Goal: Contribute content: Add original content to the website for others to see

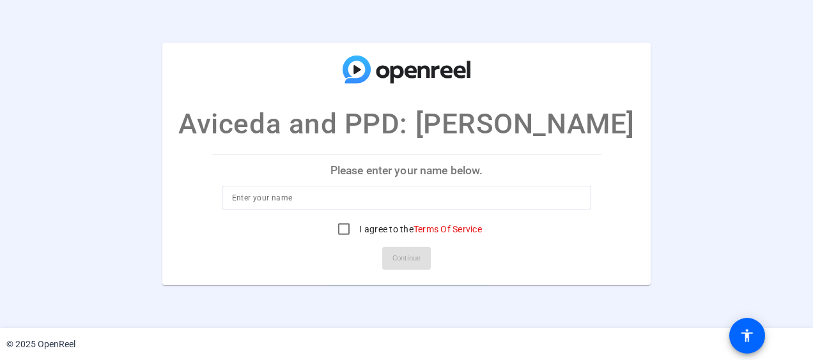
click at [355, 201] on input at bounding box center [407, 197] width 350 height 15
click at [332, 205] on input "k00" at bounding box center [407, 197] width 350 height 15
type input "k"
type input "v"
type input "k"
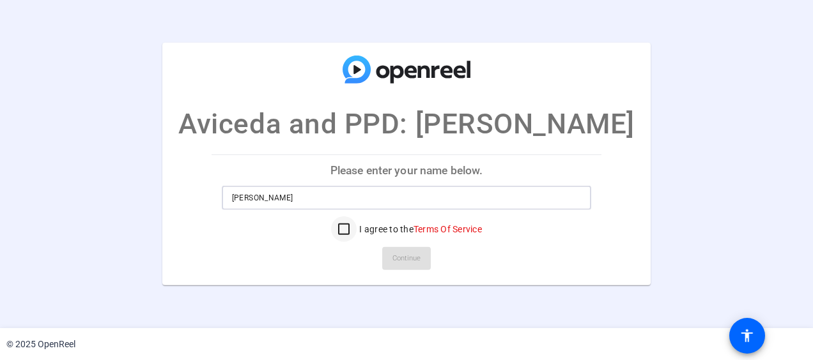
type input "Brielle Young"
click at [350, 228] on input "I agree to the Terms Of Service" at bounding box center [344, 230] width 26 height 26
checkbox input "true"
click at [404, 262] on span "Continue" at bounding box center [406, 258] width 28 height 19
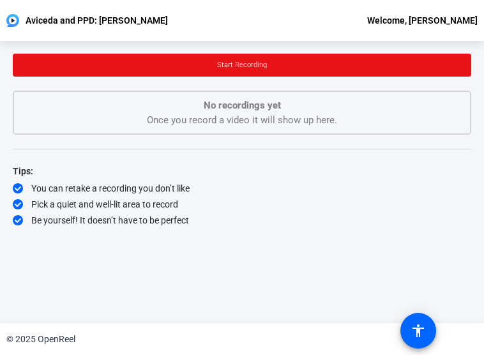
click at [353, 185] on div "You can retake a recording you don’t like" at bounding box center [242, 188] width 459 height 13
click at [213, 184] on div "You can retake a recording you don’t like" at bounding box center [242, 188] width 459 height 13
click at [83, 121] on div "No recordings yet Once you record a video it will show up here." at bounding box center [242, 112] width 431 height 29
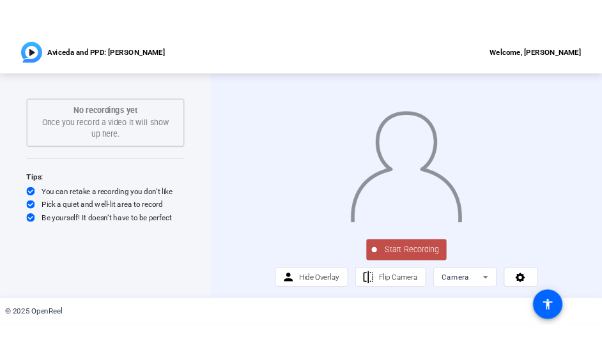
scroll to position [13, 0]
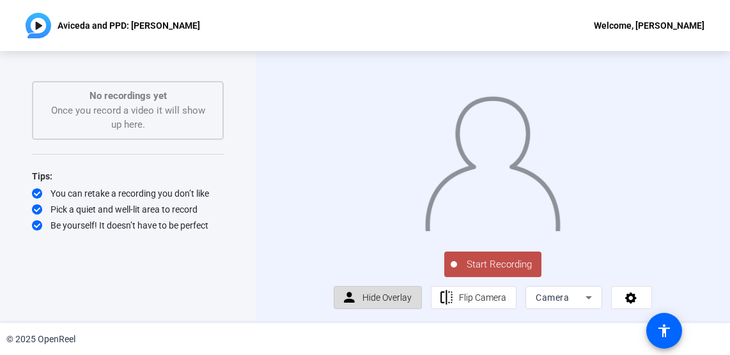
click at [400, 302] on span "Hide Overlay" at bounding box center [386, 298] width 49 height 24
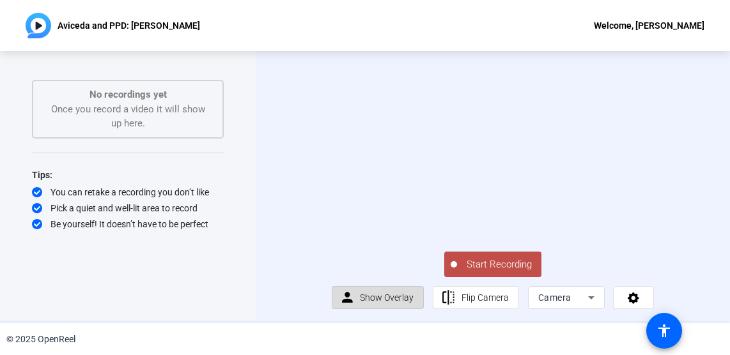
click at [400, 302] on span "Show Overlay" at bounding box center [387, 298] width 54 height 24
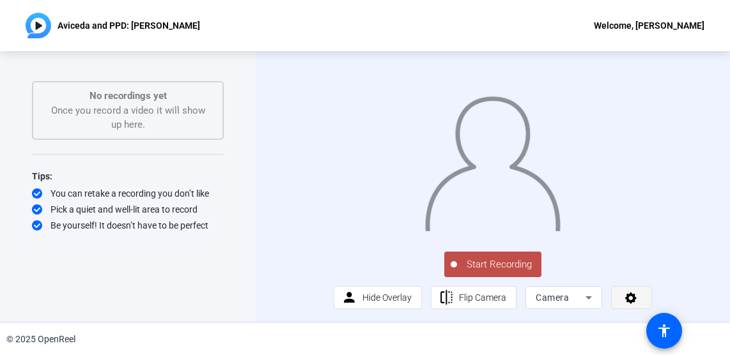
click at [628, 300] on span at bounding box center [632, 297] width 40 height 31
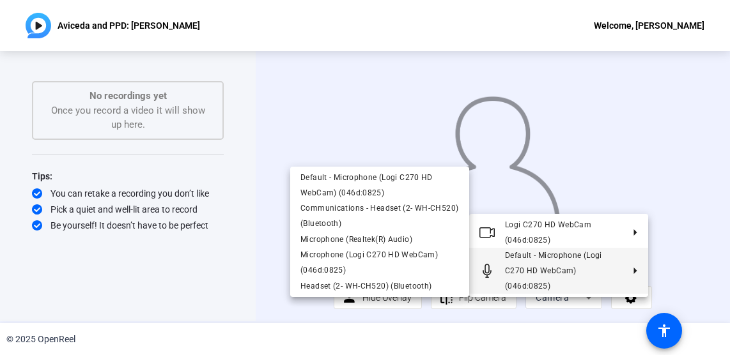
click at [484, 308] on div at bounding box center [365, 177] width 730 height 355
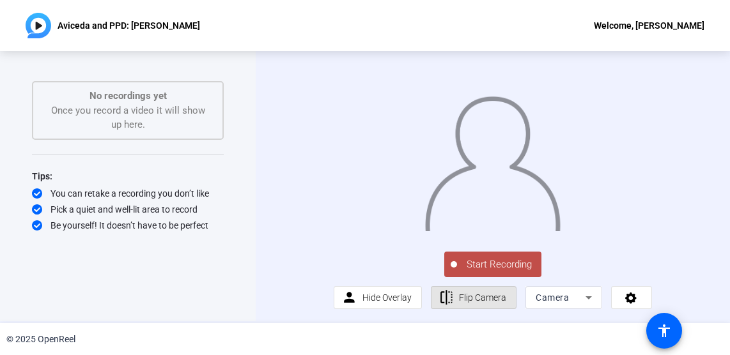
click at [484, 303] on span "Flip Camera" at bounding box center [482, 298] width 47 height 10
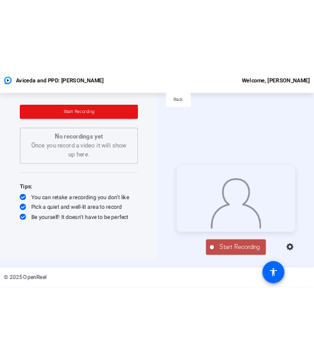
scroll to position [0, 0]
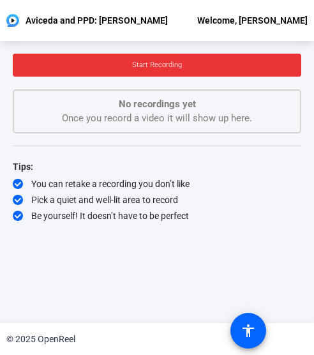
click at [261, 65] on span at bounding box center [157, 65] width 289 height 31
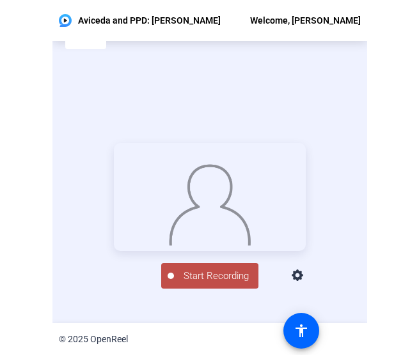
scroll to position [28, 0]
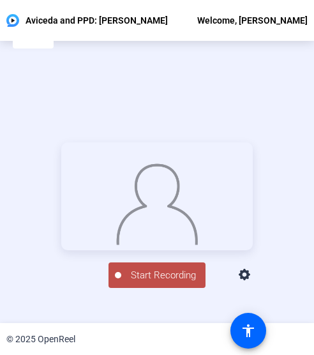
click at [176, 283] on span "Start Recording" at bounding box center [163, 275] width 84 height 15
click at [143, 288] on div "00:01:44" at bounding box center [164, 283] width 64 height 12
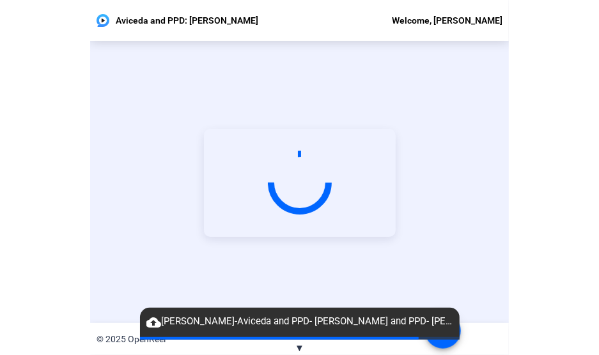
scroll to position [61, 0]
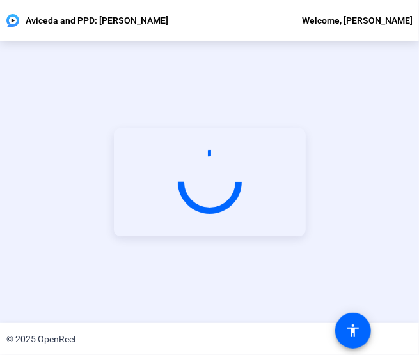
click at [47, 54] on div "Start Recording" at bounding box center [209, 182] width 419 height 282
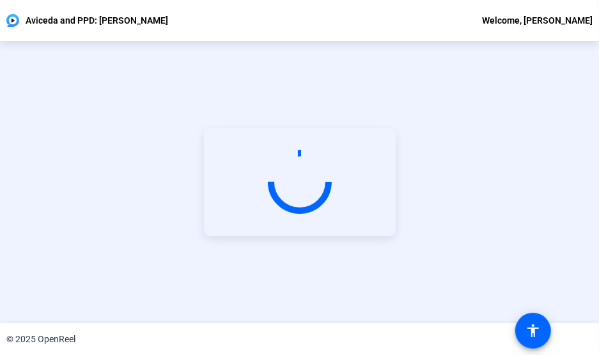
click at [29, 159] on div "Start Recording" at bounding box center [299, 182] width 599 height 282
click at [579, 243] on div "Start Recording" at bounding box center [299, 182] width 599 height 282
click at [23, 170] on div "Start Recording" at bounding box center [299, 182] width 599 height 282
click at [343, 186] on video at bounding box center [300, 182] width 192 height 108
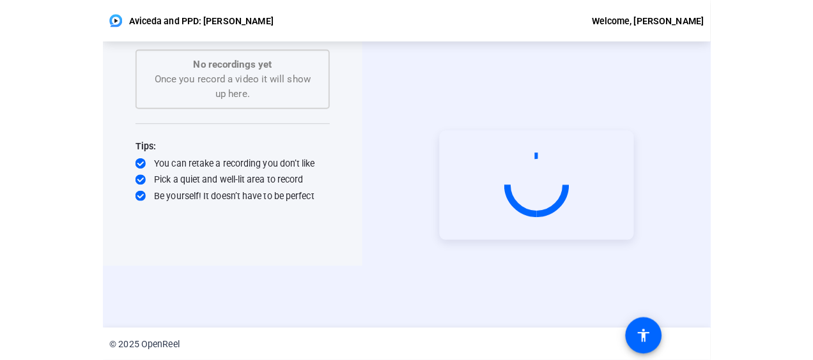
scroll to position [0, 0]
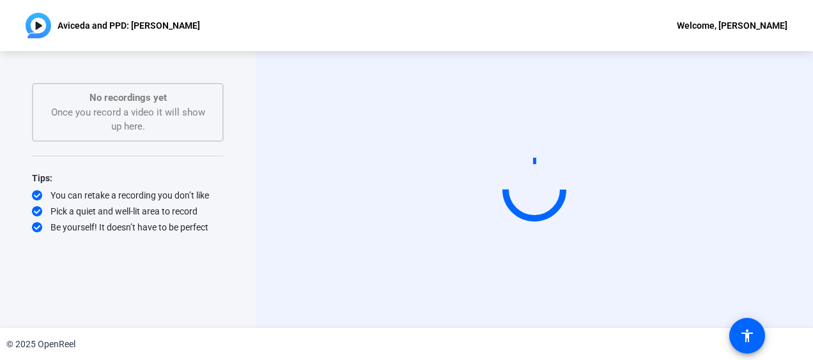
click at [506, 212] on mat-spinner at bounding box center [534, 190] width 64 height 64
click at [760, 332] on span at bounding box center [747, 336] width 31 height 31
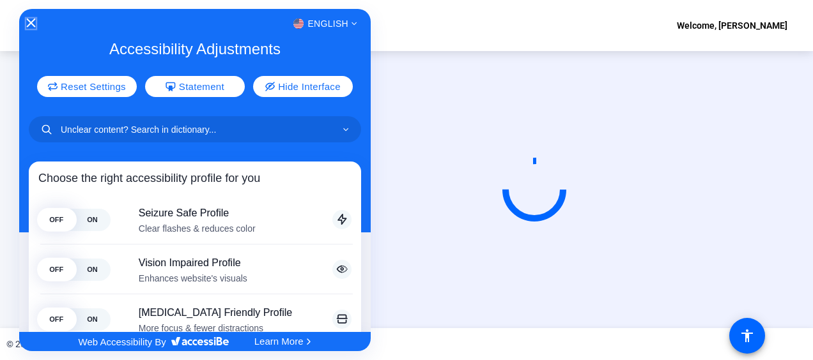
click at [31, 21] on icon "Close Accessibility Interface" at bounding box center [30, 23] width 9 height 9
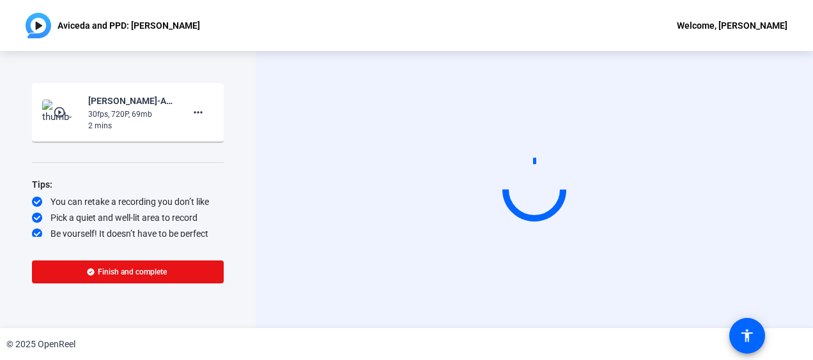
click at [65, 112] on mat-icon "play_circle_outline" at bounding box center [60, 112] width 15 height 13
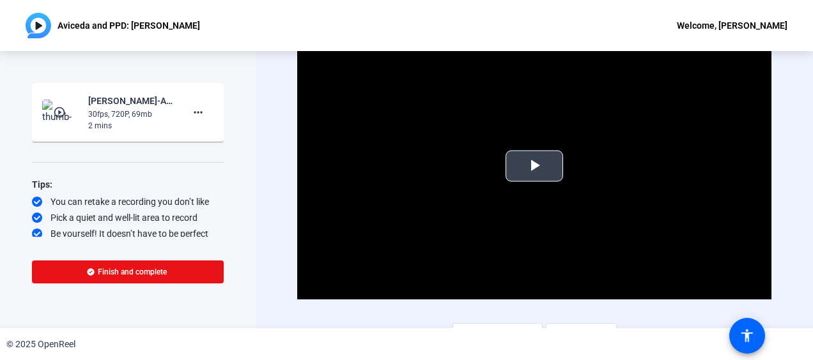
click at [534, 166] on span "Video Player" at bounding box center [534, 166] width 0 height 0
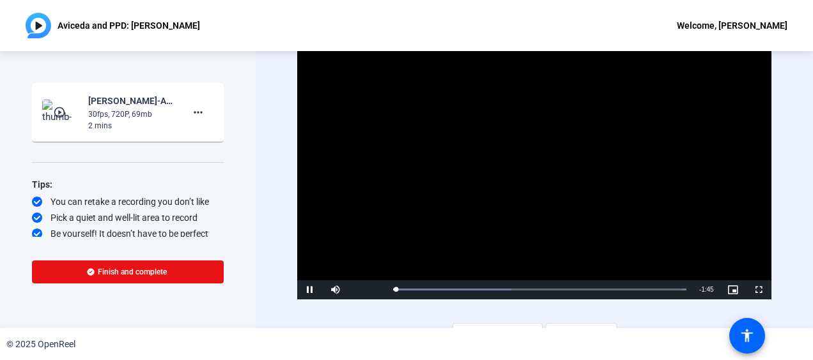
click at [536, 153] on video "Video Player" at bounding box center [534, 166] width 474 height 266
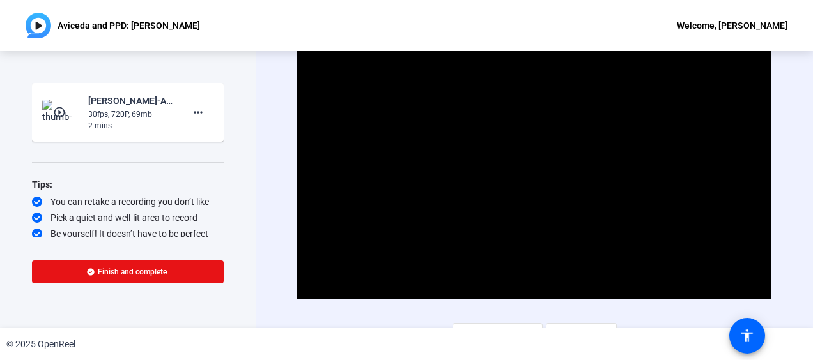
click at [656, 175] on video "Video Player" at bounding box center [534, 166] width 474 height 266
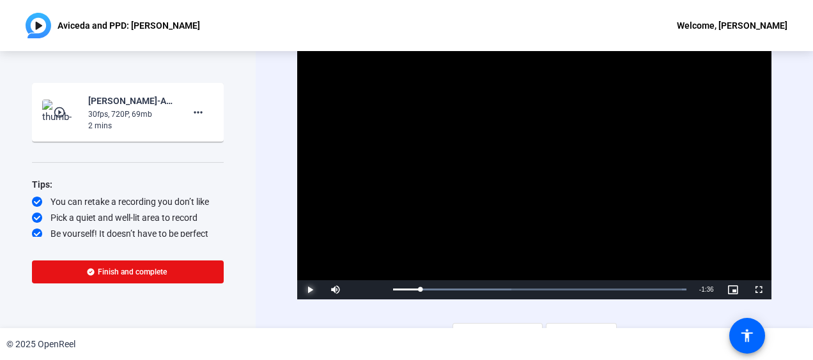
click at [311, 290] on span "Video Player" at bounding box center [310, 290] width 26 height 0
click at [193, 105] on mat-icon "more_horiz" at bounding box center [197, 112] width 15 height 15
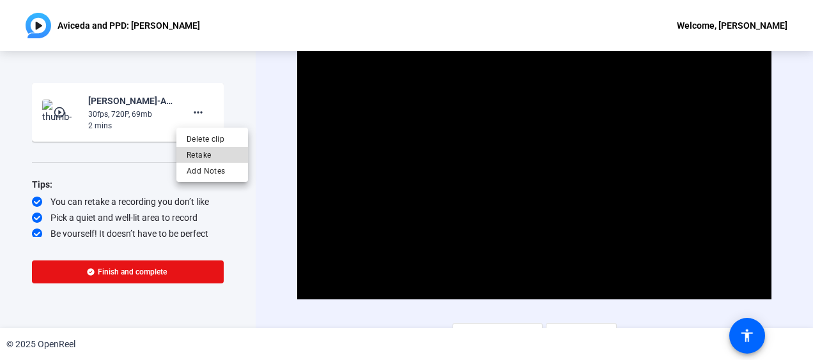
click at [206, 153] on span "Retake" at bounding box center [212, 155] width 51 height 15
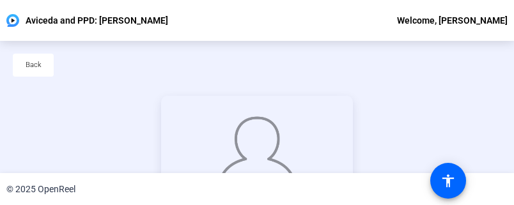
drag, startPoint x: 267, startPoint y: 205, endPoint x: 267, endPoint y: 221, distance: 16.6
click at [267, 205] on html "Accessibility Screen-Reader Guide, Feedback, and Issue Reporting | New window A…" at bounding box center [257, 102] width 514 height 205
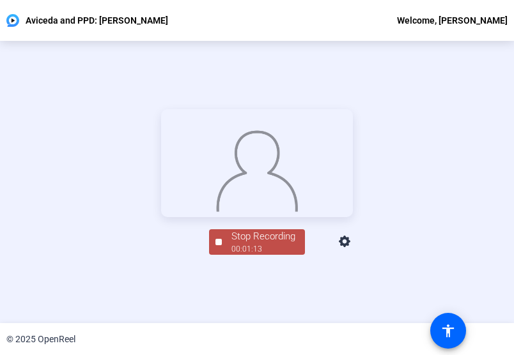
scroll to position [61, 0]
click at [226, 256] on span "Stop Recording 00:01:15" at bounding box center [263, 243] width 83 height 26
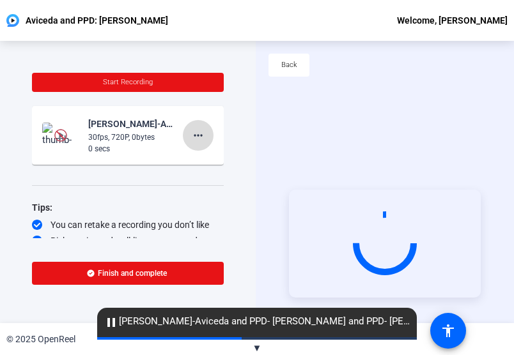
click at [200, 140] on span at bounding box center [198, 135] width 31 height 31
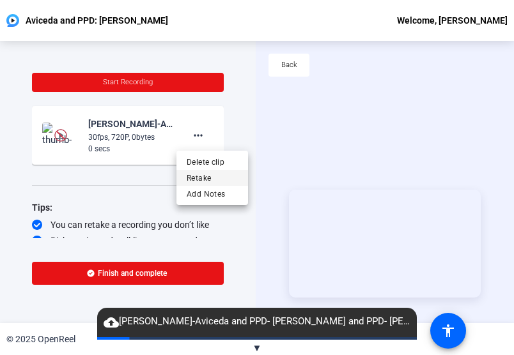
click at [212, 178] on span "Retake" at bounding box center [212, 178] width 51 height 15
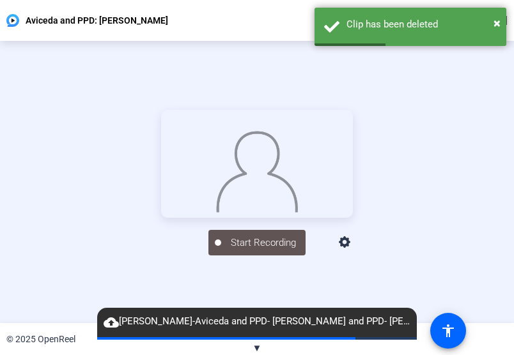
scroll to position [60, 0]
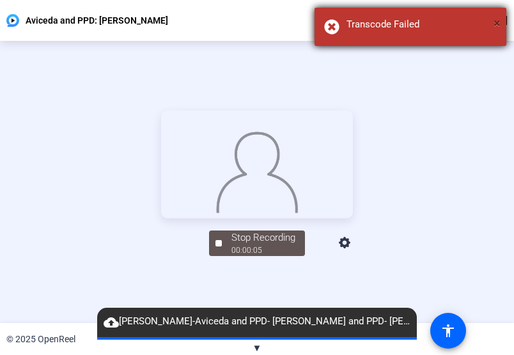
click at [497, 26] on span "×" at bounding box center [496, 22] width 7 height 15
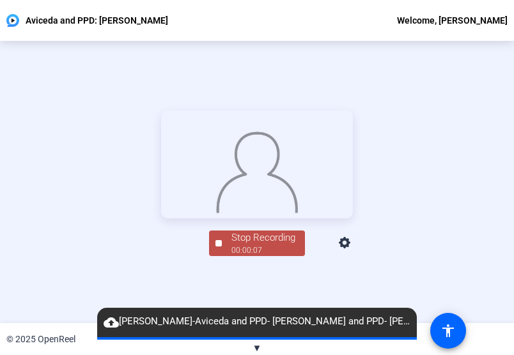
click at [266, 245] on div "Stop Recording" at bounding box center [263, 238] width 64 height 15
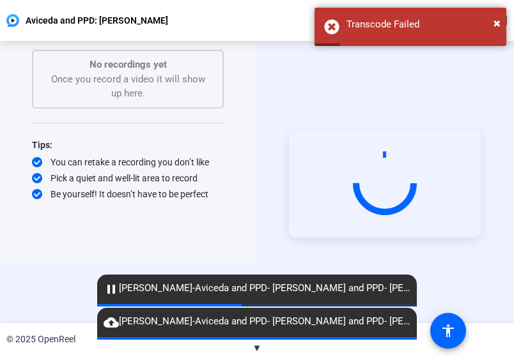
click at [82, 127] on div "Start Recording No recordings yet Once you record a video it will show up here.…" at bounding box center [128, 112] width 192 height 198
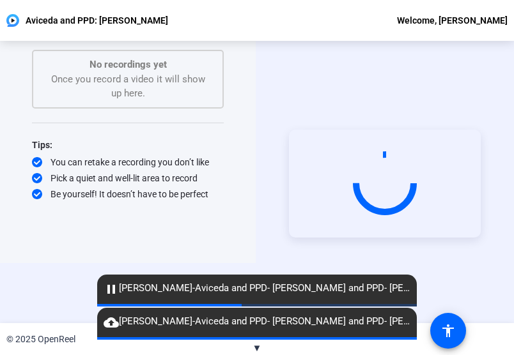
click at [42, 130] on div "Start Recording No recordings yet Once you record a video it will show up here.…" at bounding box center [128, 112] width 192 height 198
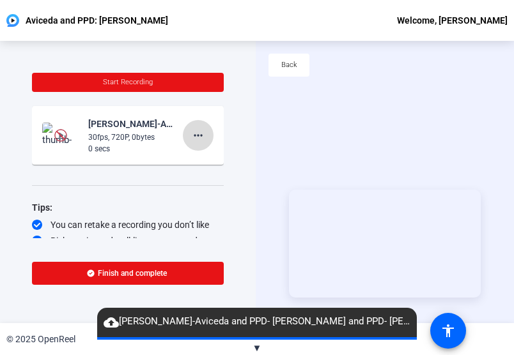
click at [193, 139] on mat-icon "more_horiz" at bounding box center [197, 135] width 15 height 15
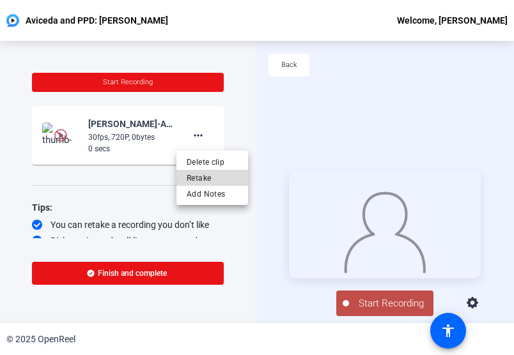
click at [231, 173] on span "Retake" at bounding box center [212, 178] width 51 height 15
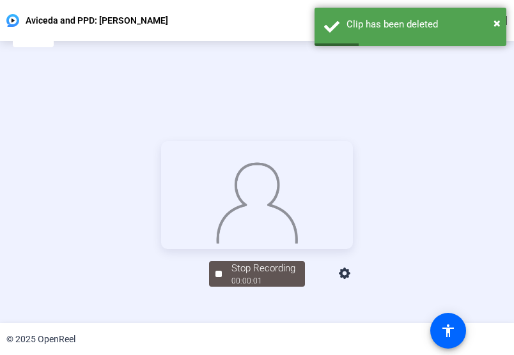
scroll to position [61, 0]
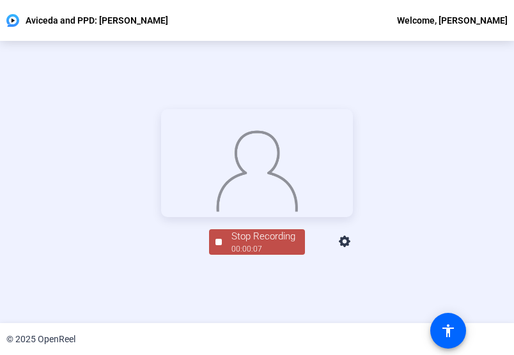
click at [210, 256] on button "Stop Recording 00:00:07" at bounding box center [257, 242] width 96 height 26
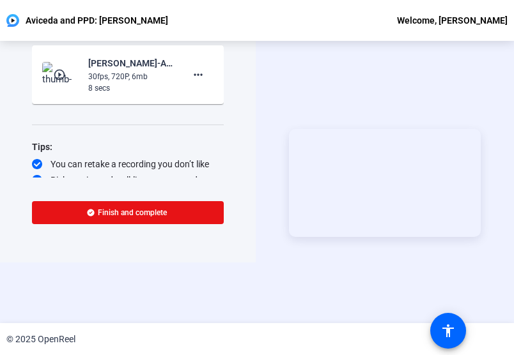
scroll to position [61, 0]
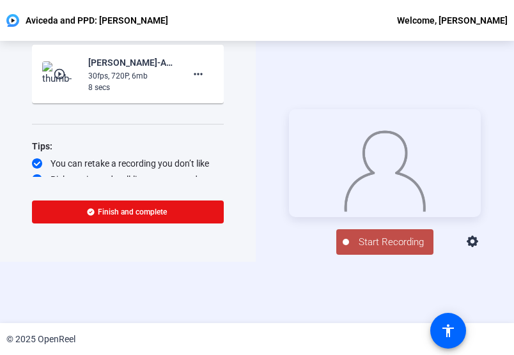
click at [383, 250] on span "Start Recording" at bounding box center [391, 242] width 84 height 15
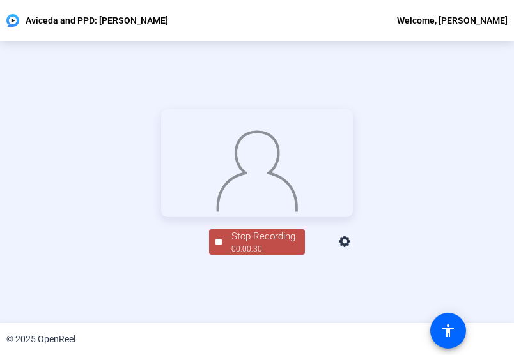
click at [161, 217] on div at bounding box center [257, 163] width 192 height 108
click at [245, 244] on div "Stop Recording" at bounding box center [263, 236] width 64 height 15
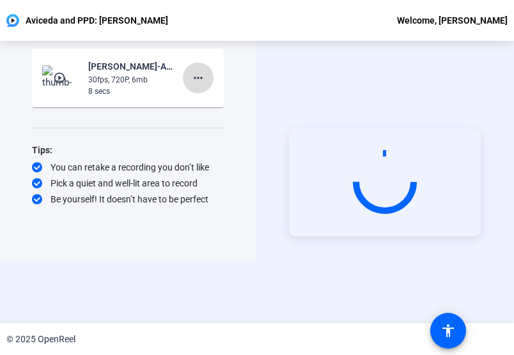
click at [198, 75] on mat-icon "more_horiz" at bounding box center [197, 77] width 15 height 15
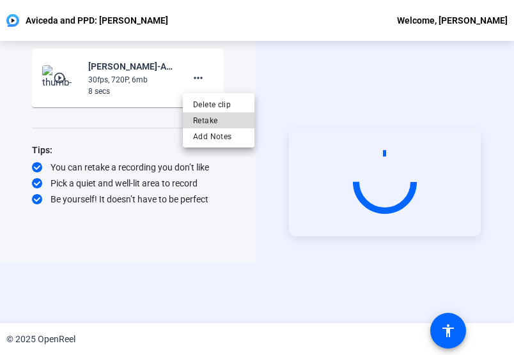
click at [211, 127] on span "Retake" at bounding box center [218, 120] width 51 height 15
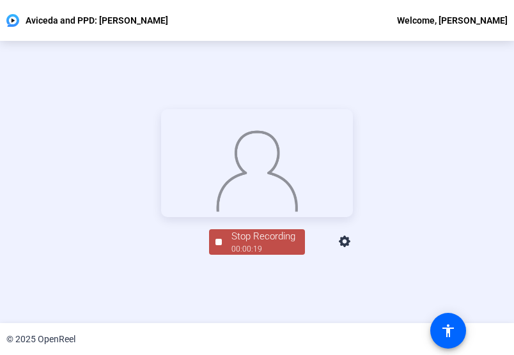
click at [161, 109] on div at bounding box center [257, 163] width 192 height 108
click at [216, 256] on button "Stop Recording 00:00:20" at bounding box center [257, 242] width 96 height 26
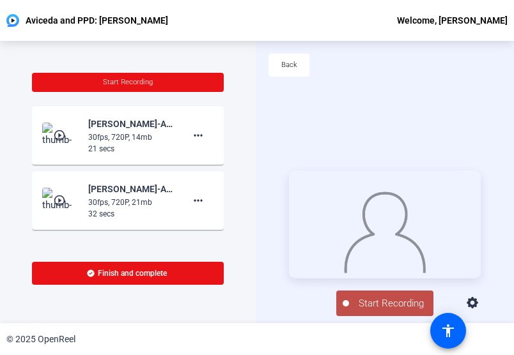
click at [373, 307] on span "Start Recording" at bounding box center [391, 304] width 84 height 15
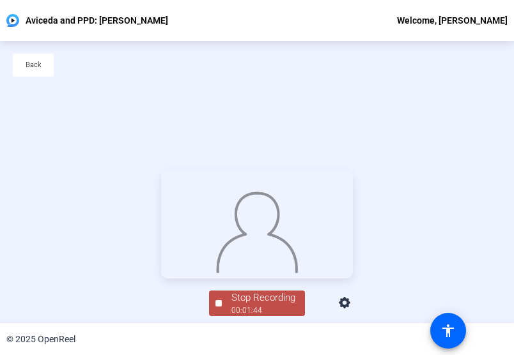
click at [72, 73] on div "Back" at bounding box center [257, 71] width 514 height 61
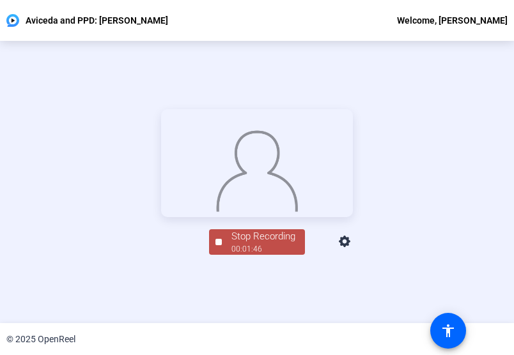
click at [231, 244] on div "Stop Recording" at bounding box center [263, 236] width 64 height 15
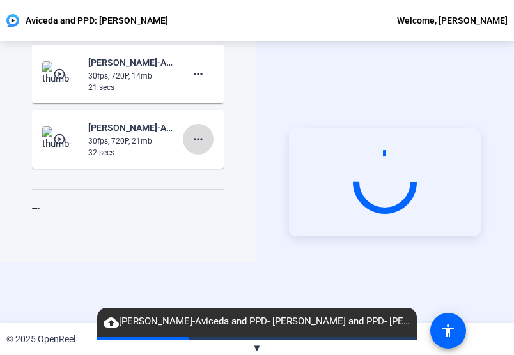
click at [201, 139] on span at bounding box center [198, 139] width 31 height 31
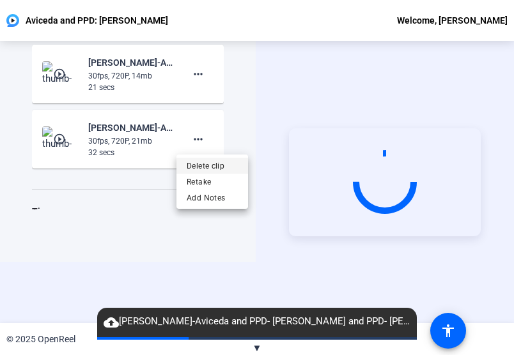
click at [208, 164] on span "Delete clip" at bounding box center [212, 165] width 51 height 15
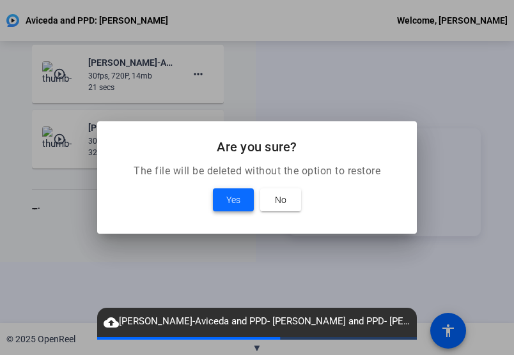
click at [229, 206] on span "Yes" at bounding box center [233, 199] width 14 height 15
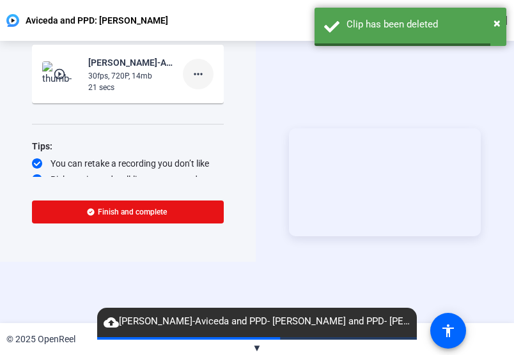
click at [202, 76] on mat-icon "more_horiz" at bounding box center [197, 73] width 15 height 15
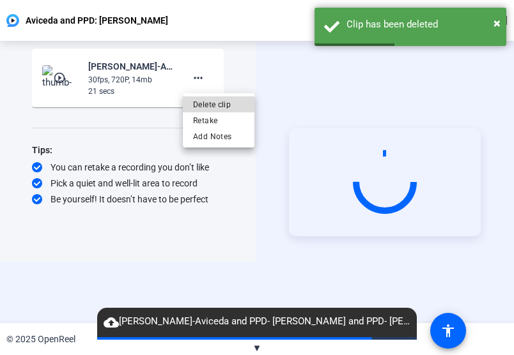
click at [211, 111] on span "Delete clip" at bounding box center [218, 104] width 51 height 15
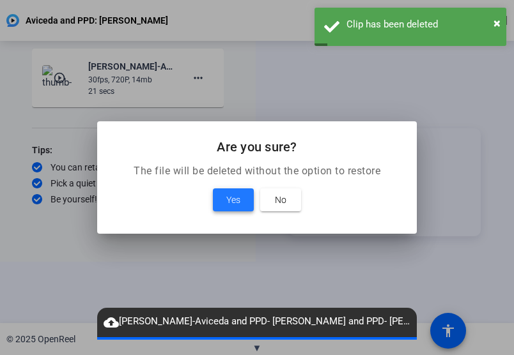
click at [233, 200] on span "Yes" at bounding box center [233, 199] width 14 height 15
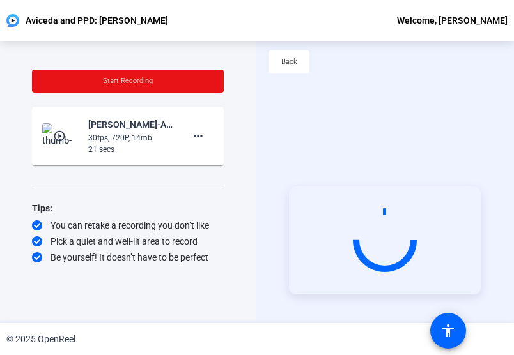
scroll to position [0, 0]
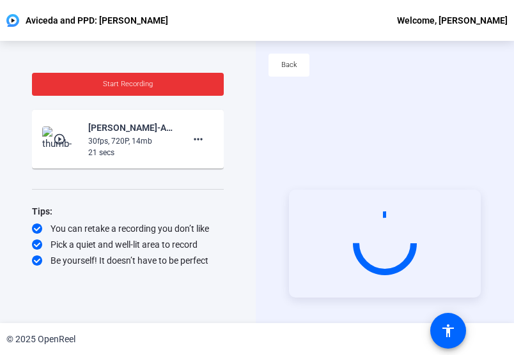
click at [123, 84] on span "Start Recording" at bounding box center [128, 84] width 50 height 8
click at [144, 85] on span "Start Recording" at bounding box center [128, 84] width 50 height 8
click at [137, 89] on span at bounding box center [128, 84] width 192 height 31
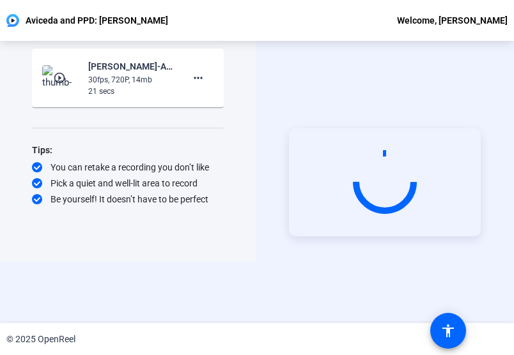
scroll to position [61, 0]
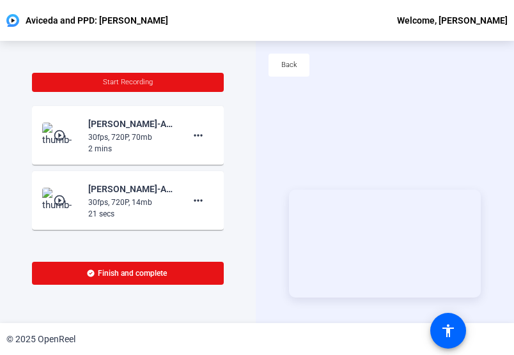
click at [55, 142] on img at bounding box center [61, 136] width 38 height 26
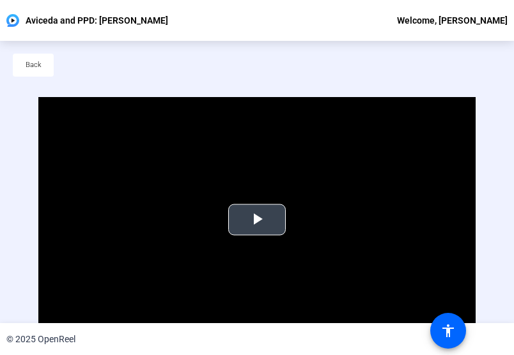
click at [257, 220] on span "Video Player" at bounding box center [257, 220] width 0 height 0
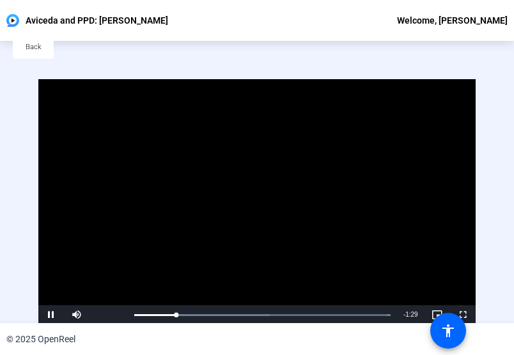
scroll to position [42, 0]
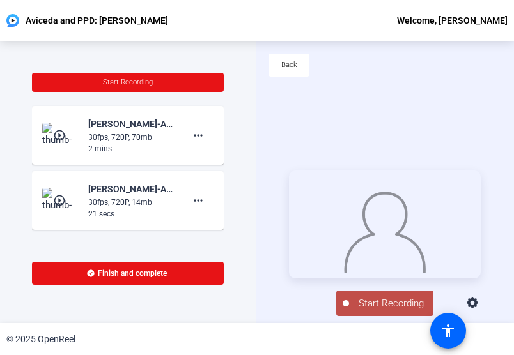
click at [371, 298] on button "Start Recording" at bounding box center [384, 304] width 97 height 26
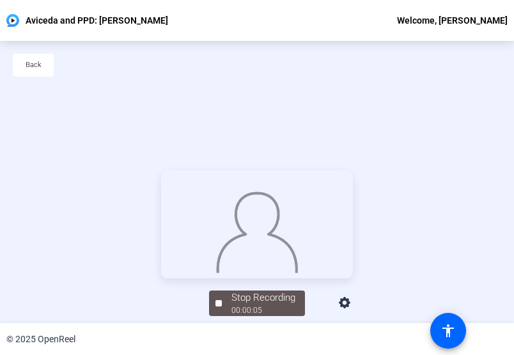
click at [41, 102] on div "Stop Recording 00:00:05 person Hide Overlay flip Flip Camera Camera" at bounding box center [257, 243] width 514 height 282
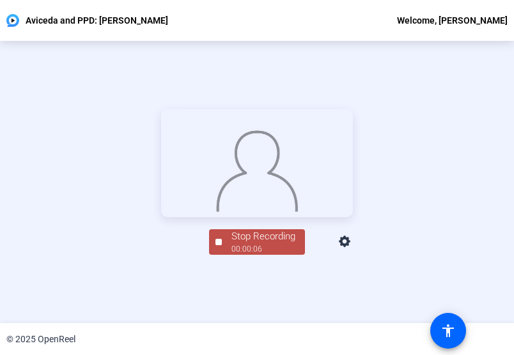
click at [246, 244] on div "Stop Recording" at bounding box center [263, 236] width 64 height 15
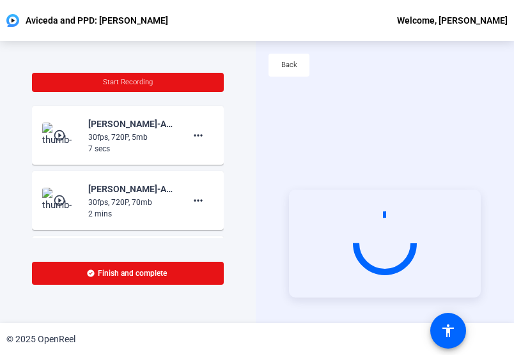
scroll to position [61, 0]
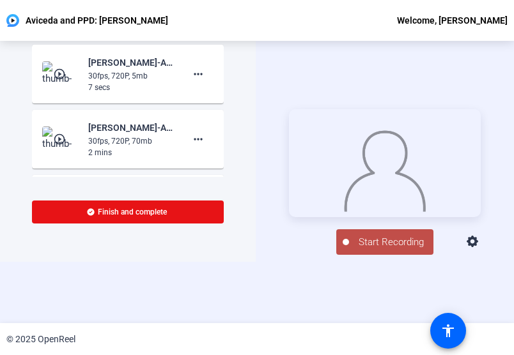
click at [393, 250] on span "Start Recording" at bounding box center [391, 242] width 84 height 15
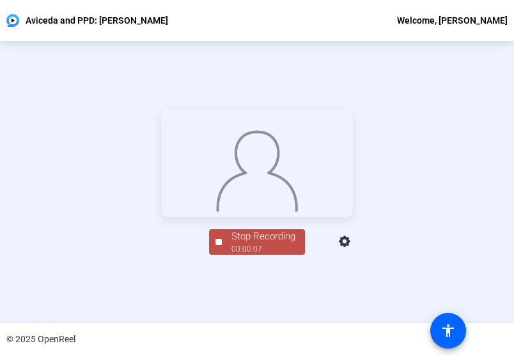
click at [225, 256] on span "Stop Recording 00:00:07" at bounding box center [263, 242] width 83 height 26
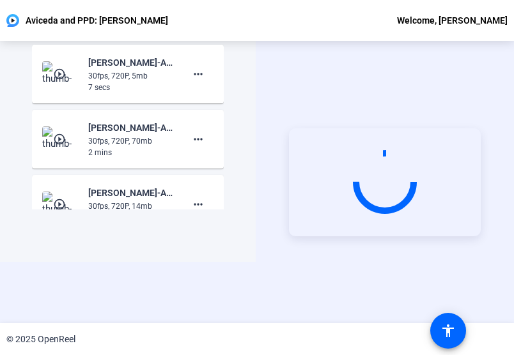
scroll to position [0, 0]
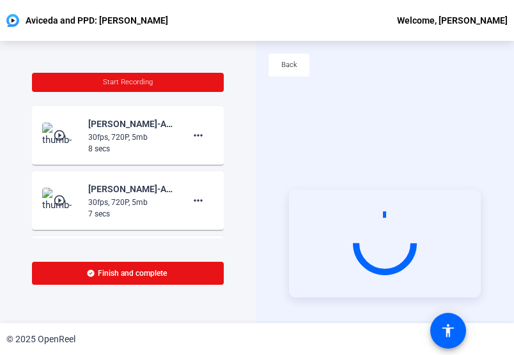
click at [280, 98] on div "Back" at bounding box center [385, 71] width 258 height 61
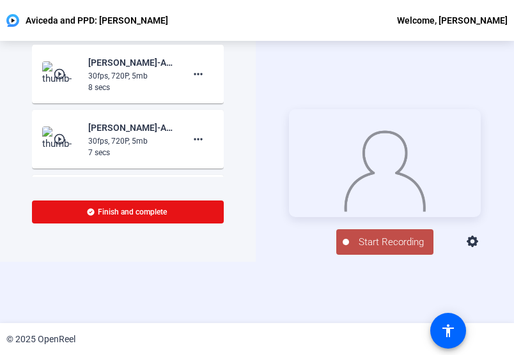
click at [378, 245] on span "Start Recording" at bounding box center [391, 242] width 84 height 15
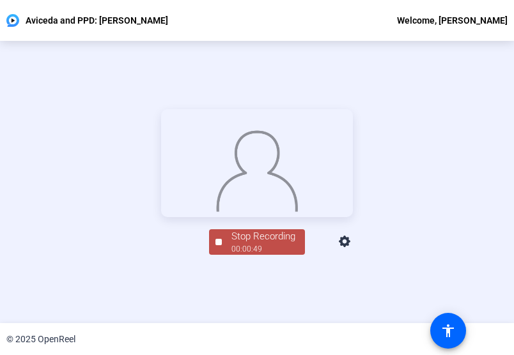
click at [161, 172] on div at bounding box center [257, 163] width 192 height 108
click at [233, 255] on div "00:00:50" at bounding box center [263, 249] width 64 height 12
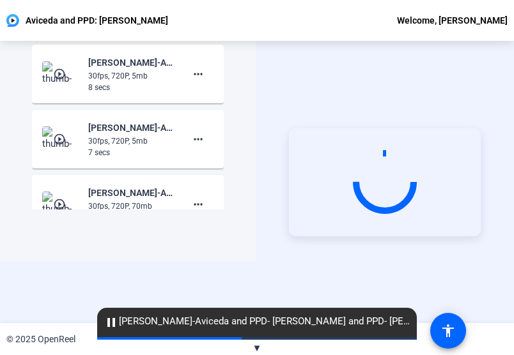
scroll to position [0, 0]
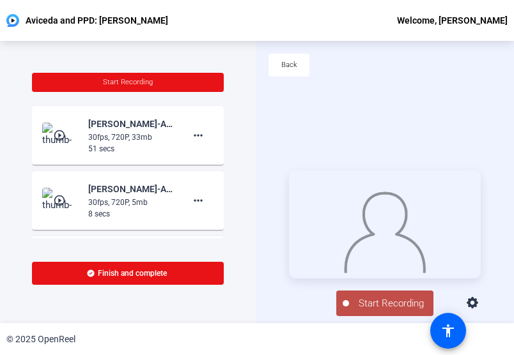
click at [110, 43] on div "Start Recording play_circle_outline [PERSON_NAME]-Aviceda and PPD- [PERSON_NAME…" at bounding box center [128, 182] width 256 height 282
click at [371, 300] on button "Start Recording" at bounding box center [384, 304] width 97 height 26
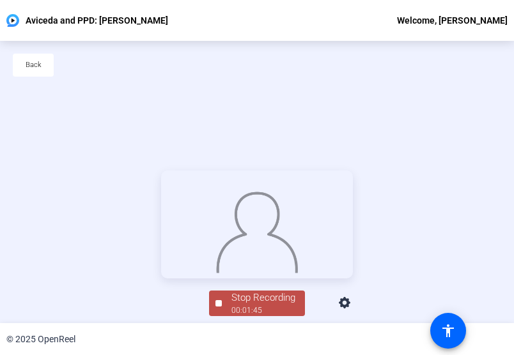
click at [161, 171] on div at bounding box center [257, 225] width 192 height 108
click at [259, 226] on img at bounding box center [256, 230] width 83 height 86
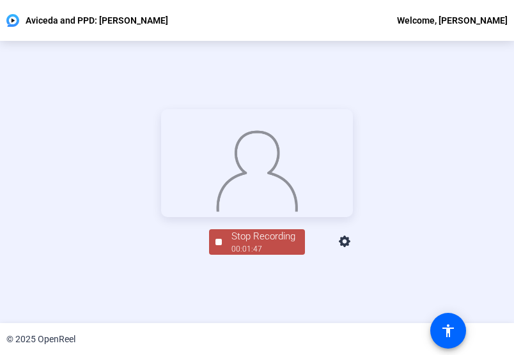
click at [231, 255] on div "00:01:47" at bounding box center [263, 249] width 64 height 12
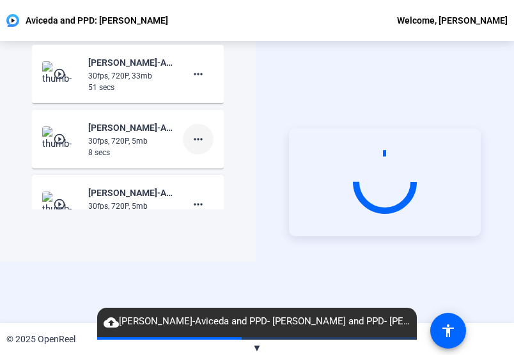
click at [200, 137] on span at bounding box center [198, 139] width 31 height 31
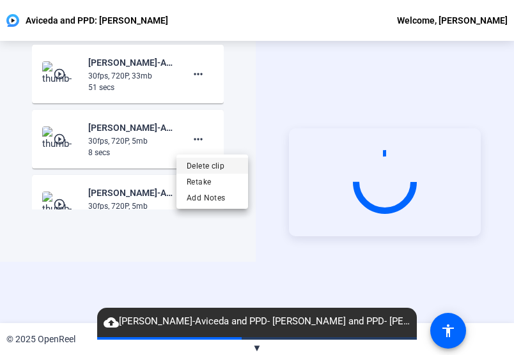
click at [210, 165] on span "Delete clip" at bounding box center [212, 165] width 51 height 15
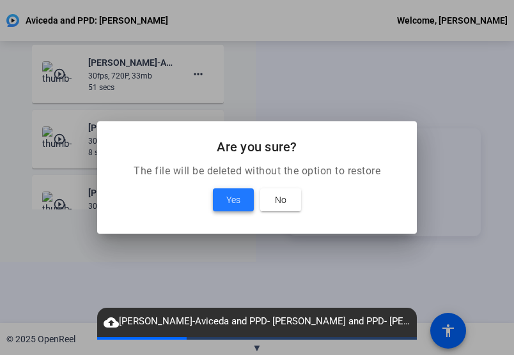
click at [231, 205] on span "Yes" at bounding box center [233, 199] width 14 height 15
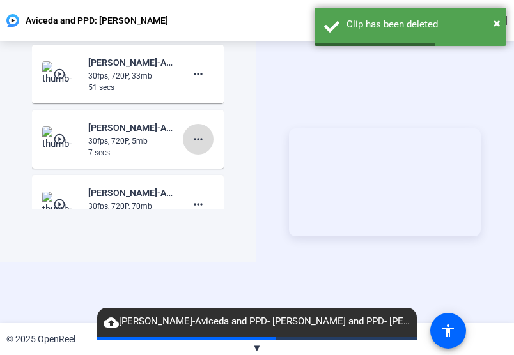
click at [198, 136] on mat-icon "more_horiz" at bounding box center [197, 139] width 15 height 15
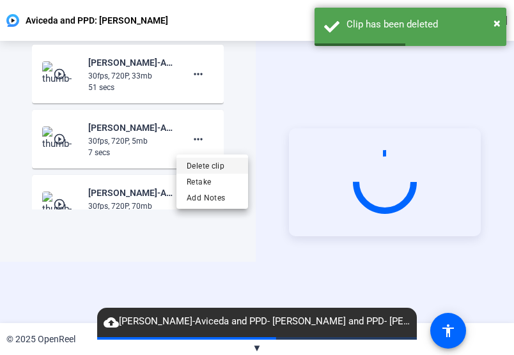
click at [216, 161] on span "Delete clip" at bounding box center [212, 165] width 51 height 15
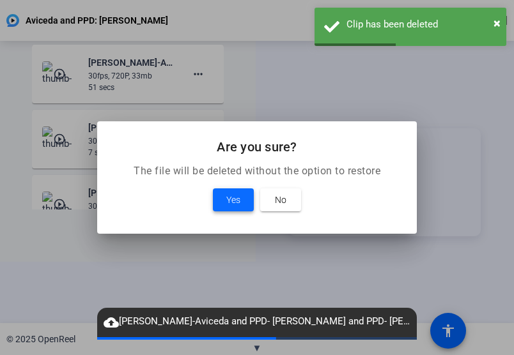
click at [228, 203] on span "Yes" at bounding box center [233, 199] width 14 height 15
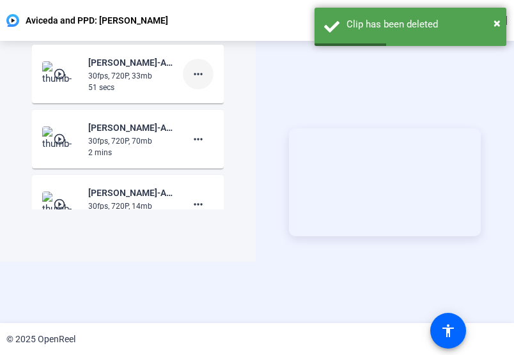
click at [190, 79] on mat-icon "more_horiz" at bounding box center [197, 73] width 15 height 15
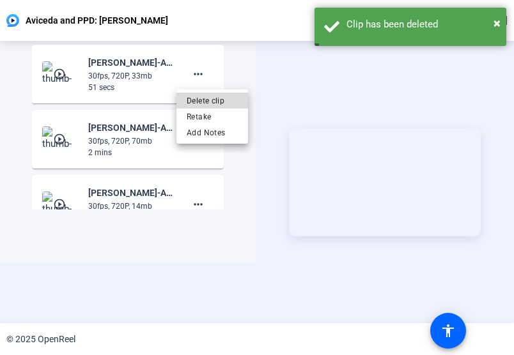
click at [197, 101] on span "Delete clip" at bounding box center [212, 100] width 51 height 15
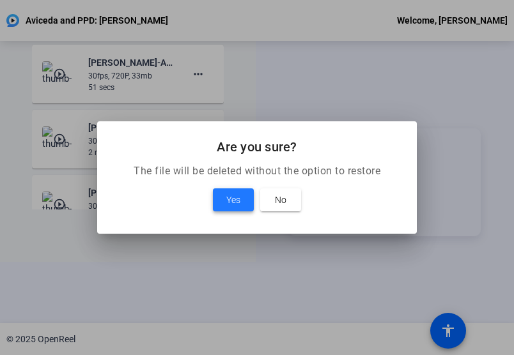
click at [236, 189] on span at bounding box center [233, 200] width 41 height 31
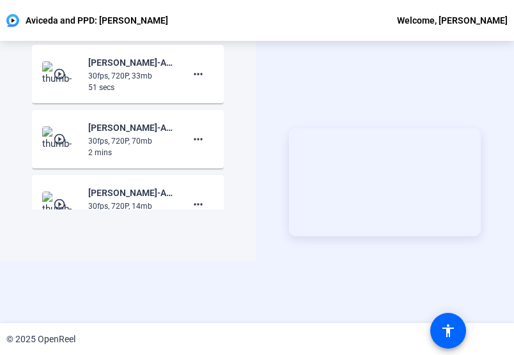
scroll to position [0, 0]
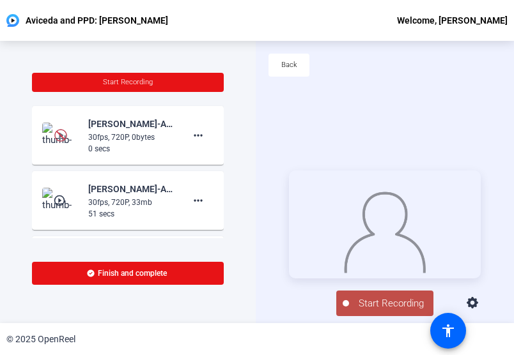
click at [397, 301] on button "Start Recording" at bounding box center [384, 304] width 97 height 26
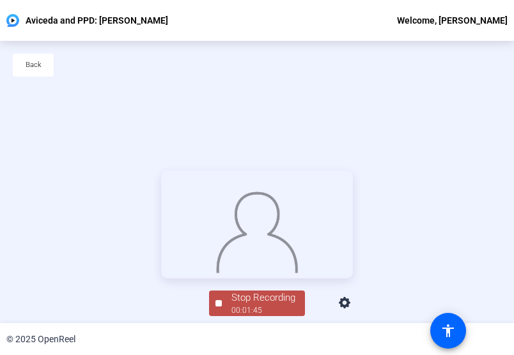
click at [161, 218] on div at bounding box center [257, 225] width 192 height 108
click at [161, 249] on div at bounding box center [257, 225] width 192 height 108
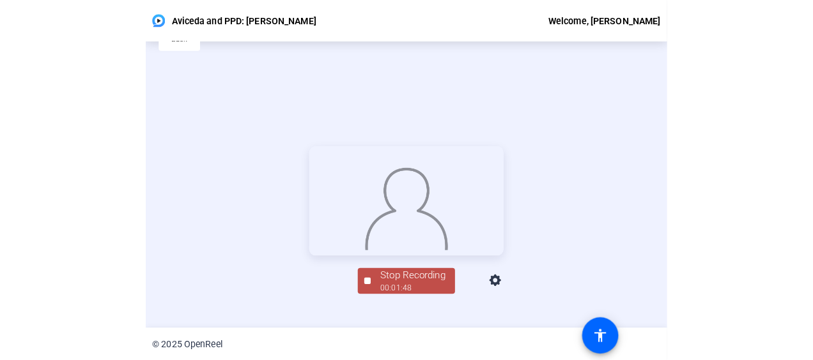
scroll to position [61, 0]
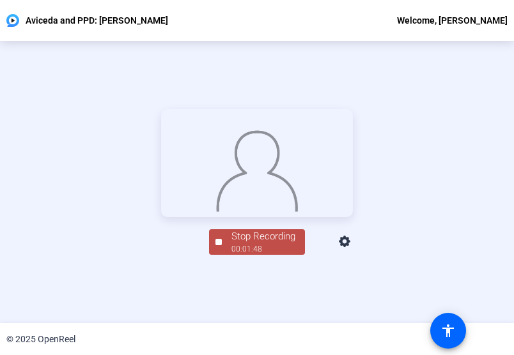
click at [234, 244] on div "Stop Recording" at bounding box center [263, 236] width 64 height 15
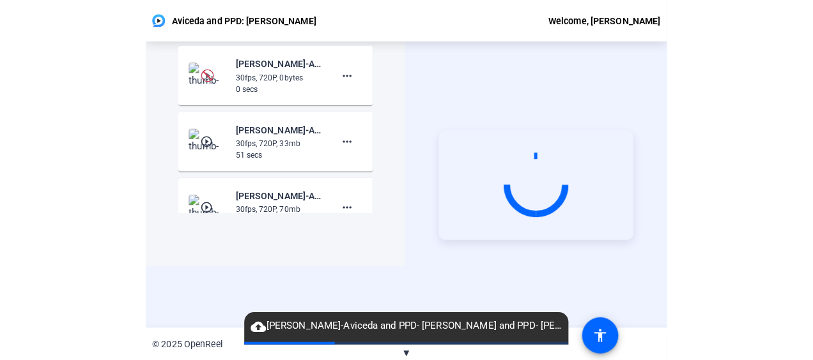
scroll to position [0, 0]
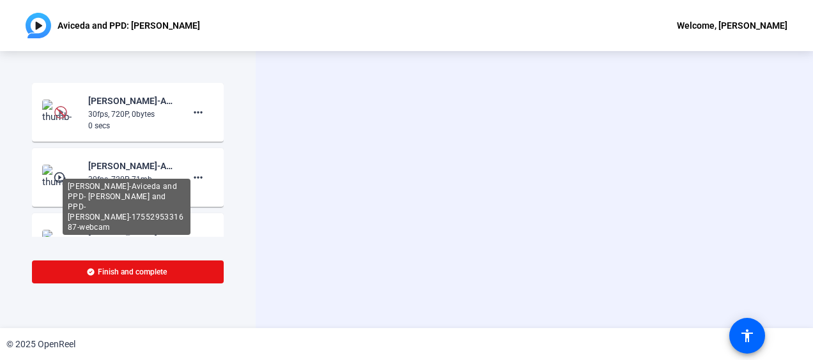
click at [146, 171] on div "[PERSON_NAME]-Aviceda and PPD- [PERSON_NAME] and PPD- [PERSON_NAME]-17552953316…" at bounding box center [131, 165] width 86 height 15
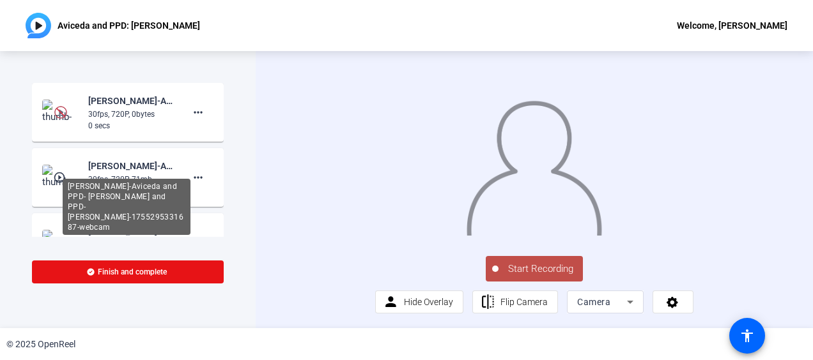
click at [157, 173] on div "[PERSON_NAME]-Aviceda and PPD- [PERSON_NAME] and PPD- [PERSON_NAME]-17552953316…" at bounding box center [131, 165] width 86 height 15
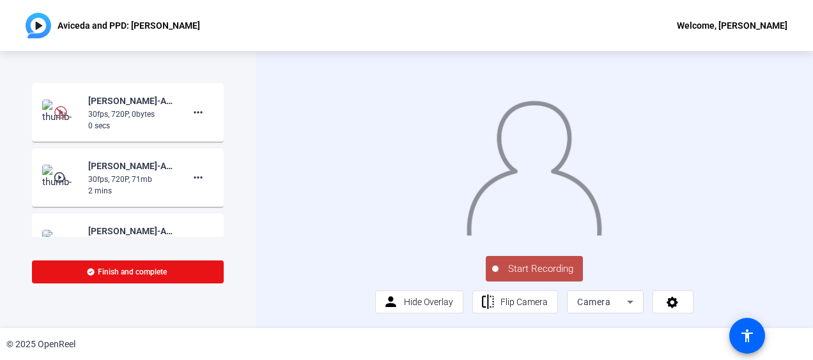
click at [54, 179] on mat-icon "play_circle_outline" at bounding box center [60, 177] width 15 height 13
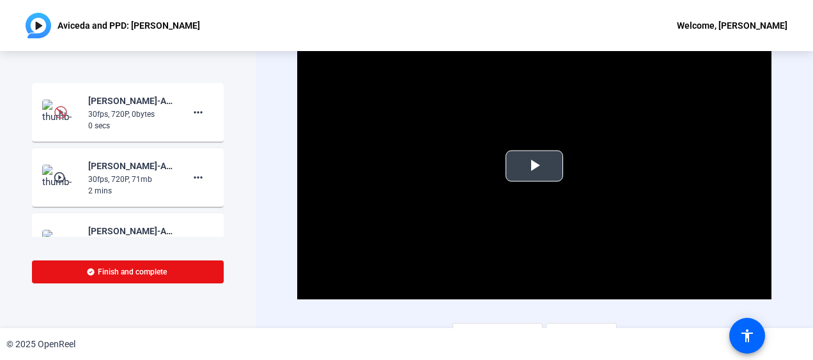
click at [534, 166] on span "Video Player" at bounding box center [534, 166] width 0 height 0
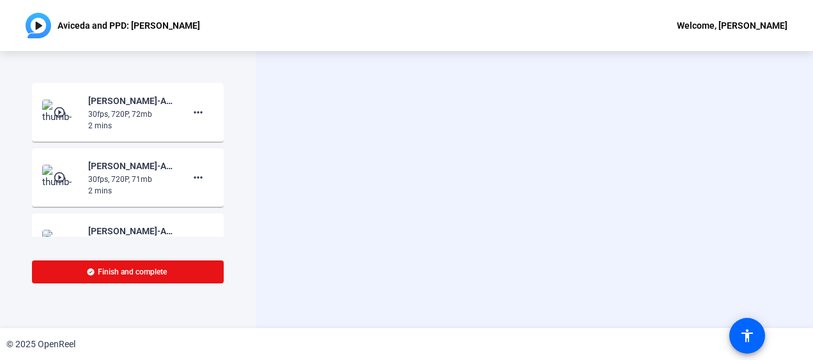
click at [50, 119] on img at bounding box center [61, 113] width 38 height 26
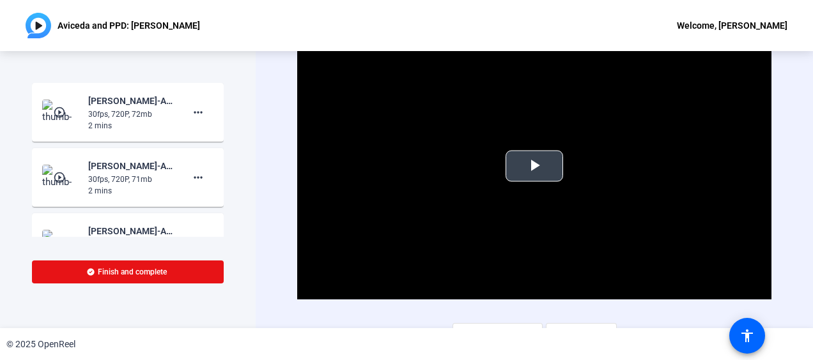
click at [545, 208] on video "Video Player" at bounding box center [534, 166] width 474 height 266
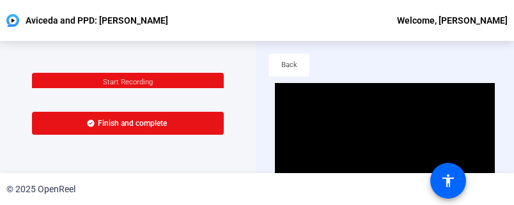
click at [442, 89] on video "Video Player" at bounding box center [384, 144] width 219 height 123
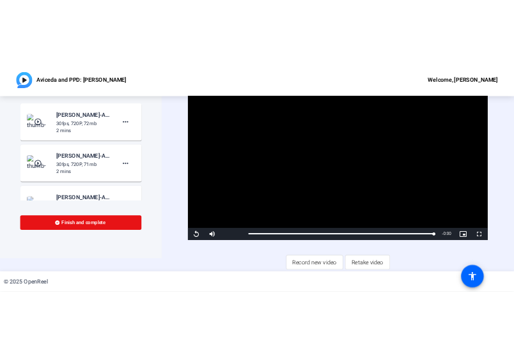
scroll to position [20, 0]
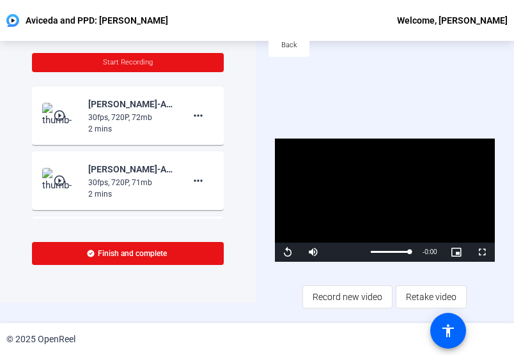
click at [104, 299] on div "Start Recording play_circle_outline Brielle Young-Aviceda and PPD- Brielle Youn…" at bounding box center [128, 162] width 256 height 282
click at [351, 298] on span "Record new video" at bounding box center [348, 297] width 70 height 24
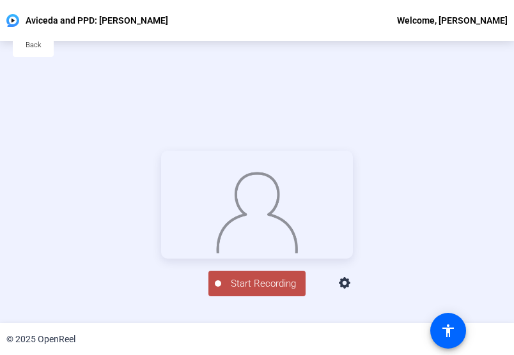
scroll to position [61, 0]
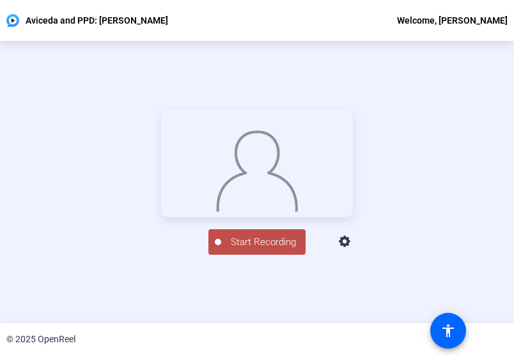
click at [259, 250] on span "Start Recording" at bounding box center [263, 242] width 84 height 15
click at [161, 158] on div at bounding box center [257, 163] width 192 height 108
click at [209, 256] on button "Stop Recording 00:01:50" at bounding box center [257, 242] width 96 height 26
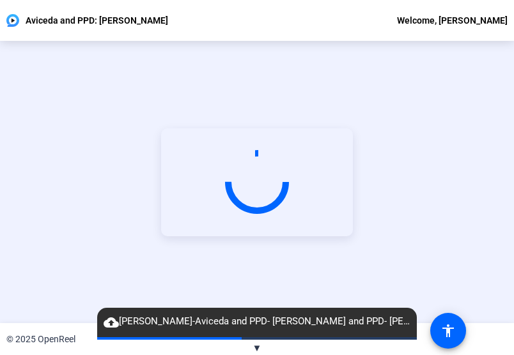
click at [303, 140] on video at bounding box center [257, 182] width 192 height 108
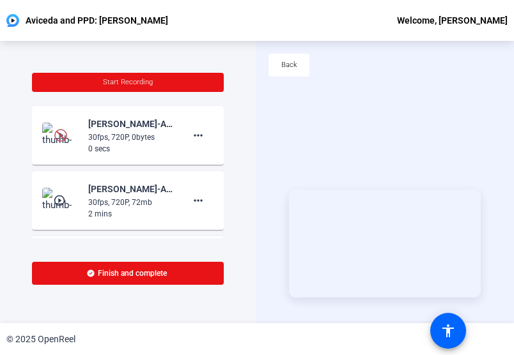
click at [56, 197] on mat-icon "play_circle_outline" at bounding box center [60, 200] width 15 height 13
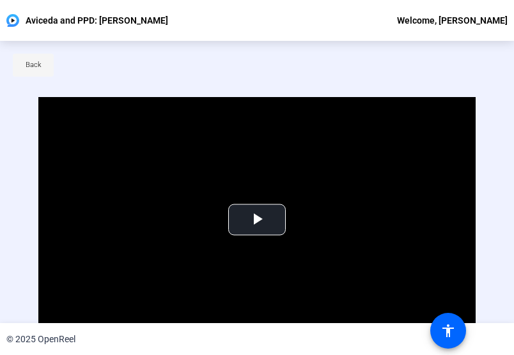
click at [31, 72] on span "Back" at bounding box center [34, 65] width 16 height 19
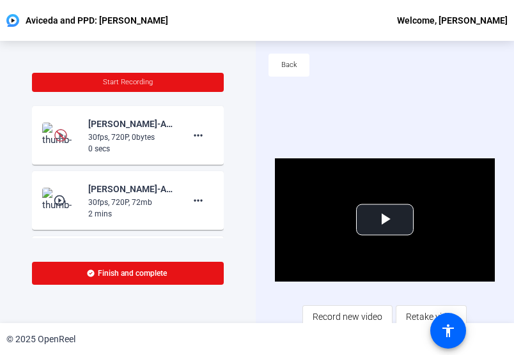
click at [56, 134] on img at bounding box center [60, 135] width 13 height 13
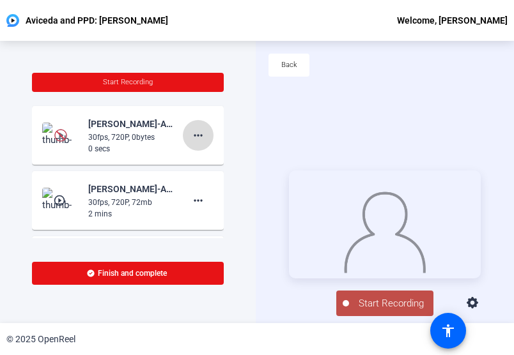
click at [183, 127] on span at bounding box center [198, 135] width 31 height 31
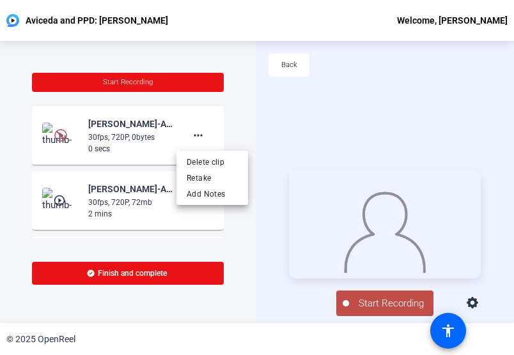
click at [108, 127] on div at bounding box center [257, 177] width 514 height 355
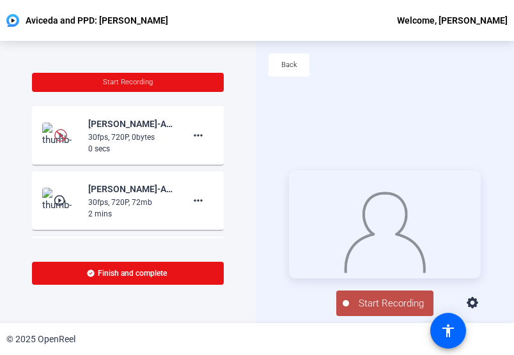
click at [61, 130] on img at bounding box center [60, 135] width 13 height 13
click at [81, 56] on div "Start Recording [PERSON_NAME]-Aviceda and PPD- [PERSON_NAME]-Aviceda and PPD- […" at bounding box center [128, 182] width 256 height 282
click at [367, 304] on span "Start Recording" at bounding box center [391, 304] width 84 height 15
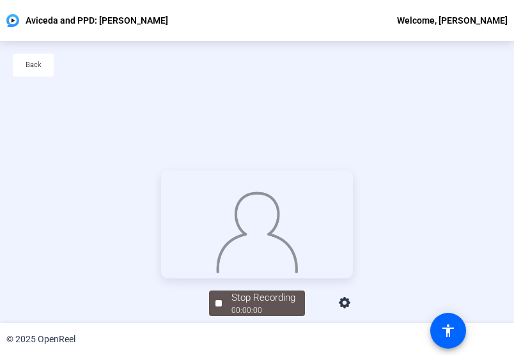
scroll to position [61, 0]
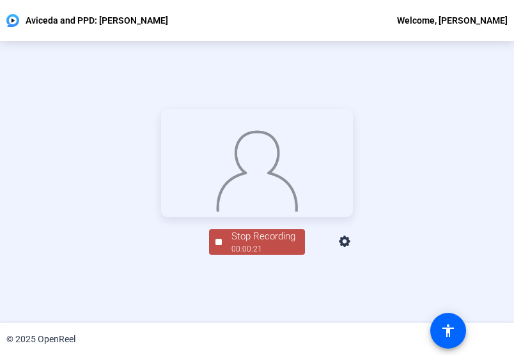
click at [161, 151] on div at bounding box center [257, 163] width 192 height 108
click at [212, 256] on button "Stop Recording 00:00:23" at bounding box center [257, 242] width 96 height 26
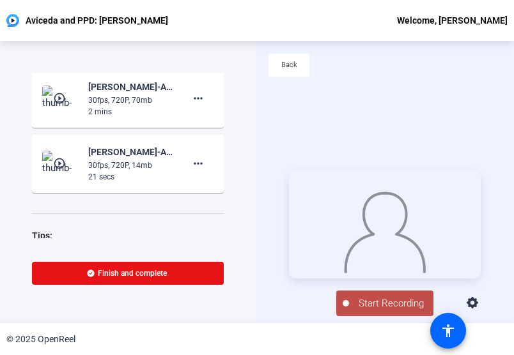
scroll to position [362, 0]
click at [197, 165] on mat-icon "more_horiz" at bounding box center [197, 164] width 15 height 15
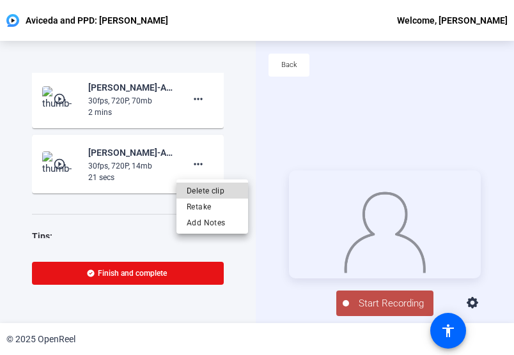
click at [222, 190] on span "Delete clip" at bounding box center [212, 190] width 51 height 15
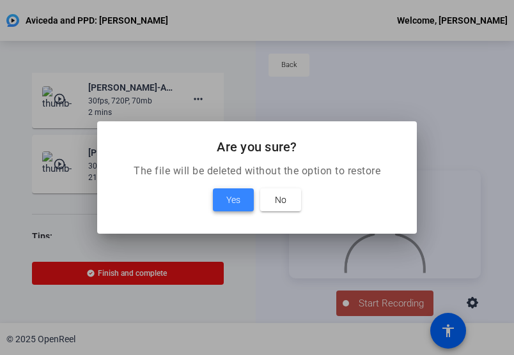
click at [244, 200] on span at bounding box center [233, 200] width 41 height 31
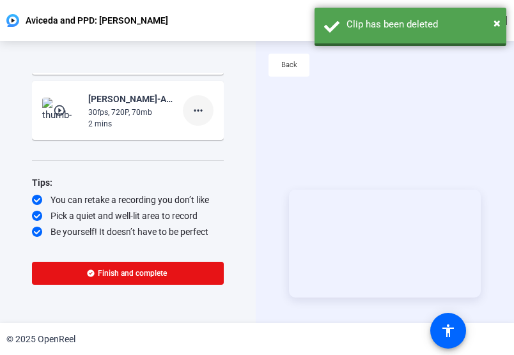
scroll to position [350, 0]
click at [206, 111] on span at bounding box center [198, 111] width 31 height 31
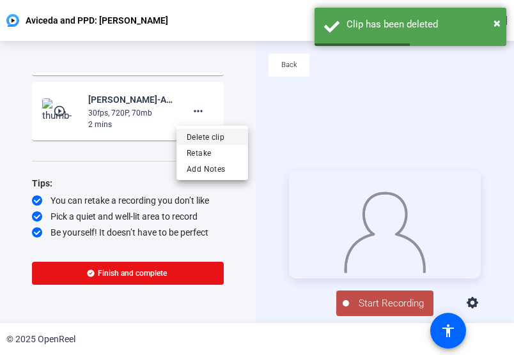
click at [212, 137] on span "Delete clip" at bounding box center [212, 137] width 51 height 15
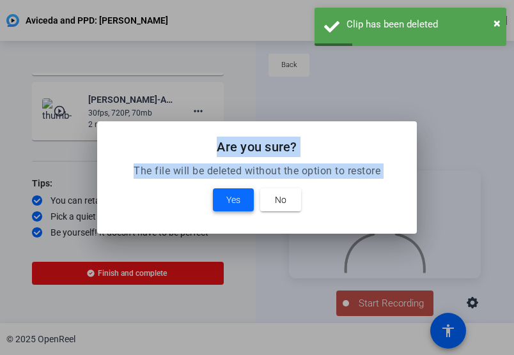
drag, startPoint x: 212, startPoint y: 137, endPoint x: 234, endPoint y: 196, distance: 63.5
click at [0, 0] on openreel-generic-alert "Are you sure? The file will be deleted without the option to restore Yes No" at bounding box center [0, 0] width 0 height 0
click at [234, 197] on span "Yes" at bounding box center [233, 199] width 14 height 15
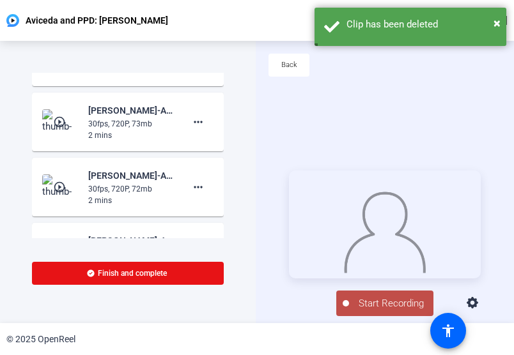
scroll to position [0, 0]
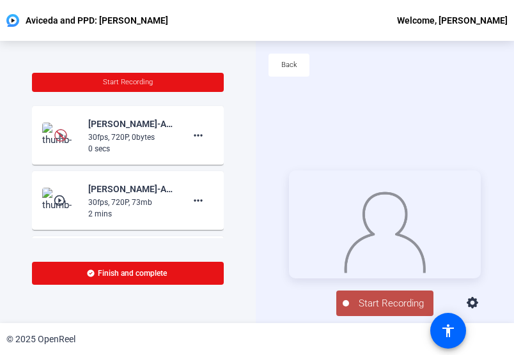
click at [61, 204] on mat-icon "play_circle_outline" at bounding box center [60, 200] width 15 height 13
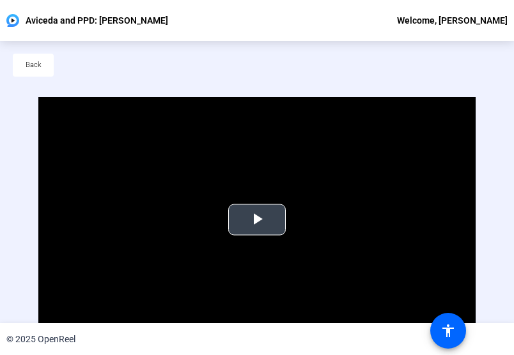
click at [257, 220] on span "Video Player" at bounding box center [257, 220] width 0 height 0
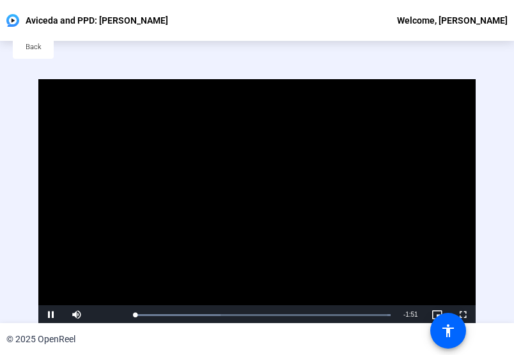
scroll to position [65, 0]
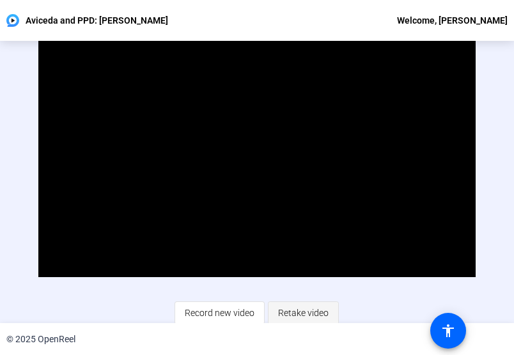
click at [278, 305] on span "Retake video" at bounding box center [303, 313] width 50 height 24
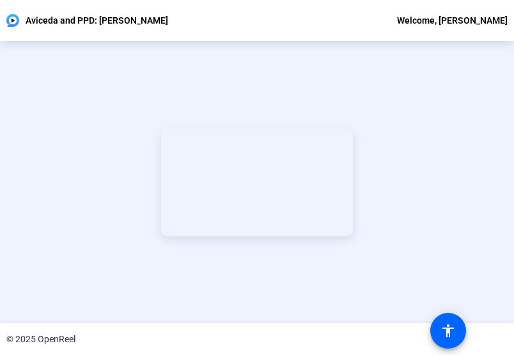
scroll to position [61, 0]
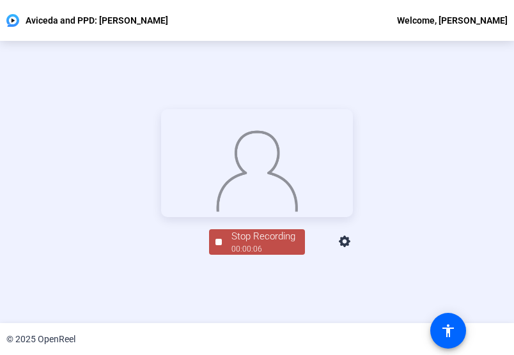
click at [209, 256] on button "Stop Recording 00:00:06" at bounding box center [257, 242] width 96 height 26
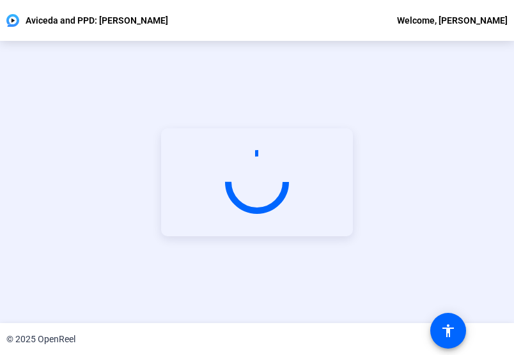
click at [19, 192] on div "Start Recording" at bounding box center [257, 182] width 514 height 282
click at [266, 210] on circle at bounding box center [257, 182] width 63 height 63
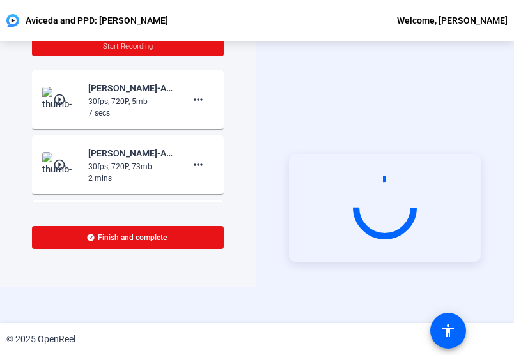
scroll to position [43, 0]
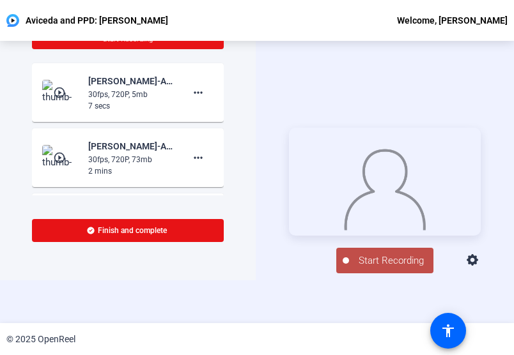
click at [376, 261] on span "Start Recording" at bounding box center [391, 261] width 84 height 15
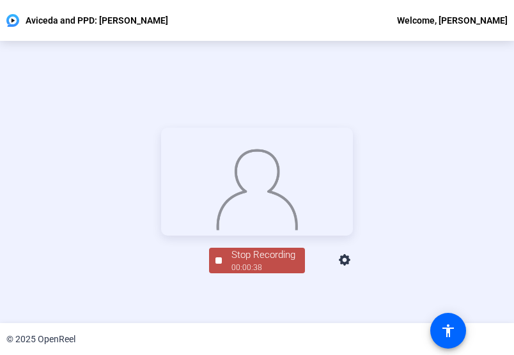
click at [161, 176] on div at bounding box center [257, 182] width 192 height 108
click at [231, 263] on div "Stop Recording" at bounding box center [263, 255] width 64 height 15
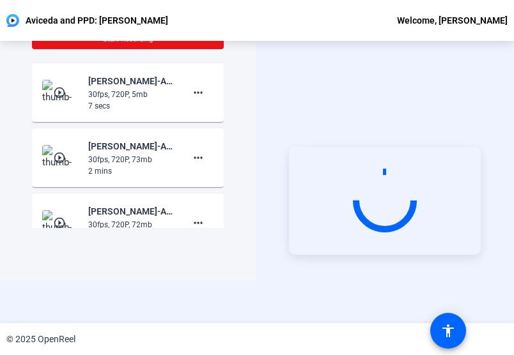
click at [229, 320] on div "Start Recording play_circle_outline [PERSON_NAME]-Aviceda and PPD- [PERSON_NAME…" at bounding box center [257, 182] width 514 height 282
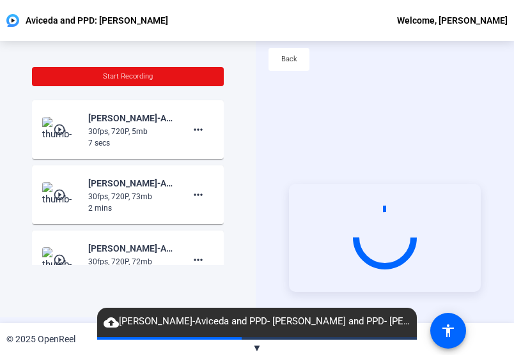
scroll to position [6, 0]
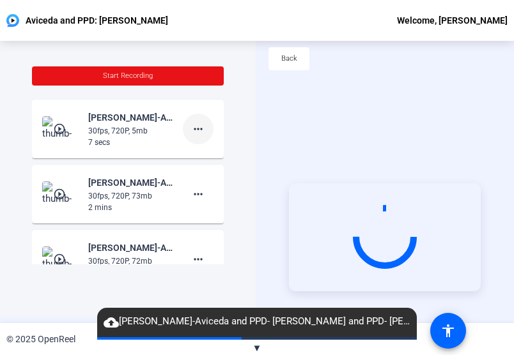
click at [197, 126] on mat-icon "more_horiz" at bounding box center [197, 128] width 15 height 15
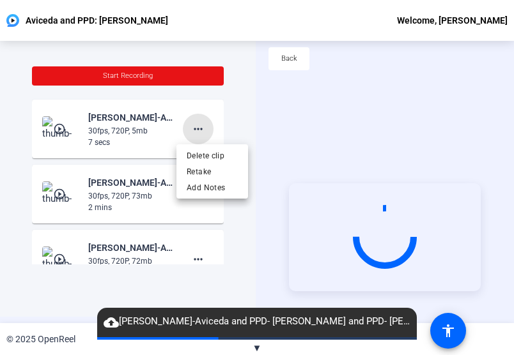
click at [201, 150] on div "Delete clip Retake Add Notes" at bounding box center [212, 171] width 72 height 54
click at [201, 150] on span "Delete clip" at bounding box center [212, 155] width 51 height 15
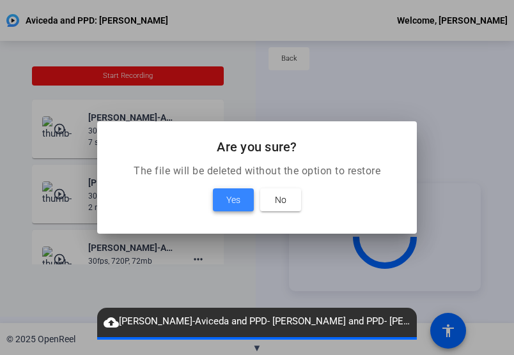
click at [231, 201] on span "Yes" at bounding box center [233, 199] width 14 height 15
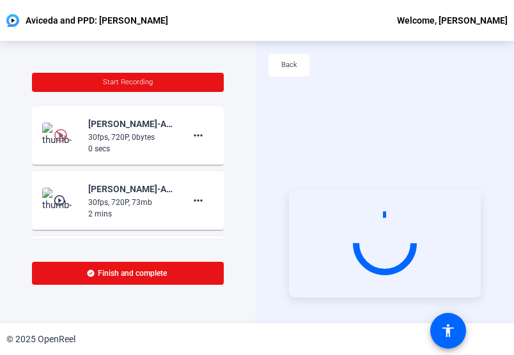
scroll to position [61, 0]
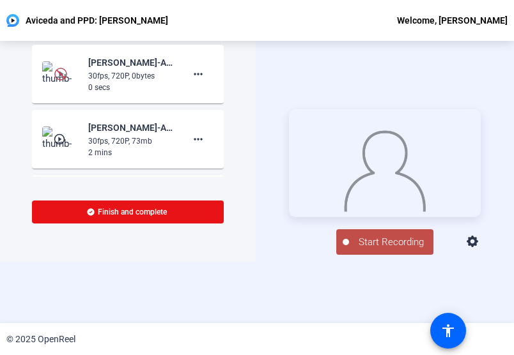
click at [366, 235] on div "Start Recording person Hide Overlay flip Flip Camera Camera" at bounding box center [385, 241] width 192 height 28
click at [375, 247] on span "Start Recording" at bounding box center [391, 242] width 84 height 15
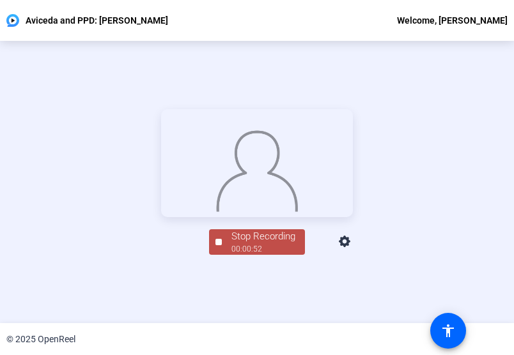
click at [161, 177] on div at bounding box center [257, 163] width 192 height 108
click at [213, 256] on button "Stop Recording 00:00:53" at bounding box center [257, 242] width 96 height 26
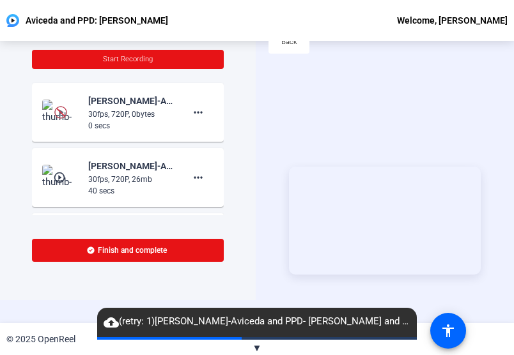
scroll to position [24, 0]
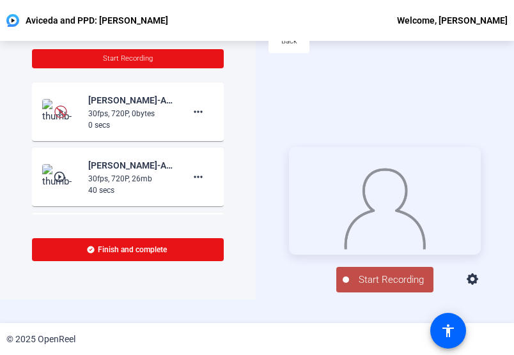
click at [66, 178] on mat-icon "play_circle_outline" at bounding box center [60, 177] width 15 height 13
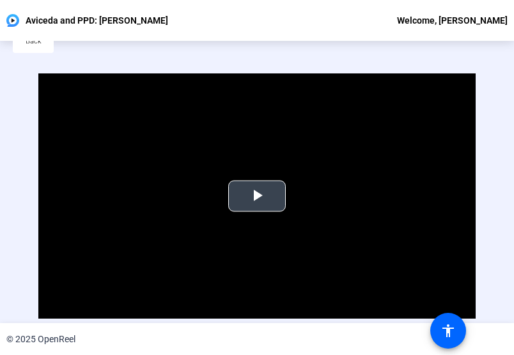
click at [257, 196] on span "Video Player" at bounding box center [257, 196] width 0 height 0
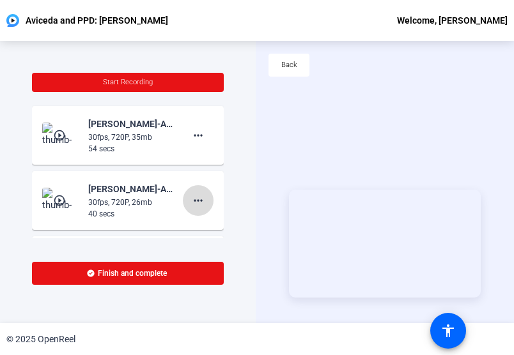
click at [195, 195] on mat-icon "more_horiz" at bounding box center [197, 200] width 15 height 15
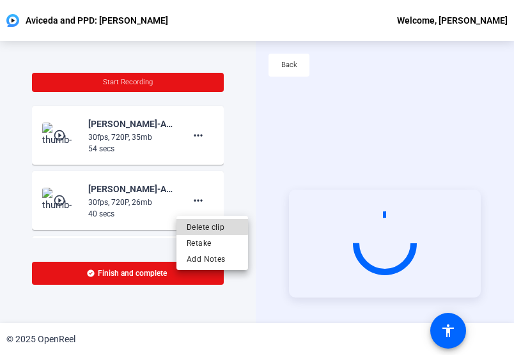
click at [206, 224] on span "Delete clip" at bounding box center [212, 227] width 51 height 15
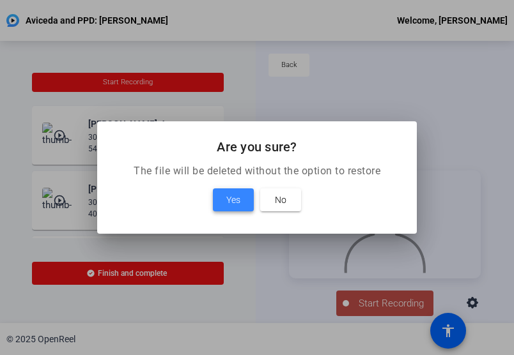
click at [228, 207] on span "Yes" at bounding box center [233, 199] width 14 height 15
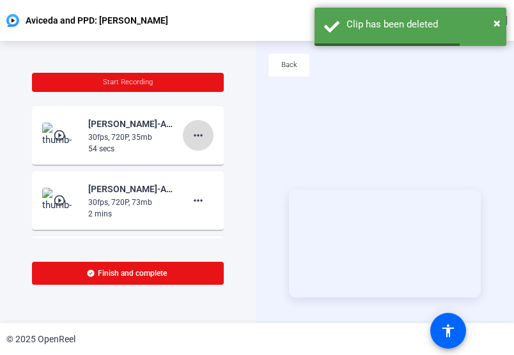
click at [197, 141] on mat-icon "more_horiz" at bounding box center [197, 135] width 15 height 15
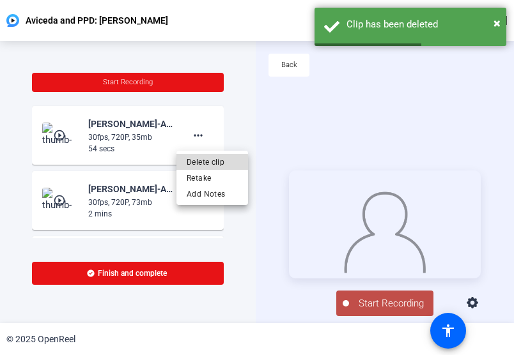
click at [194, 163] on span "Delete clip" at bounding box center [212, 162] width 51 height 15
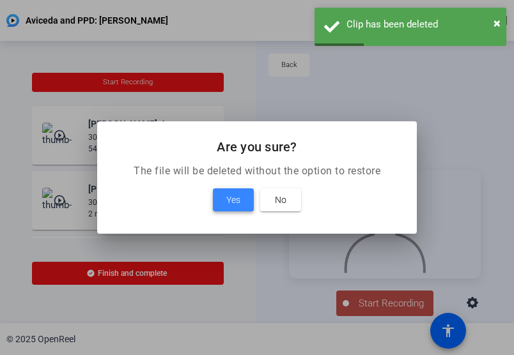
click at [239, 206] on span "Yes" at bounding box center [233, 199] width 14 height 15
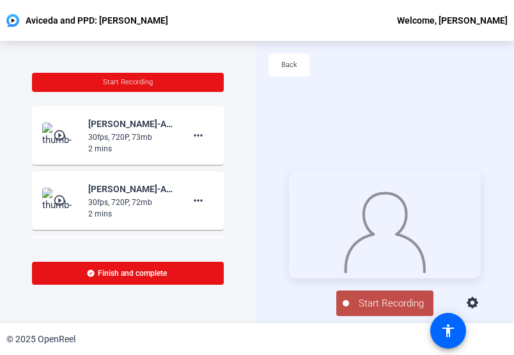
click at [363, 311] on span "Start Recording" at bounding box center [391, 304] width 84 height 15
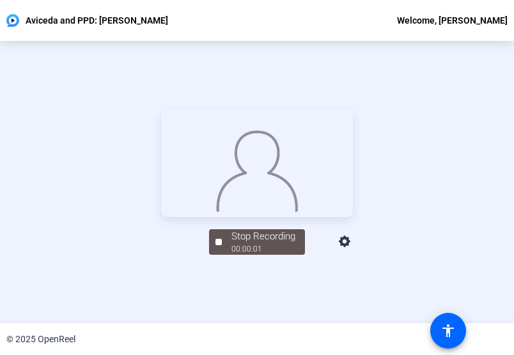
scroll to position [61, 0]
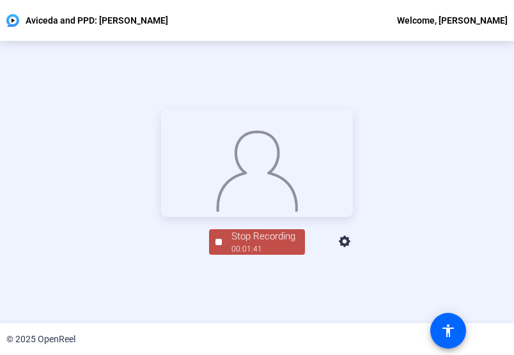
click at [161, 217] on div at bounding box center [257, 163] width 192 height 108
click at [238, 244] on div "Stop Recording" at bounding box center [263, 236] width 64 height 15
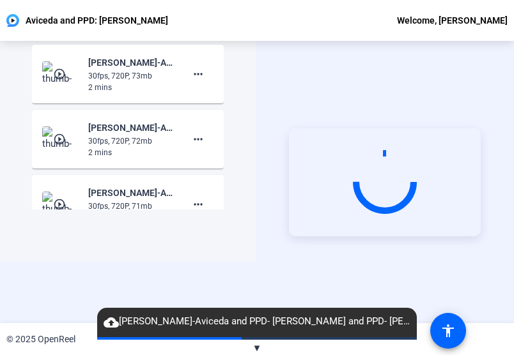
scroll to position [1, 0]
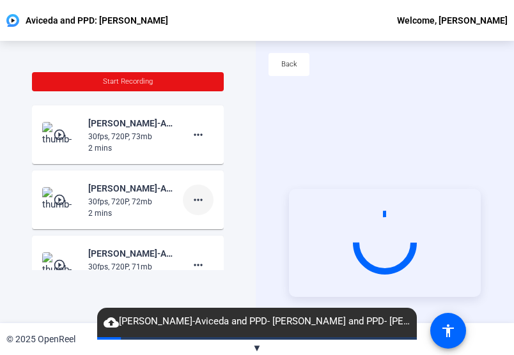
click at [194, 258] on mat-icon "more_horiz" at bounding box center [197, 265] width 15 height 15
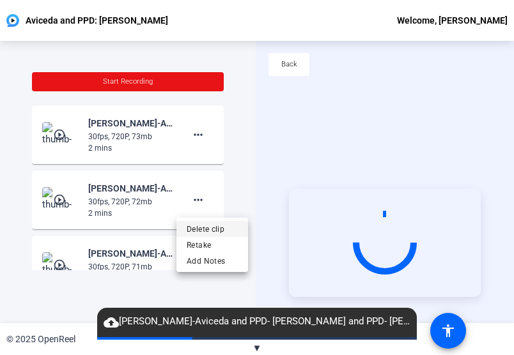
scroll to position [63, 0]
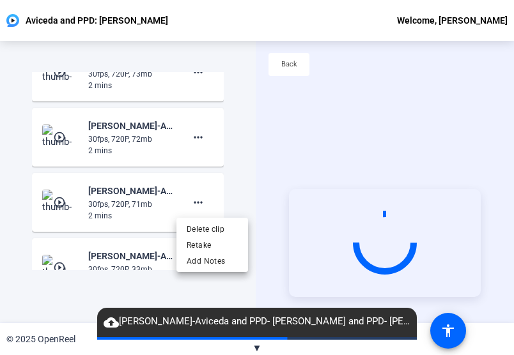
click at [261, 159] on div at bounding box center [257, 177] width 514 height 355
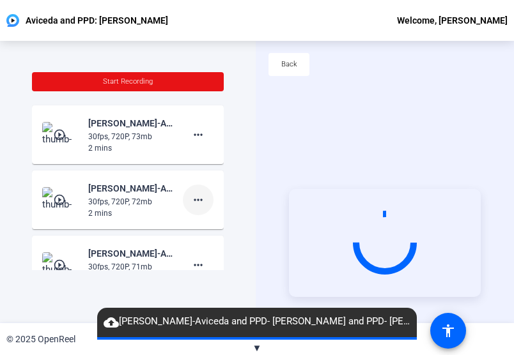
scroll to position [188, 0]
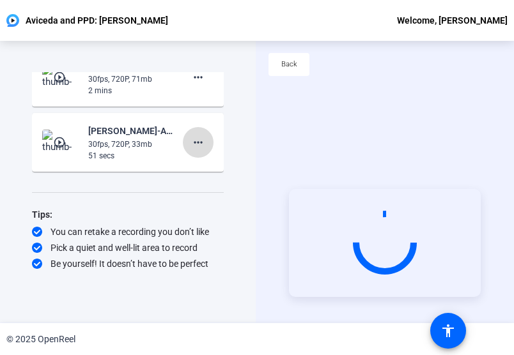
click at [198, 136] on mat-icon "more_horiz" at bounding box center [197, 142] width 15 height 15
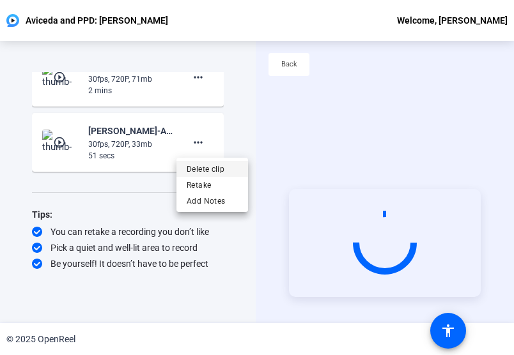
click at [207, 166] on span "Delete clip" at bounding box center [212, 168] width 51 height 15
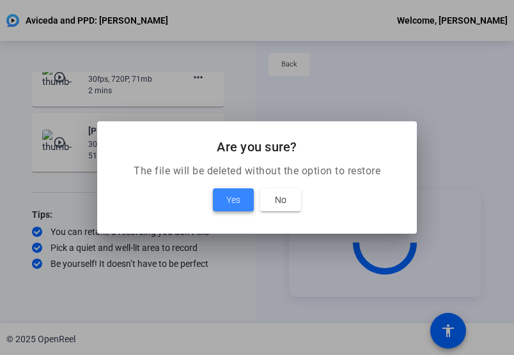
click at [220, 206] on span at bounding box center [233, 200] width 41 height 31
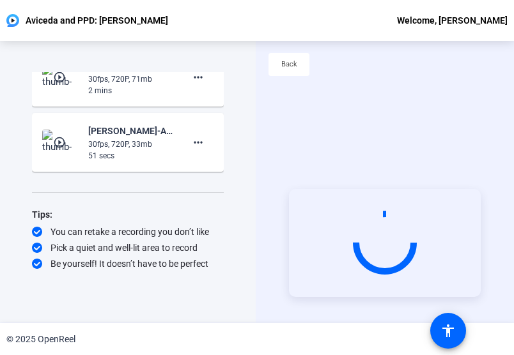
scroll to position [155, 0]
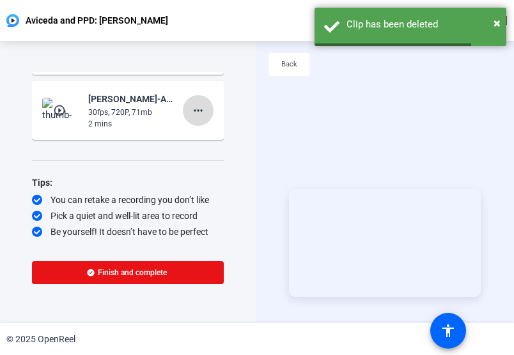
click at [190, 112] on mat-icon "more_horiz" at bounding box center [197, 110] width 15 height 15
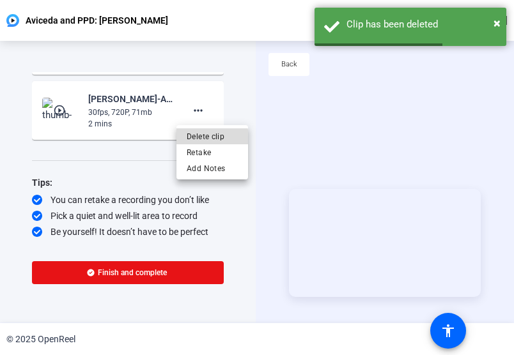
click at [206, 137] on span "Delete clip" at bounding box center [212, 136] width 51 height 15
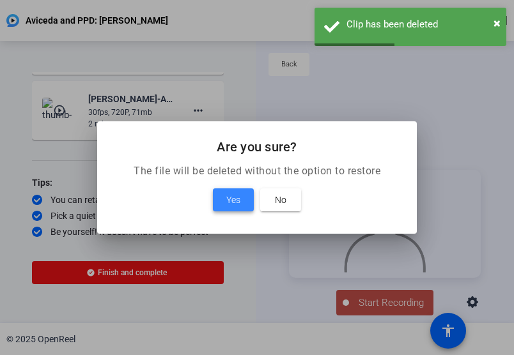
click at [231, 198] on span "Yes" at bounding box center [233, 199] width 14 height 15
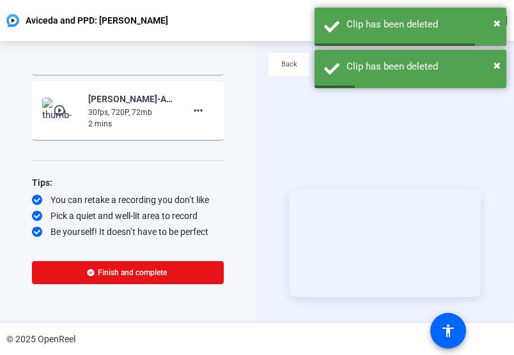
scroll to position [0, 0]
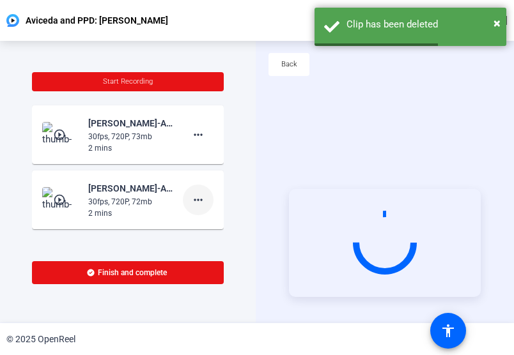
click at [198, 192] on mat-icon "more_horiz" at bounding box center [197, 199] width 15 height 15
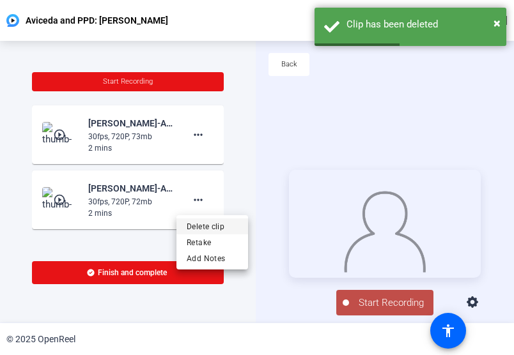
click at [215, 228] on span "Delete clip" at bounding box center [212, 226] width 51 height 15
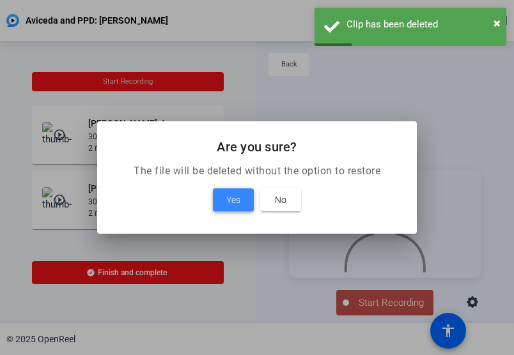
click at [241, 208] on span at bounding box center [233, 200] width 41 height 31
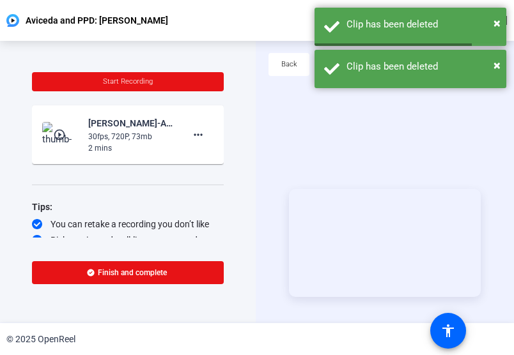
click at [54, 127] on img at bounding box center [61, 135] width 38 height 26
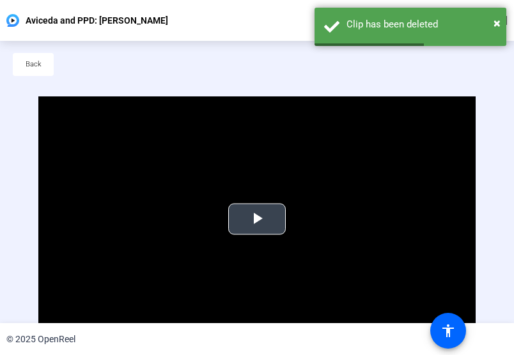
click at [220, 215] on video "Video Player" at bounding box center [256, 218] width 436 height 245
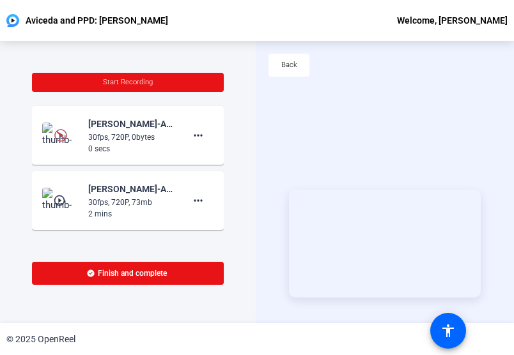
click at [49, 135] on img at bounding box center [61, 136] width 38 height 26
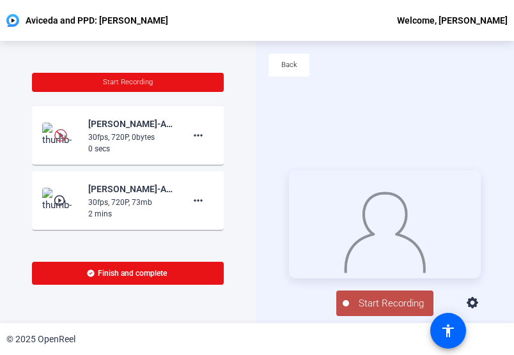
click at [49, 135] on img at bounding box center [61, 136] width 38 height 26
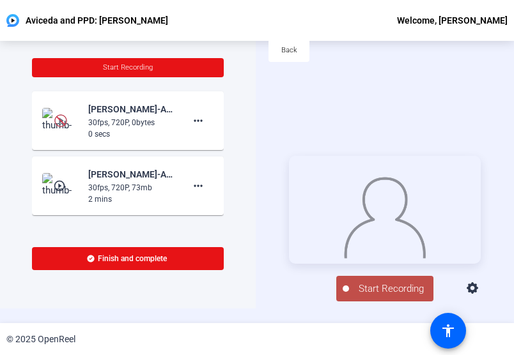
scroll to position [15, 0]
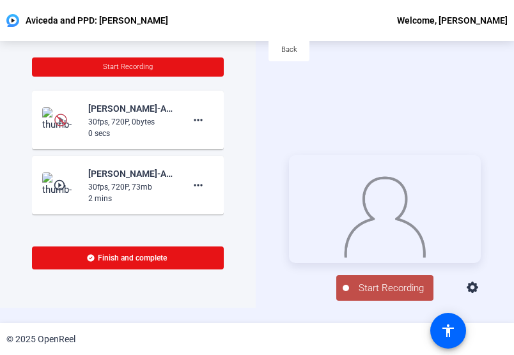
click at [59, 108] on img at bounding box center [61, 120] width 38 height 26
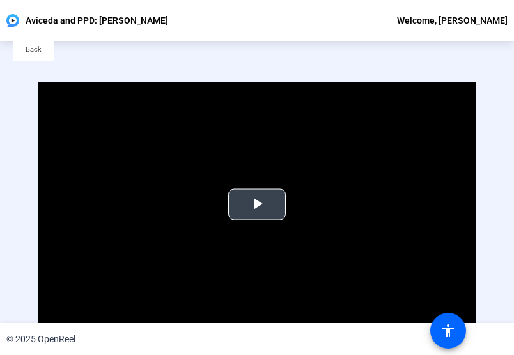
click at [257, 205] on span "Video Player" at bounding box center [257, 205] width 0 height 0
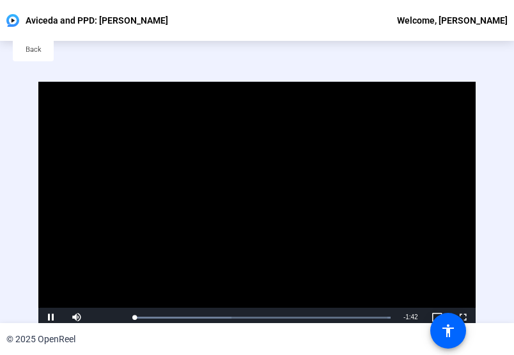
scroll to position [18, 0]
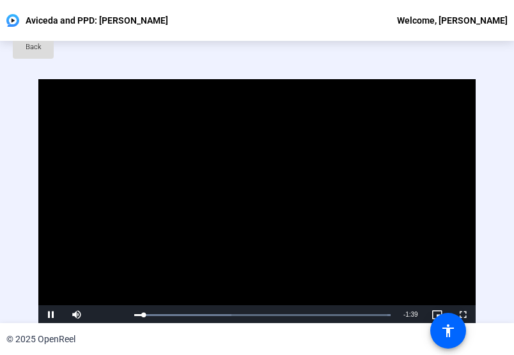
click at [23, 45] on span at bounding box center [33, 47] width 41 height 31
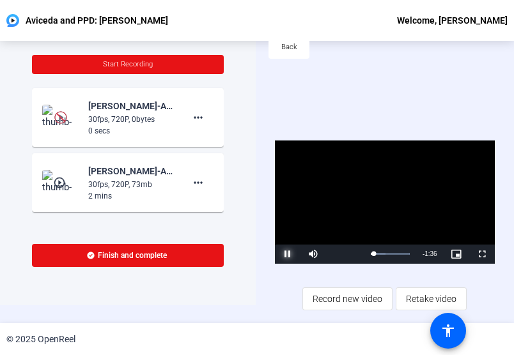
click at [298, 254] on span "Video Player" at bounding box center [288, 254] width 26 height 0
click at [420, 295] on span "Retake video" at bounding box center [431, 299] width 50 height 24
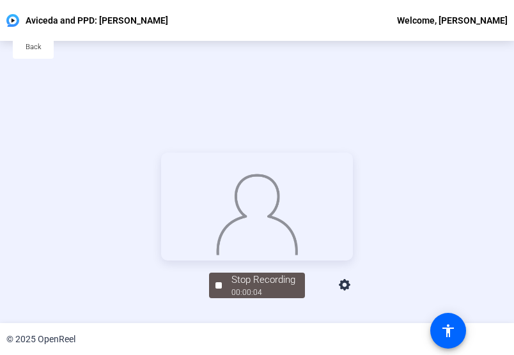
click at [232, 79] on div "Back" at bounding box center [257, 53] width 514 height 61
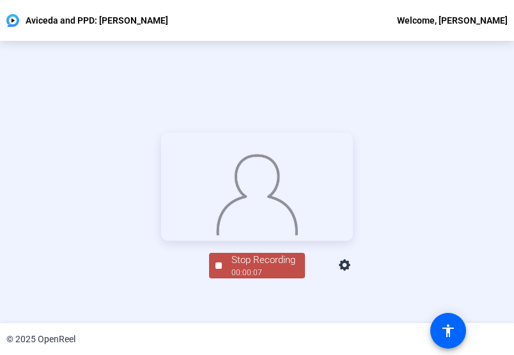
scroll to position [61, 0]
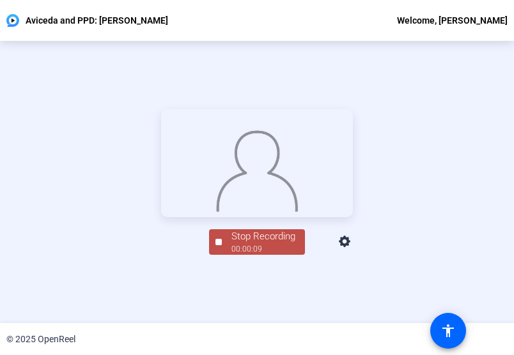
click at [264, 244] on div "Stop Recording" at bounding box center [263, 236] width 64 height 15
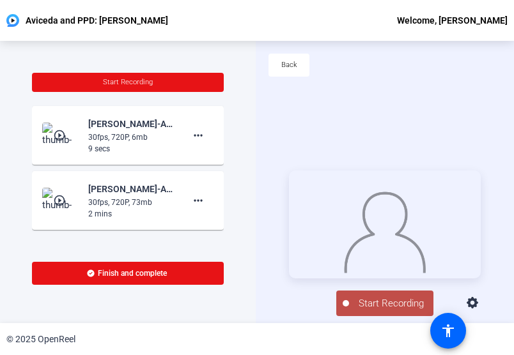
click at [334, 33] on div "Aviceda and PPD: [PERSON_NAME] Welcome, [PERSON_NAME]" at bounding box center [257, 20] width 514 height 41
click at [394, 300] on button "Start Recording" at bounding box center [384, 304] width 97 height 26
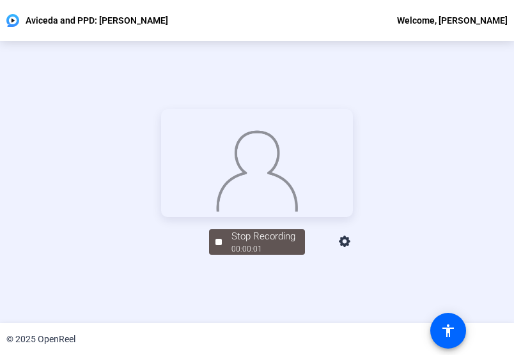
scroll to position [61, 0]
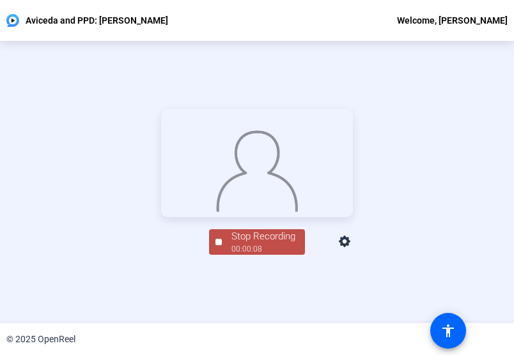
click at [263, 244] on div "Stop Recording" at bounding box center [263, 236] width 64 height 15
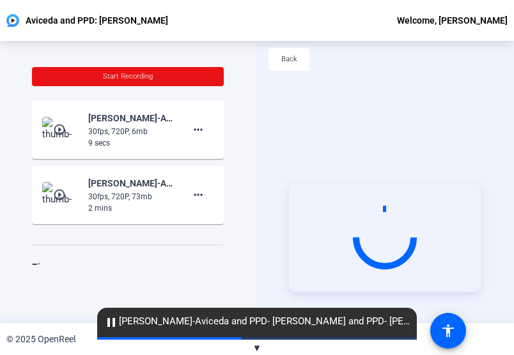
scroll to position [5, 0]
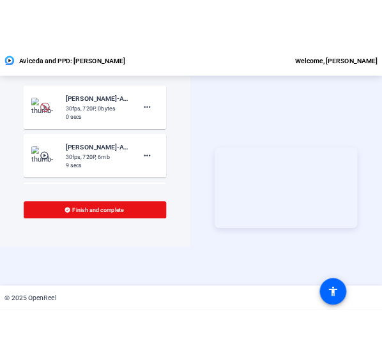
scroll to position [61, 0]
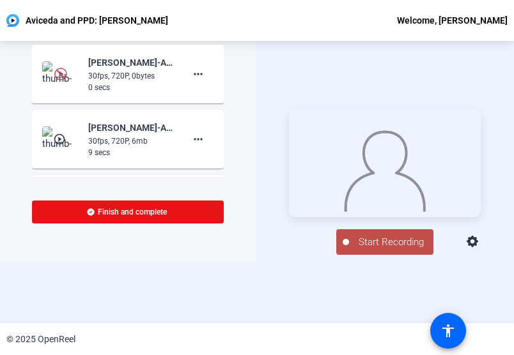
click at [380, 247] on span "Start Recording" at bounding box center [391, 242] width 84 height 15
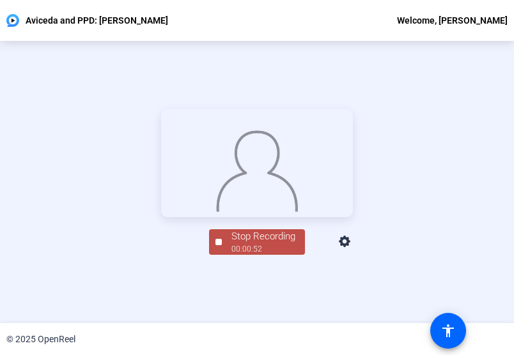
click at [284, 212] on img at bounding box center [256, 168] width 83 height 86
click at [259, 244] on div "Stop Recording" at bounding box center [263, 236] width 64 height 15
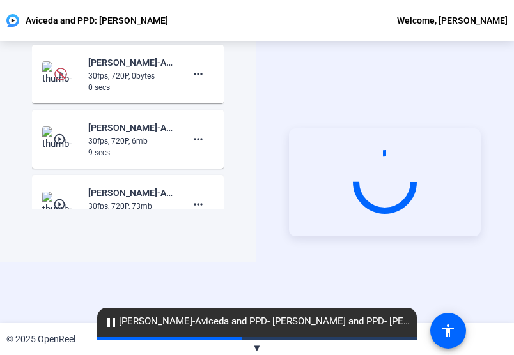
click at [354, 85] on div "Start Recording" at bounding box center [385, 182] width 258 height 282
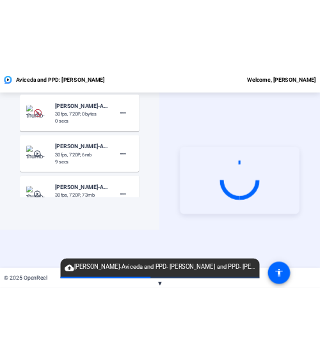
scroll to position [0, 0]
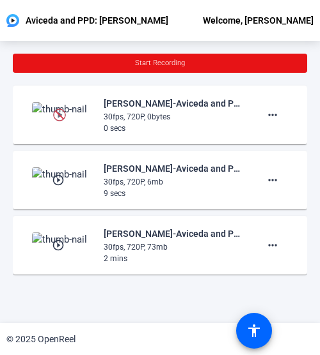
click at [176, 316] on div "Start Recording Brielle Young-Aviceda and PPD- Brielle Young-Aviceda and PPD- B…" at bounding box center [160, 182] width 320 height 282
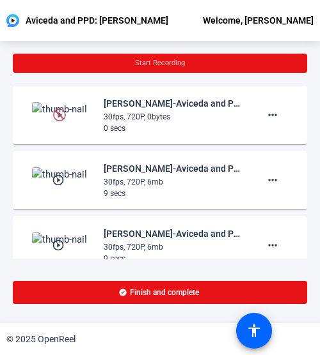
click at [201, 31] on div "Aviceda and PPD: [PERSON_NAME] Welcome, [PERSON_NAME]" at bounding box center [160, 20] width 320 height 41
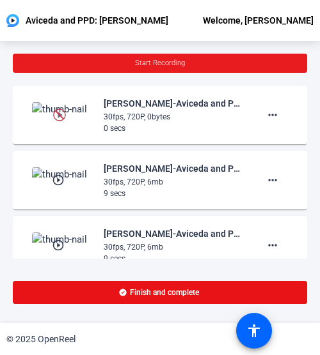
click at [162, 65] on span "Start Recording" at bounding box center [160, 63] width 50 height 8
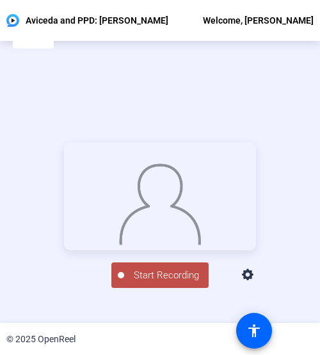
scroll to position [31, 0]
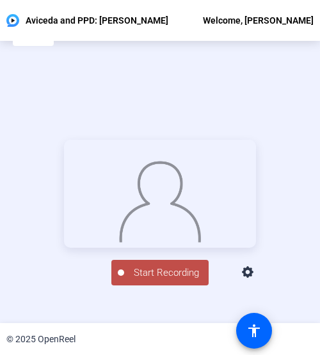
click at [156, 281] on span "Start Recording" at bounding box center [166, 273] width 84 height 15
click at [164, 270] on div "Stop Recording 00:00:18 person Hide Overlay flip Flip Camera Camera" at bounding box center [160, 213] width 192 height 146
click at [161, 286] on div "00:00:19" at bounding box center [166, 280] width 64 height 12
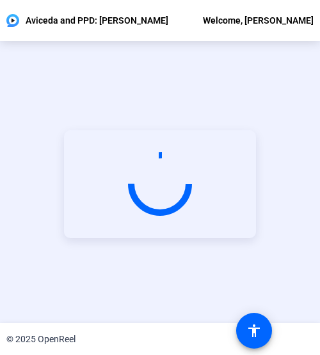
scroll to position [59, 0]
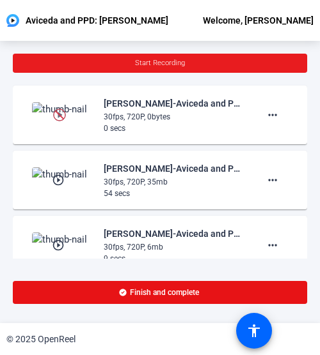
click at [147, 66] on span "Start Recording" at bounding box center [160, 63] width 50 height 8
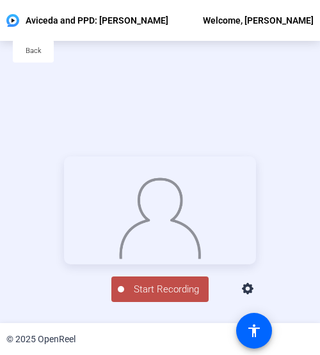
scroll to position [13, 0]
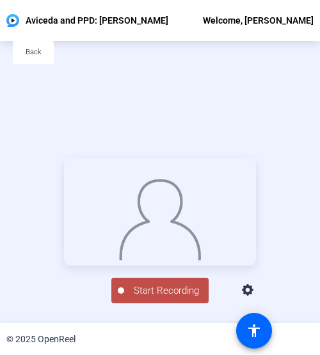
click at [173, 298] on span "Start Recording" at bounding box center [166, 291] width 84 height 15
click at [125, 304] on span "Stop Recording 00:00:23" at bounding box center [166, 291] width 83 height 26
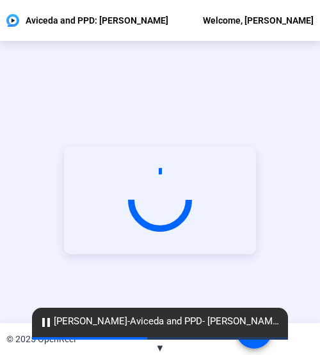
scroll to position [43, 0]
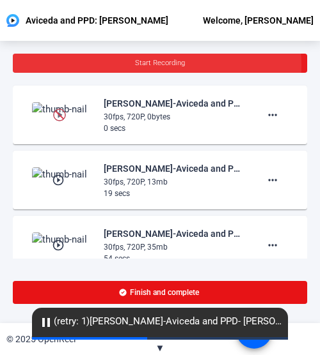
click at [150, 66] on span "Start Recording" at bounding box center [160, 63] width 50 height 8
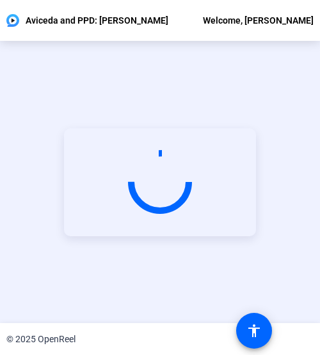
scroll to position [61, 0]
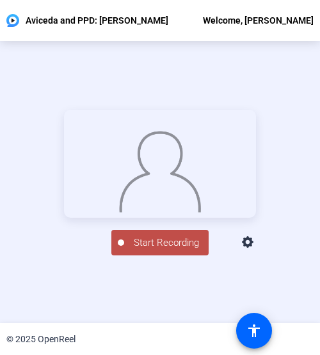
click at [158, 251] on span "Start Recording" at bounding box center [166, 243] width 84 height 15
click at [136, 245] on div "Stop Recording" at bounding box center [166, 237] width 64 height 15
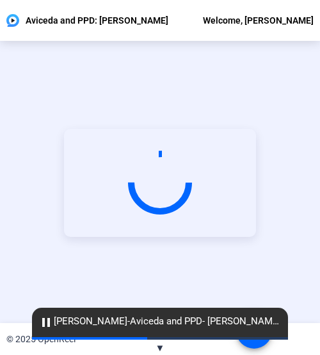
scroll to position [61, 0]
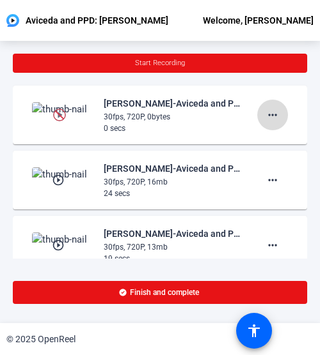
click at [270, 120] on mat-icon "more_horiz" at bounding box center [272, 114] width 15 height 15
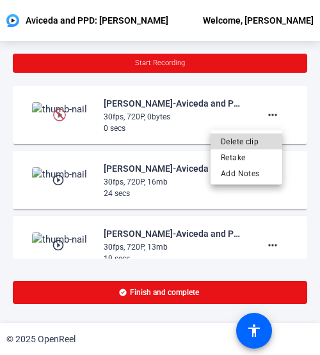
click at [263, 145] on span "Delete clip" at bounding box center [245, 141] width 51 height 15
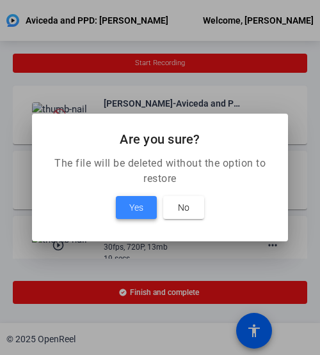
click at [143, 206] on span at bounding box center [136, 207] width 41 height 31
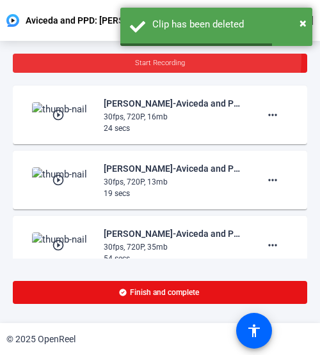
click at [140, 58] on span at bounding box center [160, 63] width 294 height 31
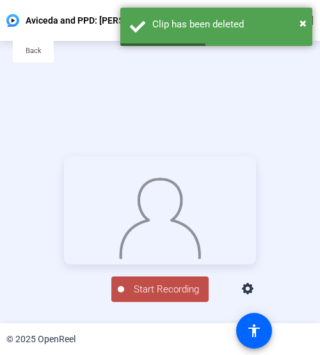
scroll to position [17, 0]
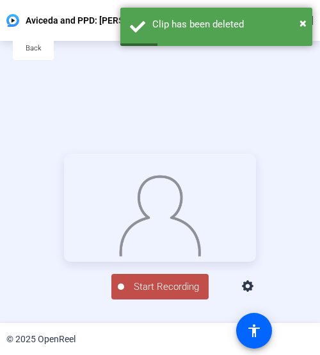
click at [152, 295] on span "Start Recording" at bounding box center [166, 287] width 84 height 15
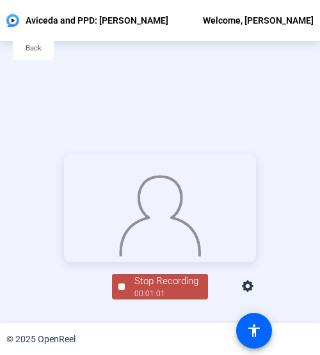
click at [159, 289] on div "Stop Recording" at bounding box center [166, 281] width 64 height 15
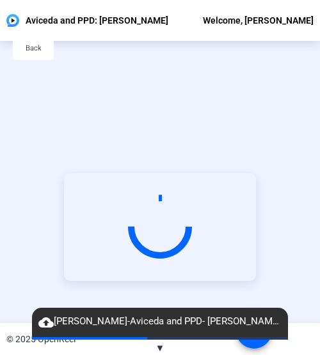
scroll to position [61, 0]
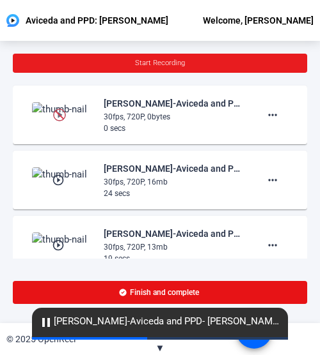
click at [158, 60] on span "Start Recording" at bounding box center [160, 63] width 50 height 8
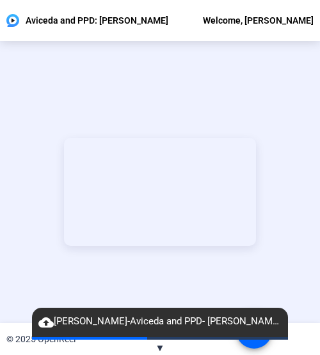
scroll to position [52, 0]
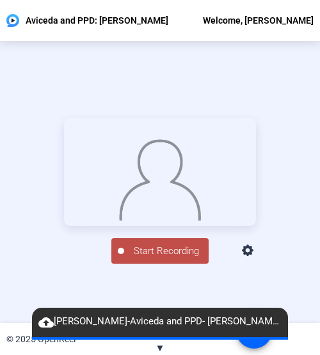
click at [144, 259] on span "Start Recording" at bounding box center [166, 251] width 84 height 15
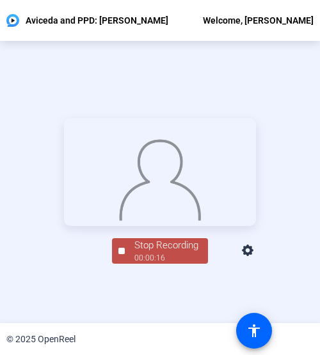
click at [134, 253] on div "Stop Recording" at bounding box center [166, 245] width 64 height 15
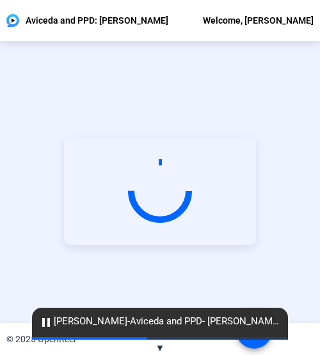
scroll to position [61, 0]
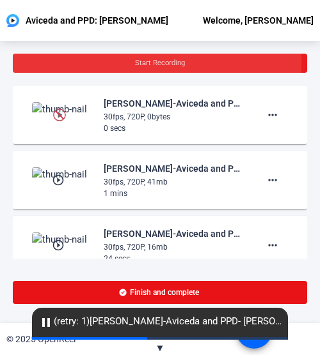
click at [153, 62] on span "Start Recording" at bounding box center [160, 63] width 50 height 8
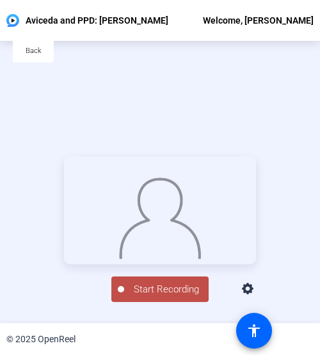
scroll to position [15, 0]
click at [149, 297] on span "Start Recording" at bounding box center [166, 289] width 84 height 15
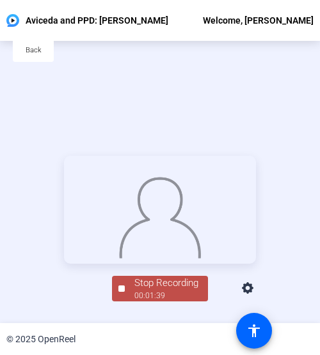
click at [152, 172] on img at bounding box center [159, 215] width 83 height 86
click at [143, 291] on div "Stop Recording" at bounding box center [166, 283] width 64 height 15
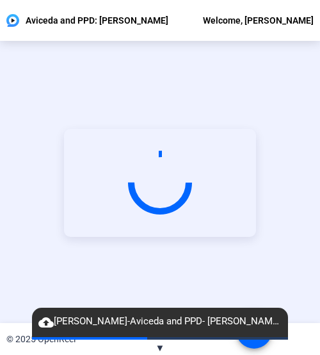
scroll to position [61, 0]
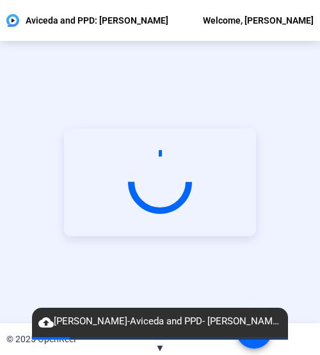
click at [302, 109] on div "Start Recording" at bounding box center [160, 182] width 320 height 282
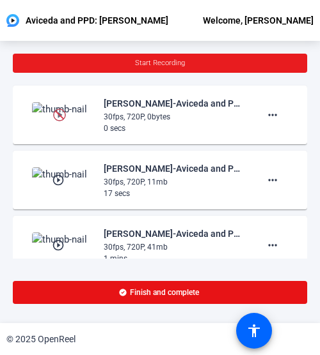
click at [160, 65] on span "Start Recording" at bounding box center [160, 63] width 50 height 8
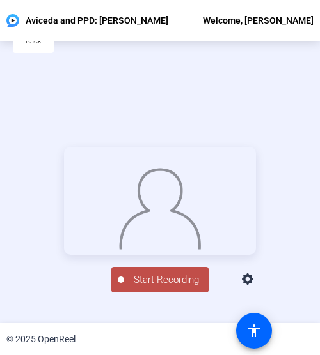
scroll to position [26, 0]
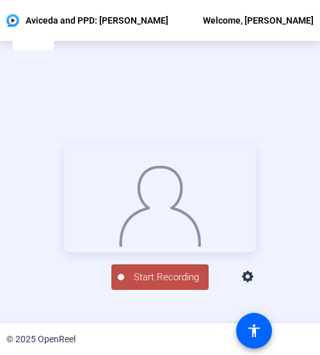
click at [158, 285] on span "Start Recording" at bounding box center [166, 277] width 84 height 15
click at [134, 290] on div "00:00:08" at bounding box center [166, 285] width 64 height 12
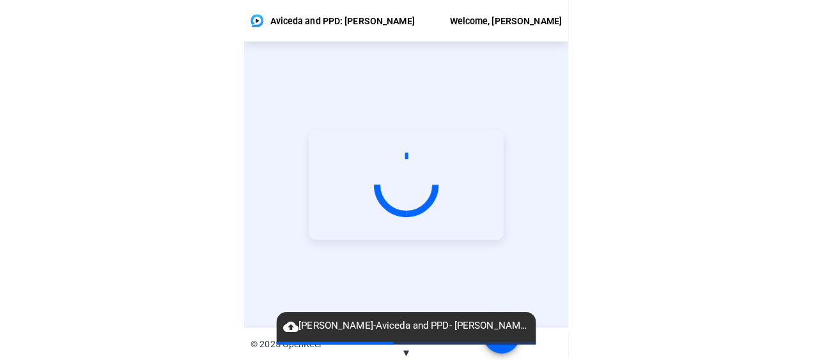
scroll to position [0, 0]
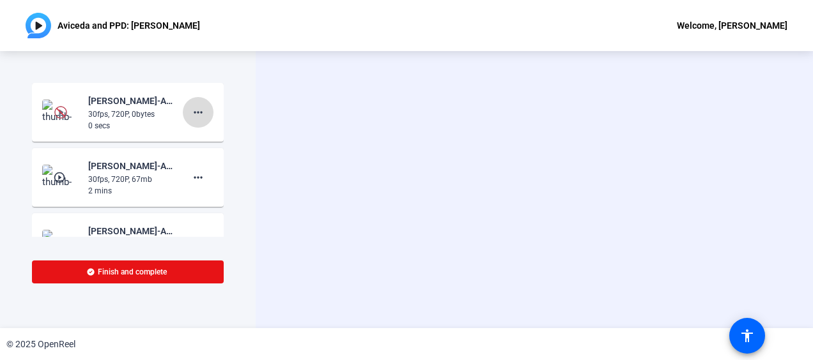
click at [194, 118] on mat-icon "more_horiz" at bounding box center [197, 112] width 15 height 15
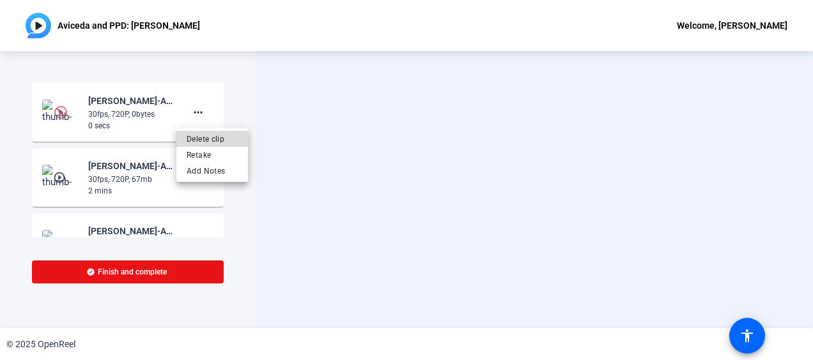
click at [224, 141] on span "Delete clip" at bounding box center [212, 139] width 51 height 15
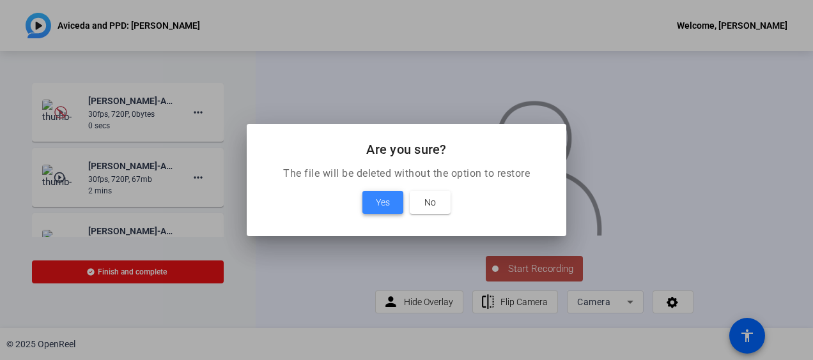
click at [367, 210] on span at bounding box center [382, 202] width 41 height 31
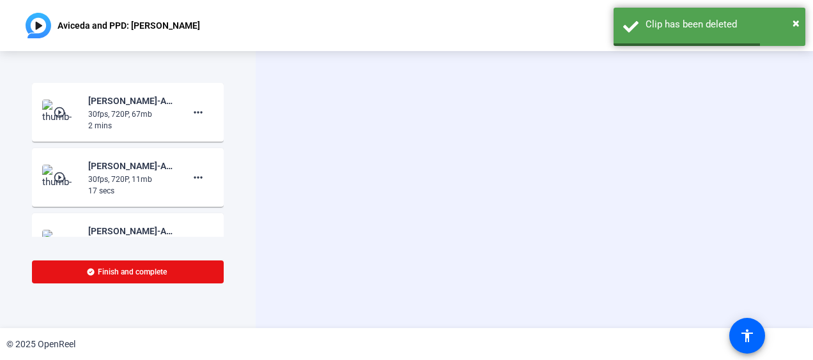
click at [59, 109] on mat-icon "play_circle_outline" at bounding box center [60, 112] width 15 height 13
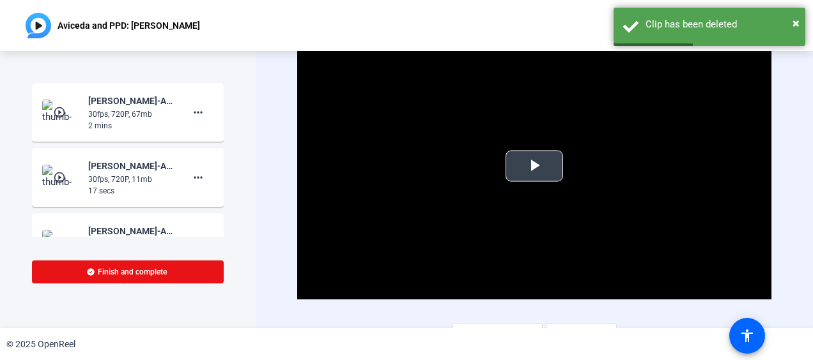
click at [534, 166] on span "Video Player" at bounding box center [534, 166] width 0 height 0
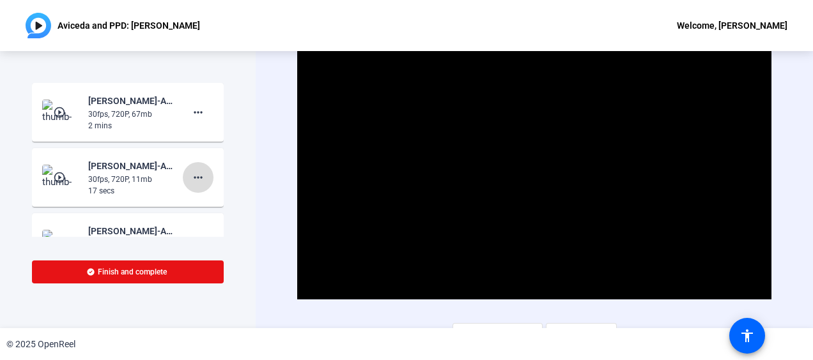
click at [199, 187] on span at bounding box center [198, 177] width 31 height 31
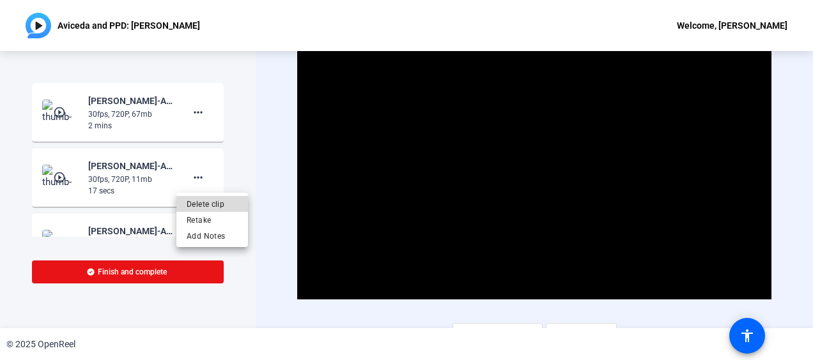
click at [209, 199] on span "Delete clip" at bounding box center [212, 204] width 51 height 15
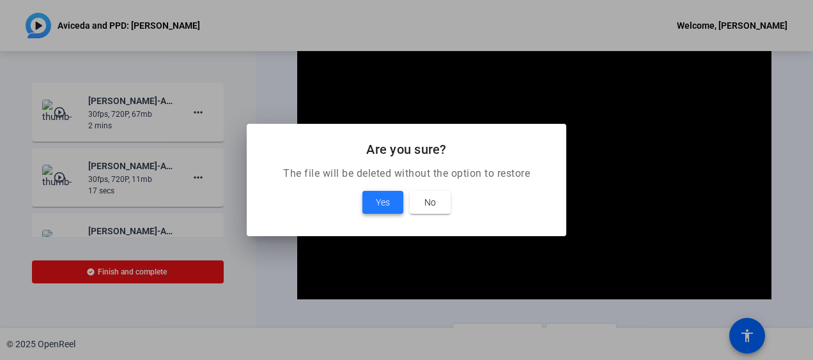
click at [379, 199] on span "Yes" at bounding box center [383, 202] width 14 height 15
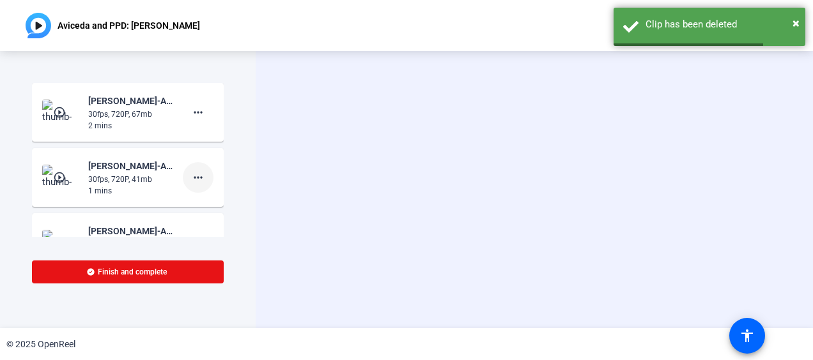
click at [193, 181] on mat-icon "more_horiz" at bounding box center [197, 177] width 15 height 15
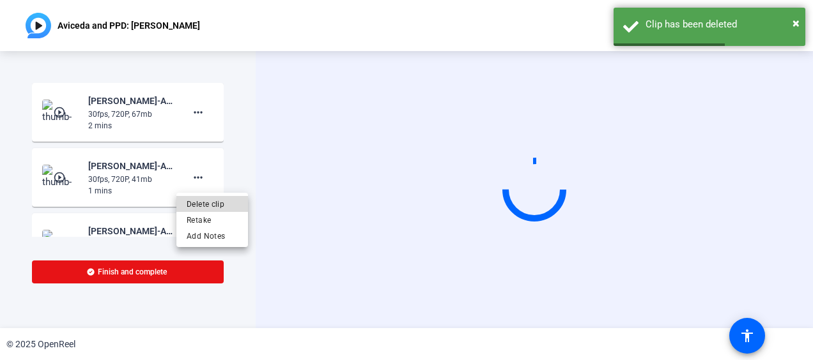
click at [226, 202] on span "Delete clip" at bounding box center [212, 204] width 51 height 15
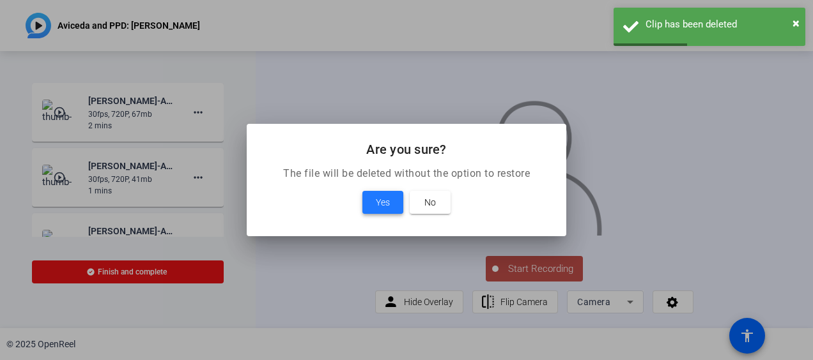
click at [394, 196] on span at bounding box center [382, 202] width 41 height 31
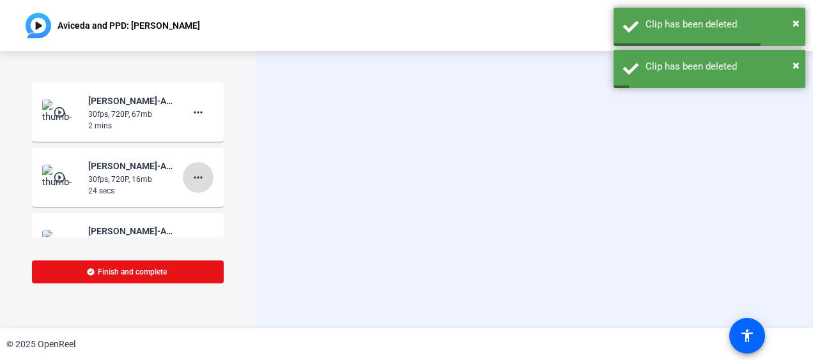
click at [190, 178] on mat-icon "more_horiz" at bounding box center [197, 177] width 15 height 15
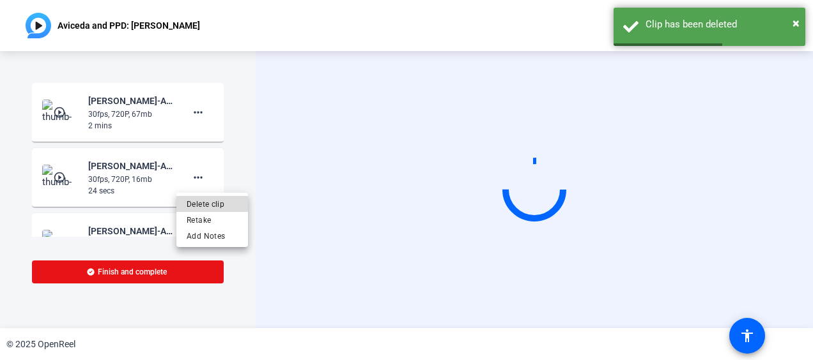
click at [212, 206] on span "Delete clip" at bounding box center [212, 204] width 51 height 15
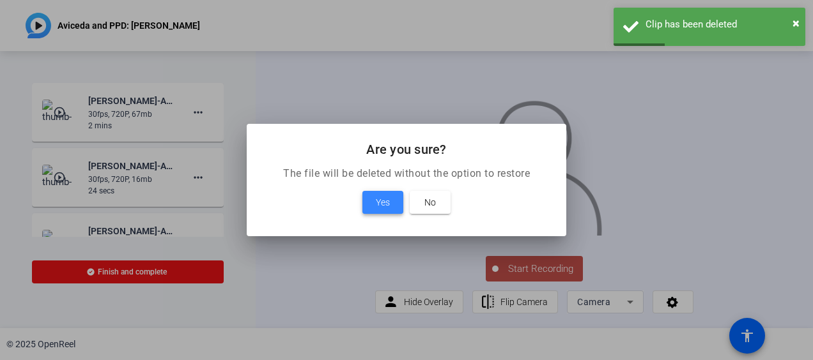
click at [389, 206] on span "Yes" at bounding box center [383, 202] width 14 height 15
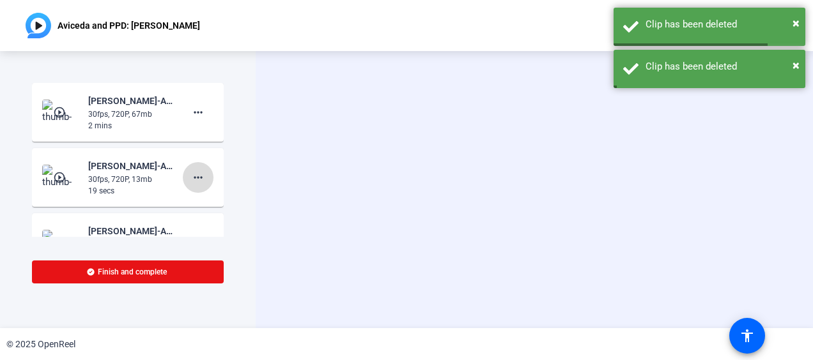
click at [196, 180] on mat-icon "more_horiz" at bounding box center [197, 177] width 15 height 15
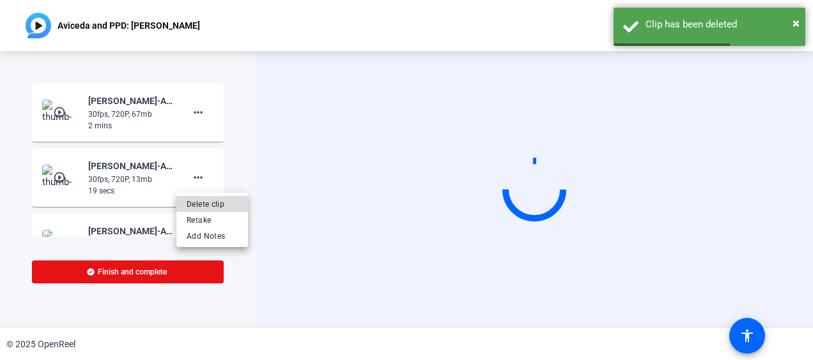
click at [212, 206] on span "Delete clip" at bounding box center [212, 204] width 51 height 15
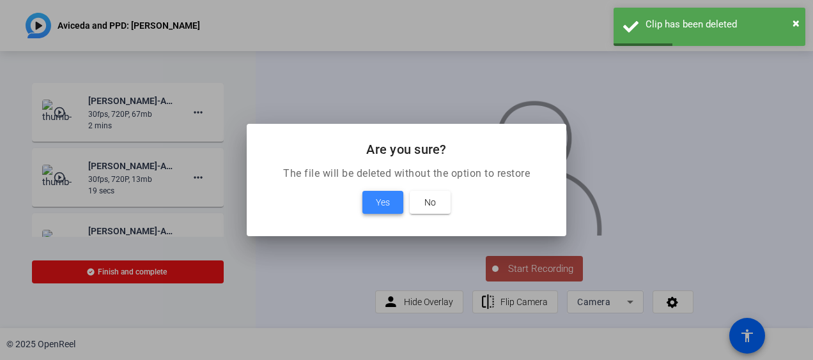
click at [387, 206] on span "Yes" at bounding box center [383, 202] width 14 height 15
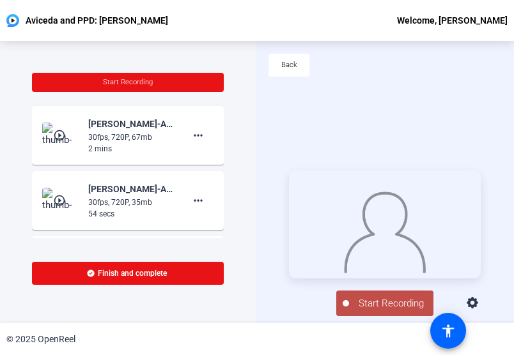
click at [344, 298] on button "Start Recording" at bounding box center [384, 304] width 97 height 26
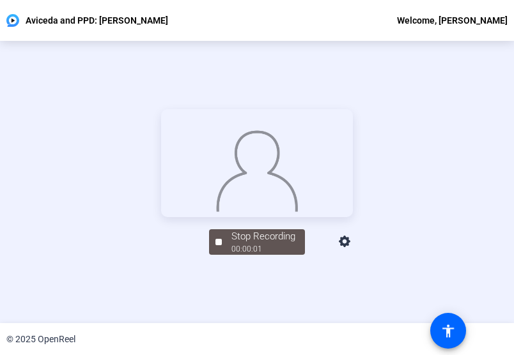
scroll to position [61, 0]
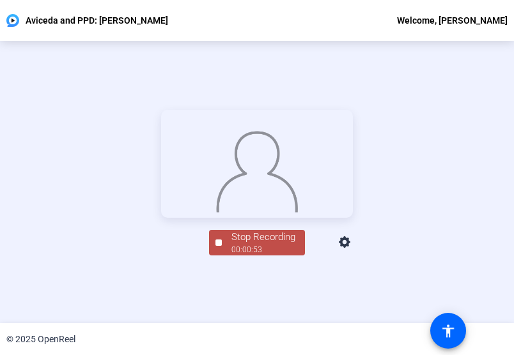
click at [247, 212] on img at bounding box center [256, 169] width 83 height 86
click at [231, 245] on div "Stop Recording" at bounding box center [263, 237] width 64 height 15
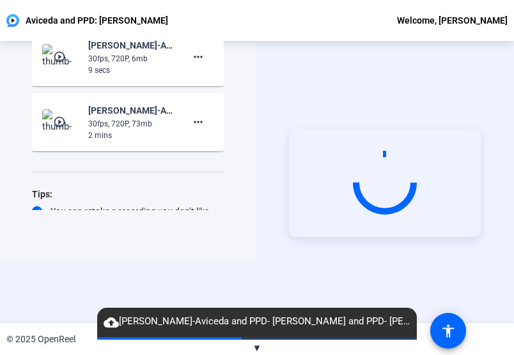
scroll to position [213, 0]
click at [199, 61] on mat-icon "more_horiz" at bounding box center [197, 57] width 15 height 15
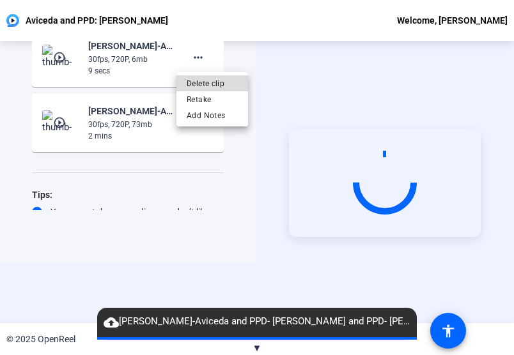
click at [216, 82] on span "Delete clip" at bounding box center [212, 83] width 51 height 15
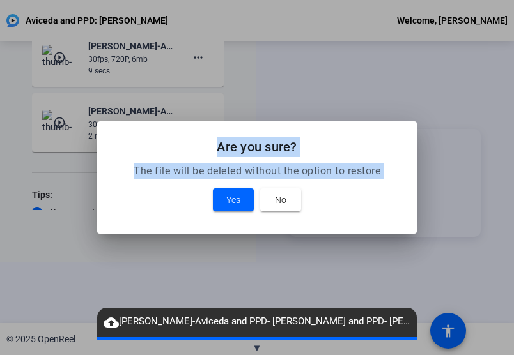
drag, startPoint x: 216, startPoint y: 82, endPoint x: 231, endPoint y: 229, distance: 147.8
click at [231, 229] on div "Are you sure? The file will be deleted without the option to restore Yes No" at bounding box center [257, 177] width 514 height 355
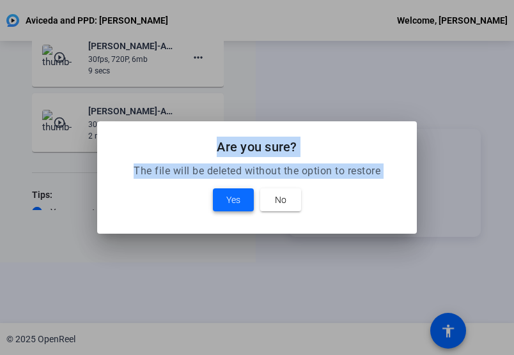
drag, startPoint x: 231, startPoint y: 229, endPoint x: 222, endPoint y: 205, distance: 26.5
click at [222, 205] on span at bounding box center [233, 200] width 41 height 31
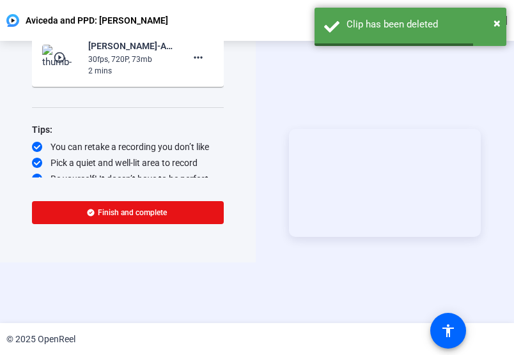
scroll to position [145, 0]
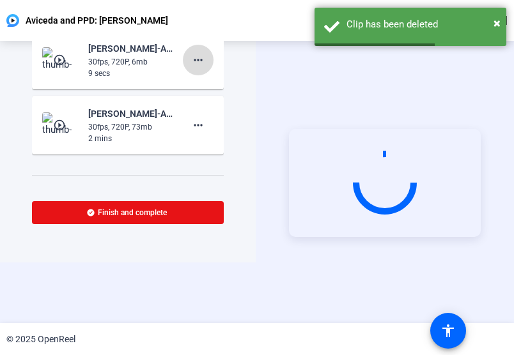
click at [192, 68] on span at bounding box center [198, 60] width 31 height 31
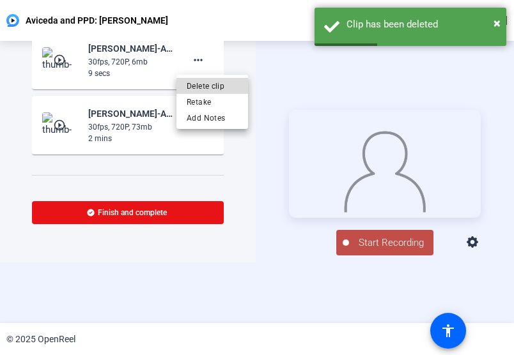
click at [202, 84] on span "Delete clip" at bounding box center [212, 86] width 51 height 15
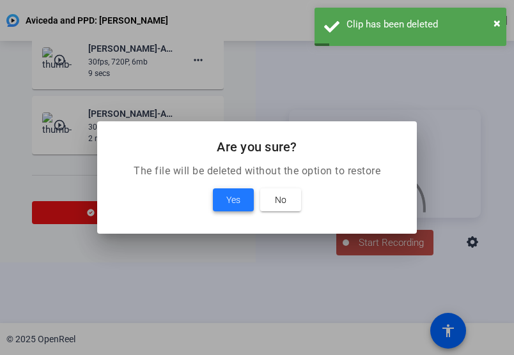
click at [238, 192] on span "Yes" at bounding box center [233, 199] width 14 height 15
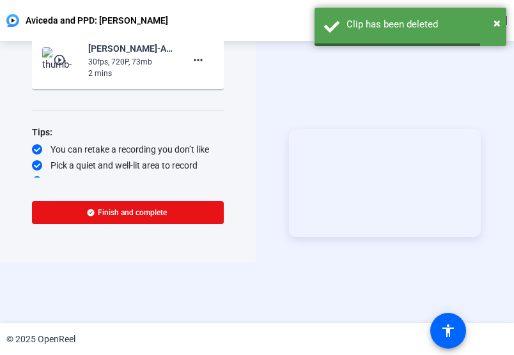
scroll to position [77, 0]
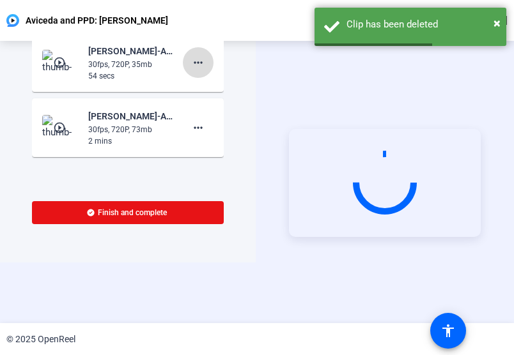
click at [190, 65] on mat-icon "more_horiz" at bounding box center [197, 62] width 15 height 15
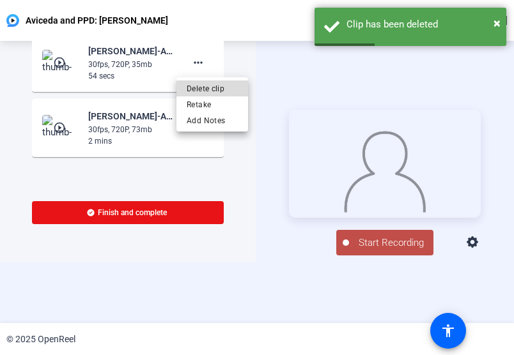
click at [197, 84] on span "Delete clip" at bounding box center [212, 88] width 51 height 15
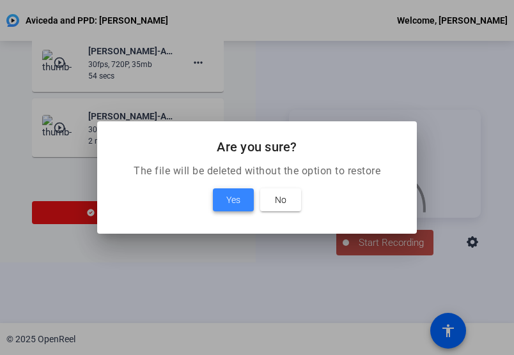
click at [250, 208] on span at bounding box center [233, 200] width 41 height 31
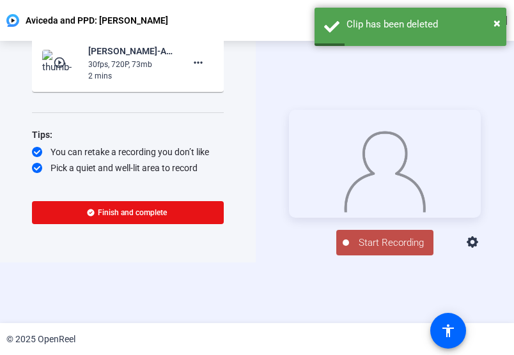
click at [405, 250] on span "Start Recording" at bounding box center [391, 243] width 84 height 15
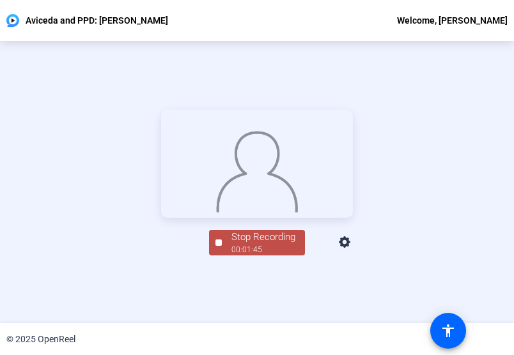
click at [224, 256] on span "Stop Recording 00:01:45" at bounding box center [263, 243] width 83 height 26
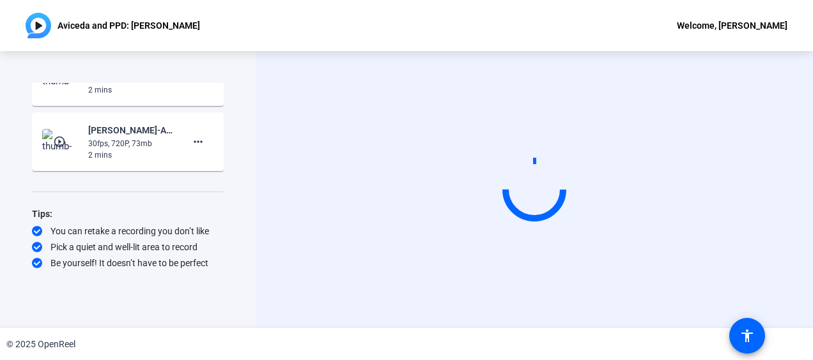
scroll to position [0, 0]
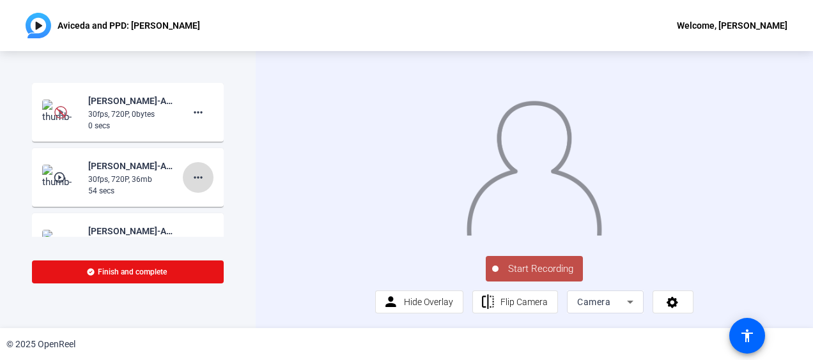
click at [192, 176] on mat-icon "more_horiz" at bounding box center [197, 177] width 15 height 15
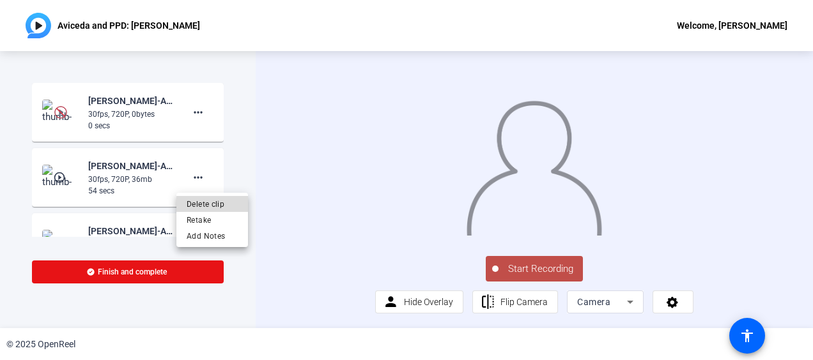
click at [221, 205] on span "Delete clip" at bounding box center [212, 204] width 51 height 15
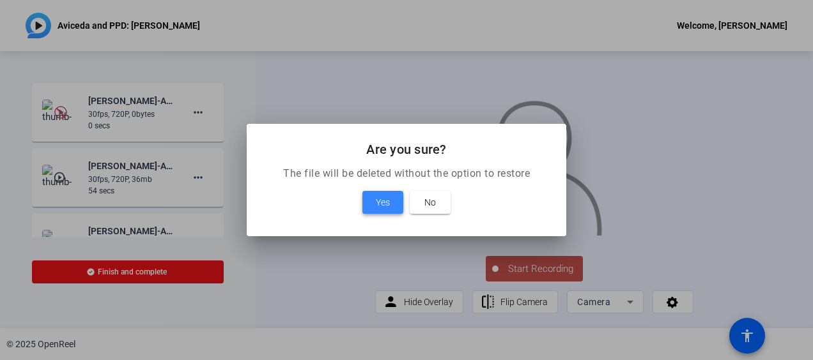
click at [385, 208] on span "Yes" at bounding box center [383, 202] width 14 height 15
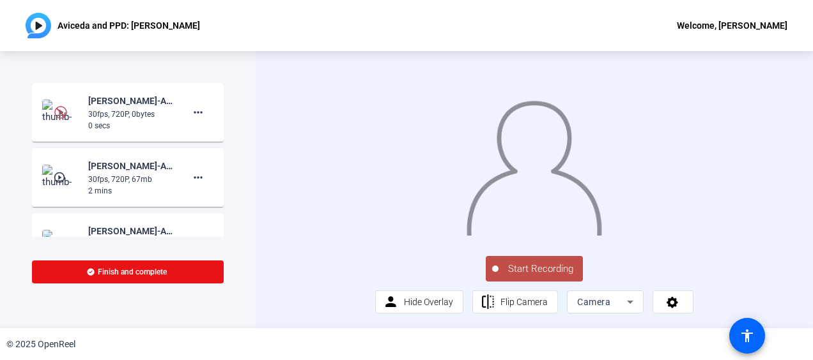
click at [60, 173] on mat-icon "play_circle_outline" at bounding box center [60, 177] width 15 height 13
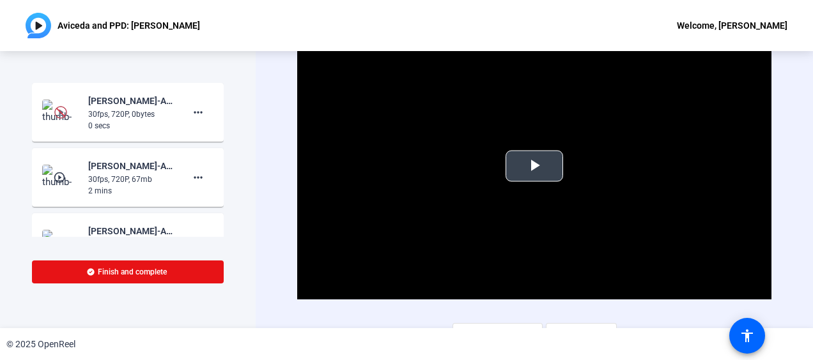
click at [534, 166] on span "Video Player" at bounding box center [534, 166] width 0 height 0
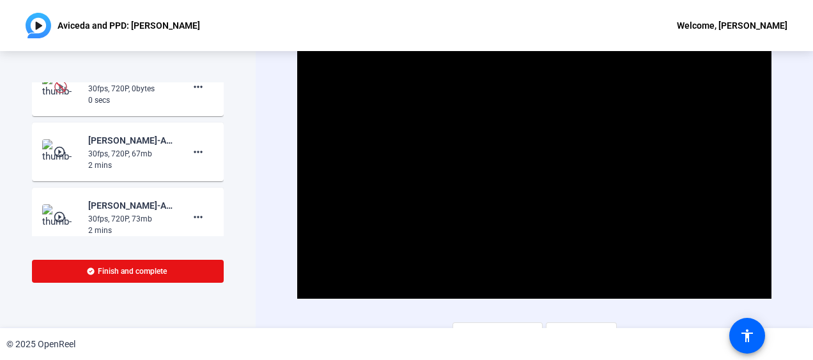
scroll to position [26, 0]
click at [183, 157] on span at bounding box center [198, 151] width 31 height 31
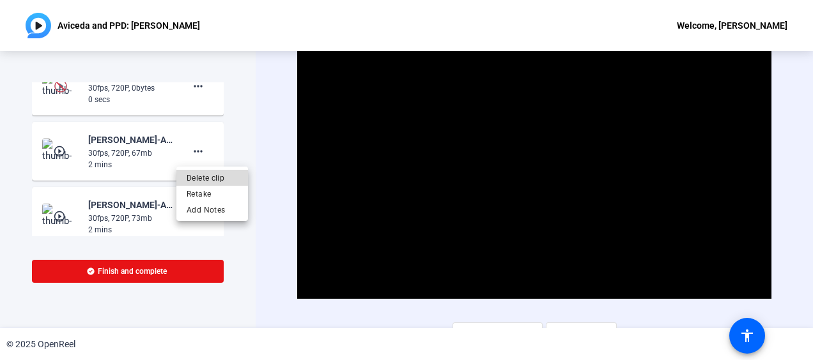
click at [211, 179] on span "Delete clip" at bounding box center [212, 177] width 51 height 15
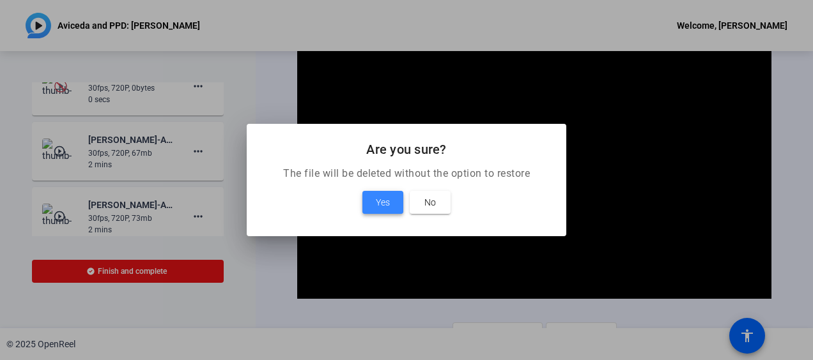
click at [376, 205] on span "Yes" at bounding box center [383, 202] width 14 height 15
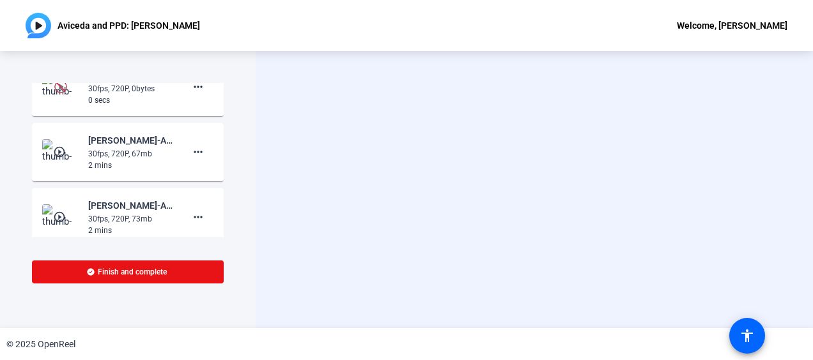
scroll to position [0, 0]
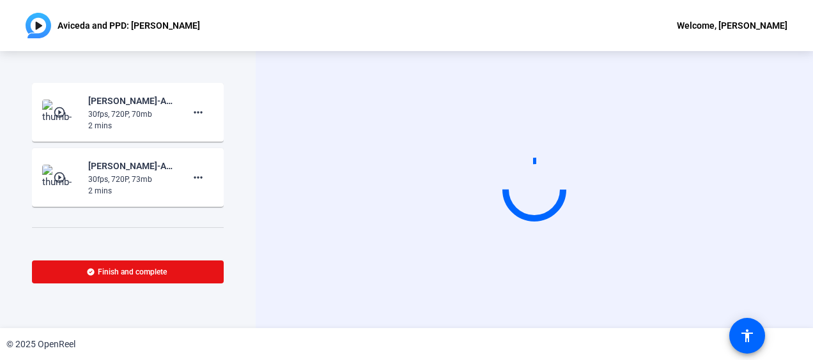
click at [56, 111] on mat-icon "play_circle_outline" at bounding box center [60, 112] width 15 height 13
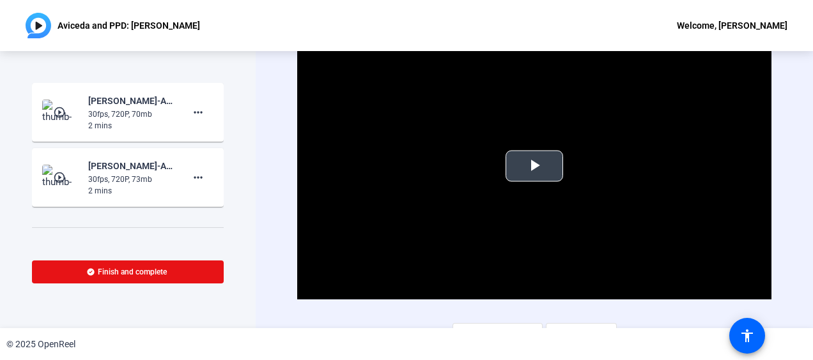
click at [534, 166] on span "Video Player" at bounding box center [534, 166] width 0 height 0
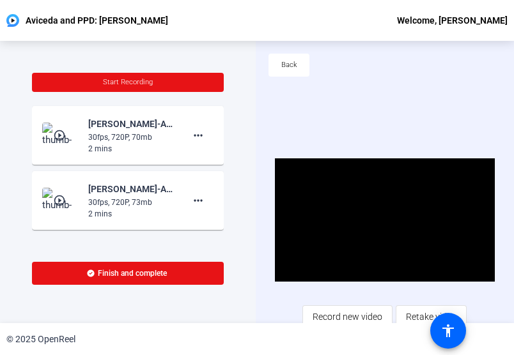
click at [259, 107] on div "Video Player is loading. Play Video Pause Mute Current Time 1:41 / Duration 1:4…" at bounding box center [385, 243] width 258 height 282
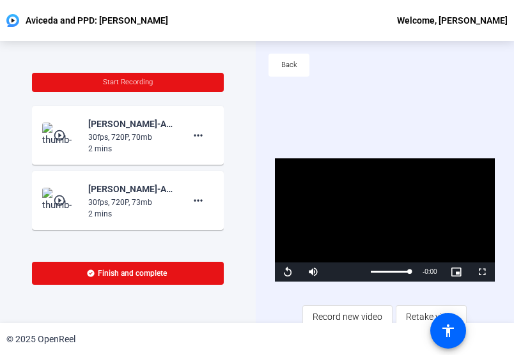
click at [244, 87] on div "Start Recording play_circle_outline Brielle Young-Aviceda and PPD- Brielle Youn…" at bounding box center [128, 182] width 256 height 282
click at [189, 50] on div "Start Recording play_circle_outline Brielle Young-Aviceda and PPD- Brielle Youn…" at bounding box center [128, 182] width 256 height 282
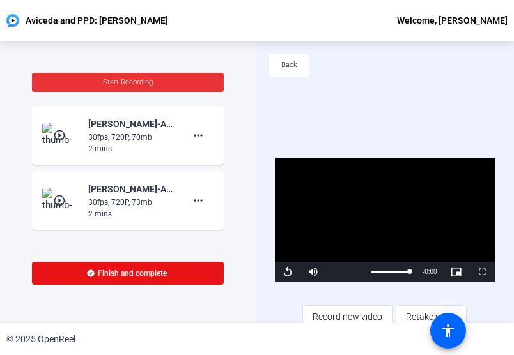
click at [144, 89] on span at bounding box center [128, 82] width 192 height 31
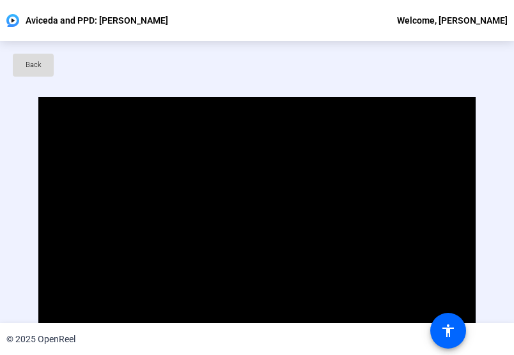
click at [43, 70] on span at bounding box center [33, 65] width 41 height 31
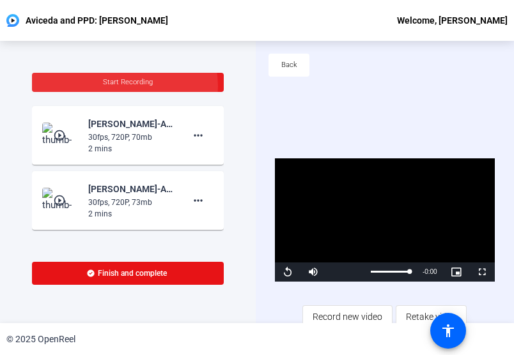
click at [123, 86] on span at bounding box center [128, 82] width 192 height 31
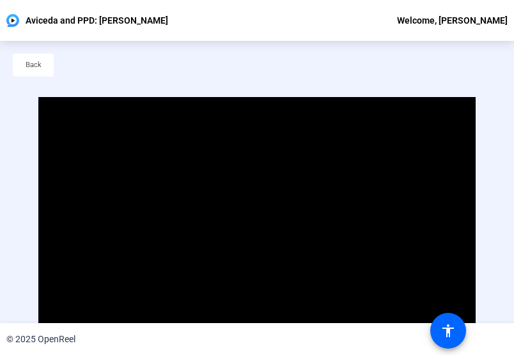
scroll to position [68, 0]
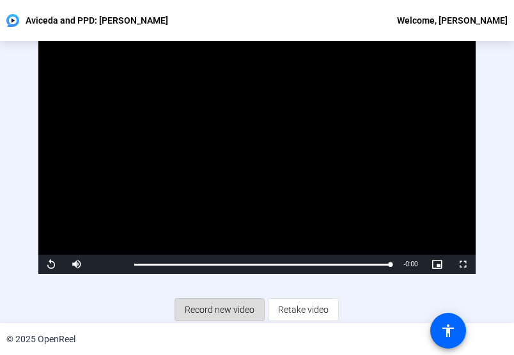
click at [224, 300] on span "Record new video" at bounding box center [220, 310] width 70 height 24
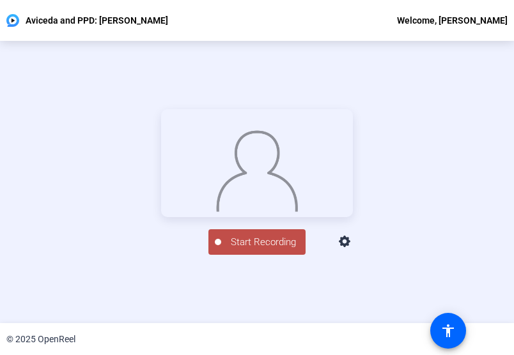
click at [243, 250] on span "Start Recording" at bounding box center [263, 242] width 84 height 15
click at [215, 210] on img at bounding box center [256, 168] width 83 height 86
click at [231, 255] on div "00:00:50" at bounding box center [263, 249] width 64 height 12
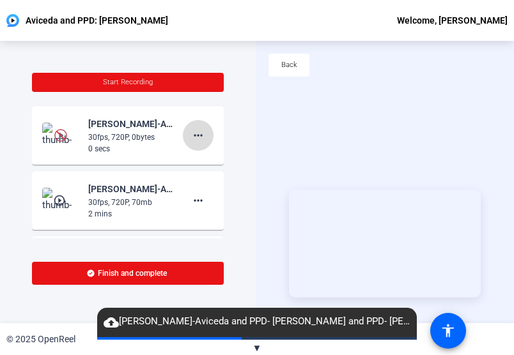
click at [194, 141] on mat-icon "more_horiz" at bounding box center [197, 135] width 15 height 15
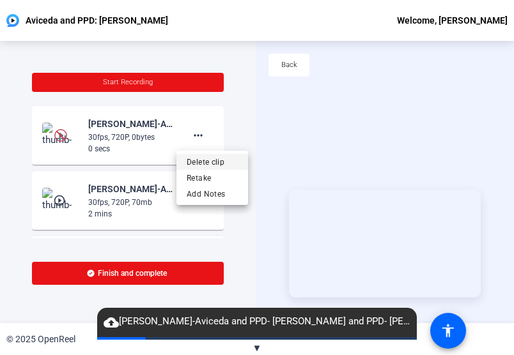
click at [210, 165] on span "Delete clip" at bounding box center [212, 162] width 51 height 15
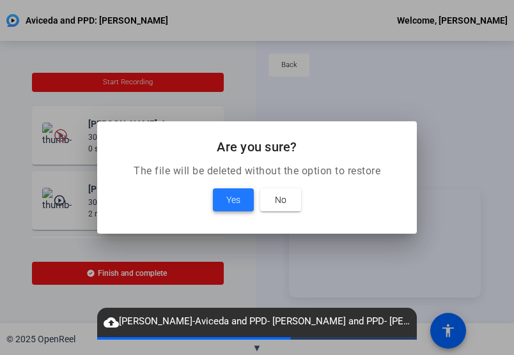
click at [235, 206] on span "Yes" at bounding box center [233, 199] width 14 height 15
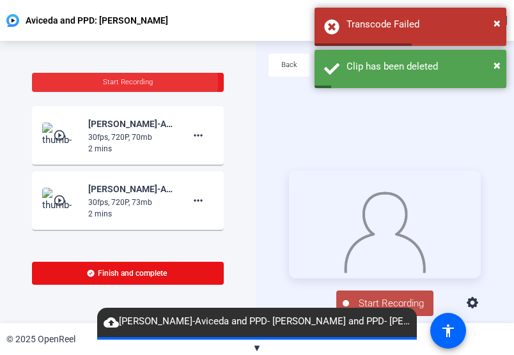
click at [120, 82] on span "Start Recording" at bounding box center [128, 82] width 50 height 8
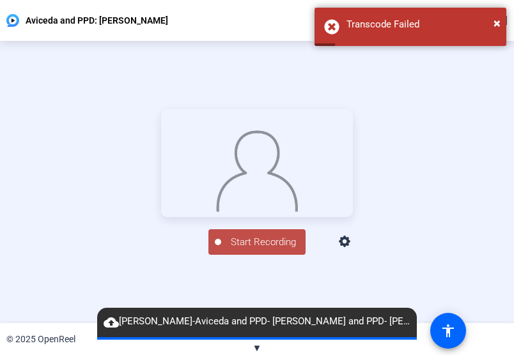
scroll to position [61, 0]
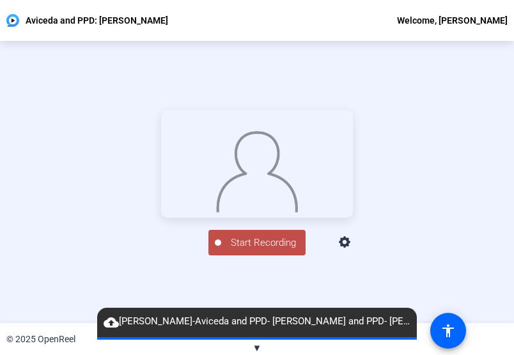
click at [252, 256] on button "Start Recording" at bounding box center [256, 243] width 97 height 26
click at [215, 210] on img at bounding box center [256, 169] width 83 height 86
click at [231, 245] on div "Stop Recording" at bounding box center [263, 237] width 64 height 15
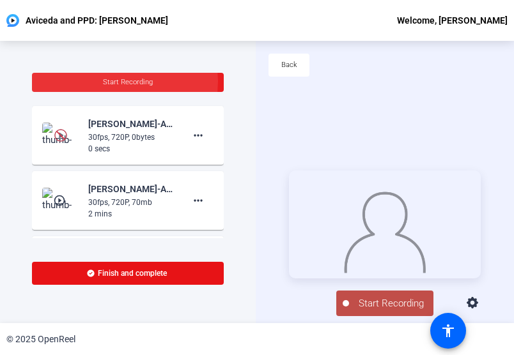
click at [109, 81] on span "Start Recording" at bounding box center [128, 82] width 50 height 8
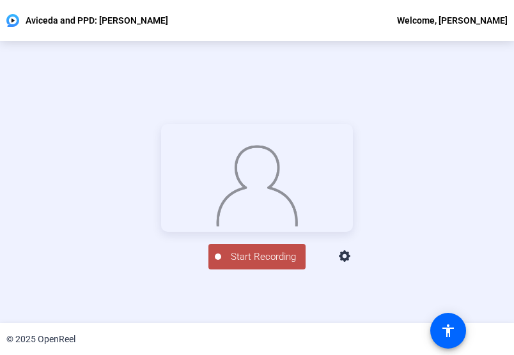
scroll to position [47, 0]
click at [270, 269] on button "Start Recording" at bounding box center [256, 256] width 97 height 26
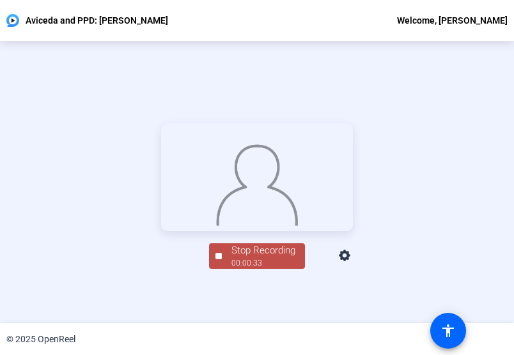
click at [215, 226] on img at bounding box center [256, 182] width 83 height 86
click at [235, 258] on div "Stop Recording" at bounding box center [263, 250] width 64 height 15
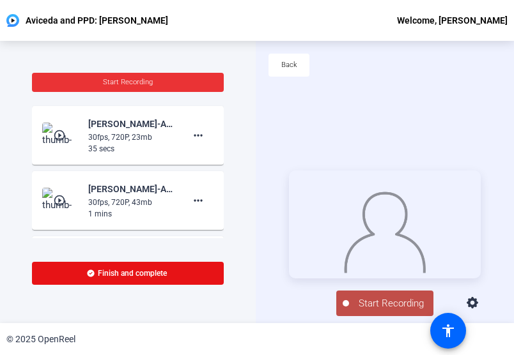
click at [134, 84] on span "Start Recording" at bounding box center [128, 82] width 50 height 8
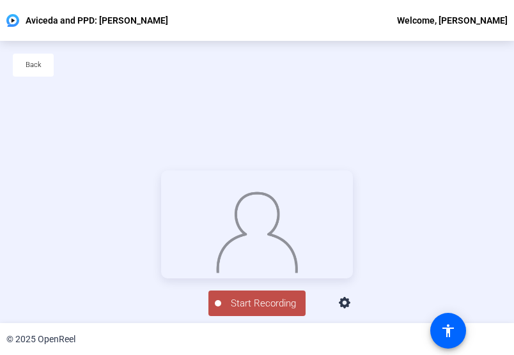
scroll to position [61, 0]
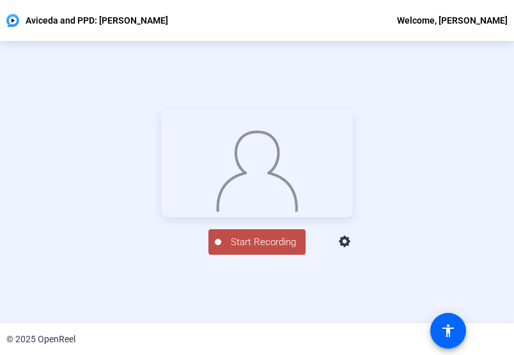
click at [264, 250] on span "Start Recording" at bounding box center [263, 242] width 84 height 15
click at [261, 244] on div "Stop Recording" at bounding box center [263, 236] width 64 height 15
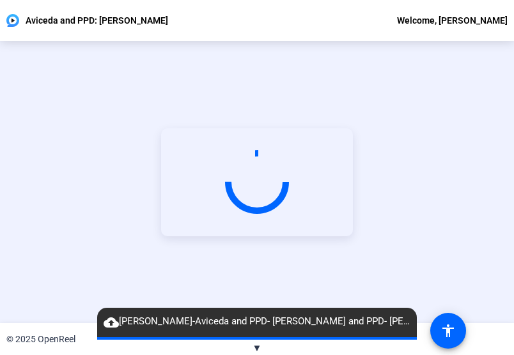
click at [259, 353] on span "▼" at bounding box center [257, 349] width 10 height 12
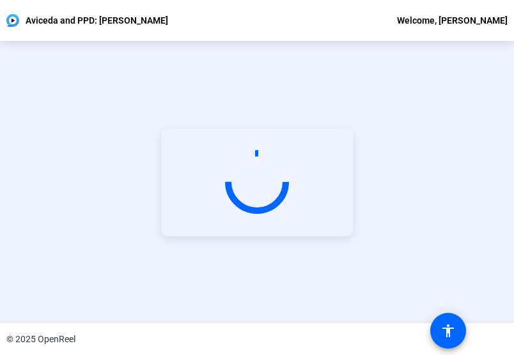
click at [288, 128] on video at bounding box center [257, 182] width 192 height 108
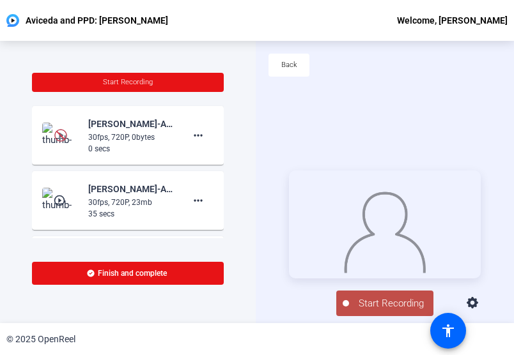
click at [58, 132] on img at bounding box center [60, 135] width 13 height 13
click at [58, 137] on img at bounding box center [60, 135] width 13 height 13
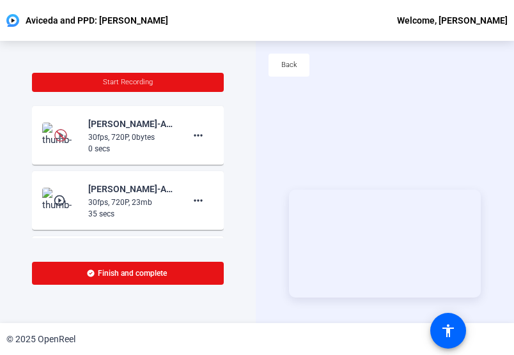
click at [60, 132] on img at bounding box center [60, 135] width 13 height 13
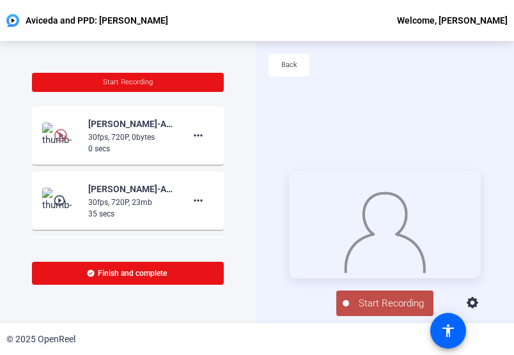
click at [60, 132] on img at bounding box center [60, 135] width 13 height 13
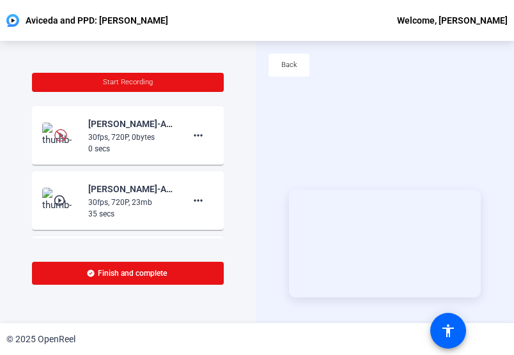
drag, startPoint x: 74, startPoint y: 141, endPoint x: 55, endPoint y: 134, distance: 20.6
click at [55, 134] on img at bounding box center [60, 135] width 13 height 13
click at [58, 197] on mat-icon "play_circle_outline" at bounding box center [60, 200] width 15 height 13
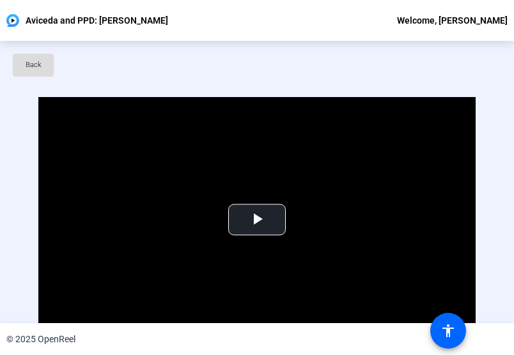
click at [34, 65] on span "Back" at bounding box center [34, 65] width 16 height 19
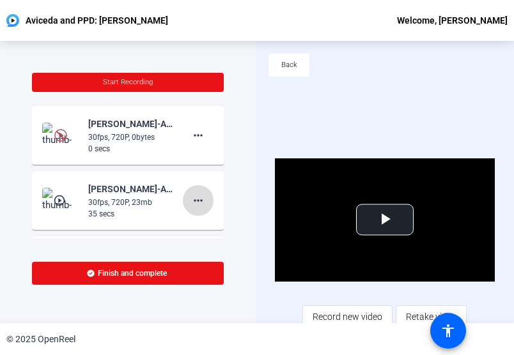
click at [194, 196] on mat-icon "more_horiz" at bounding box center [197, 200] width 15 height 15
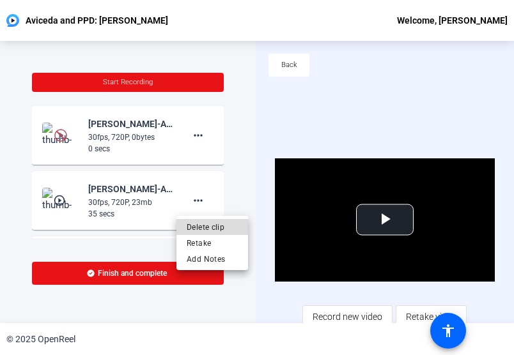
click at [205, 224] on span "Delete clip" at bounding box center [212, 227] width 51 height 15
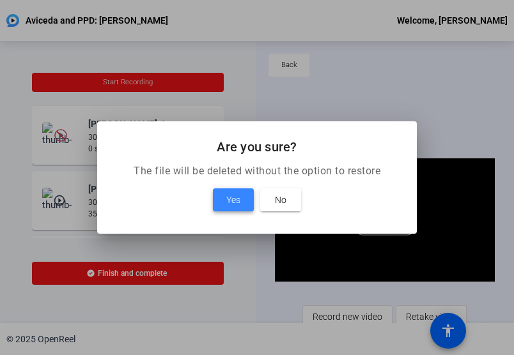
click at [228, 189] on span at bounding box center [233, 200] width 41 height 31
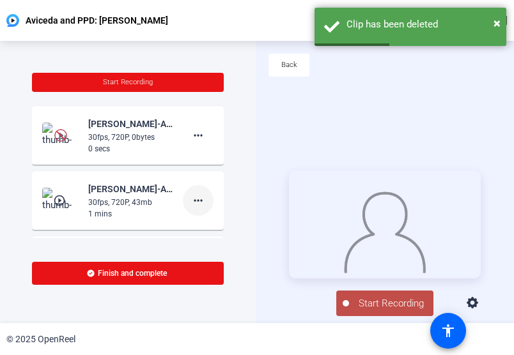
click at [195, 208] on span at bounding box center [198, 200] width 31 height 31
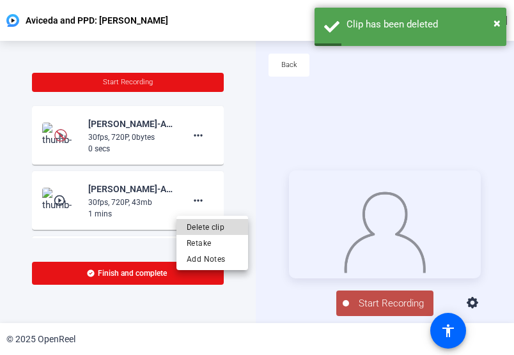
click at [226, 227] on span "Delete clip" at bounding box center [212, 227] width 51 height 15
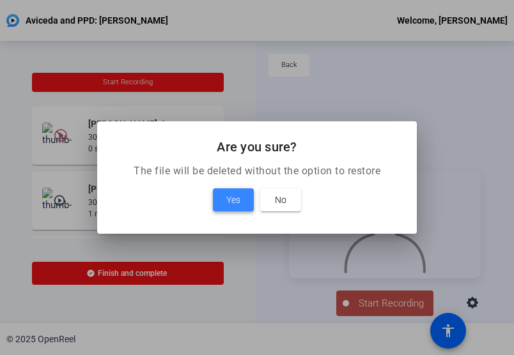
click at [236, 197] on span "Yes" at bounding box center [233, 199] width 14 height 15
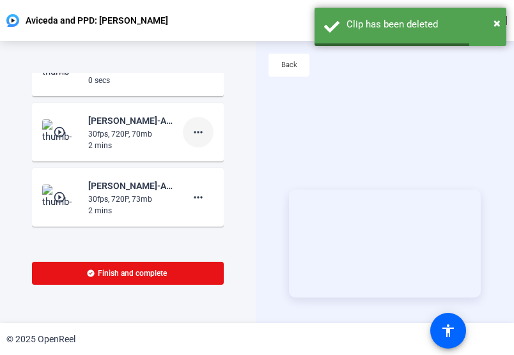
scroll to position [69, 0]
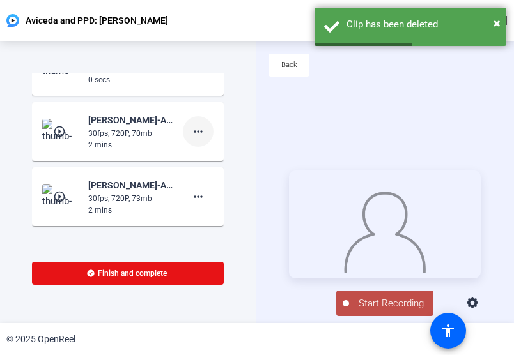
click at [186, 189] on span at bounding box center [198, 196] width 31 height 31
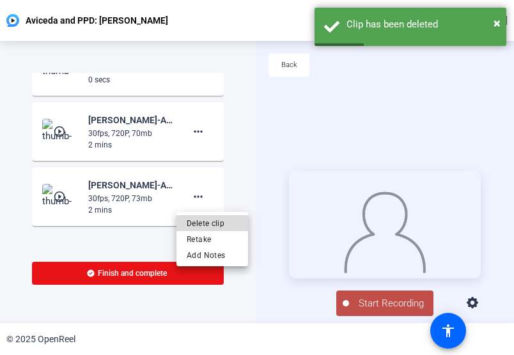
click at [197, 224] on span "Delete clip" at bounding box center [212, 223] width 51 height 15
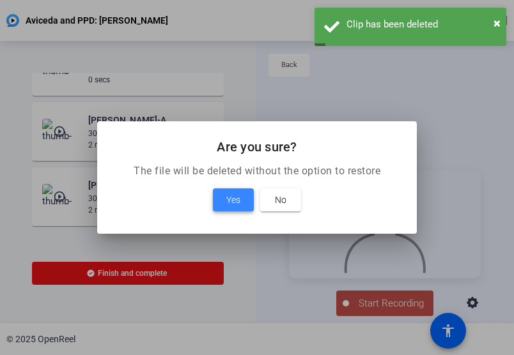
click at [235, 205] on span "Yes" at bounding box center [233, 199] width 14 height 15
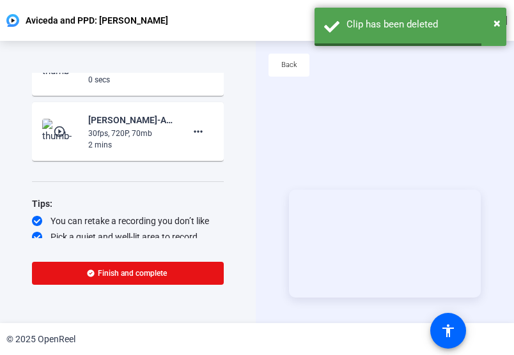
scroll to position [0, 0]
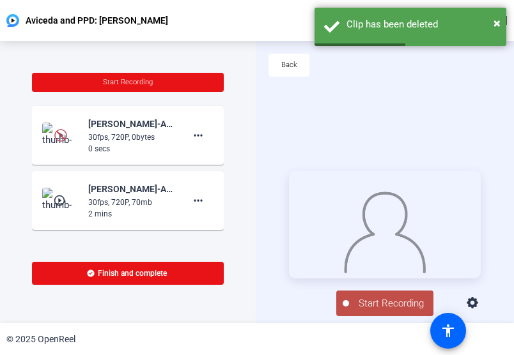
click at [52, 132] on img at bounding box center [61, 136] width 38 height 26
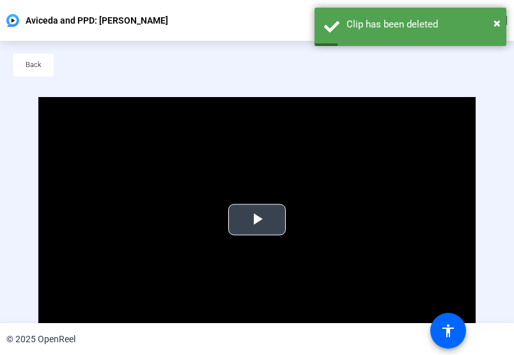
click at [257, 220] on span "Video Player" at bounding box center [257, 220] width 0 height 0
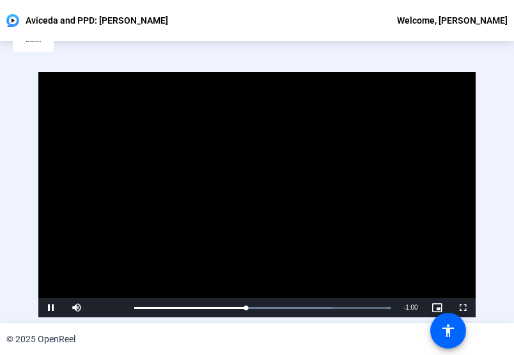
scroll to position [52, 0]
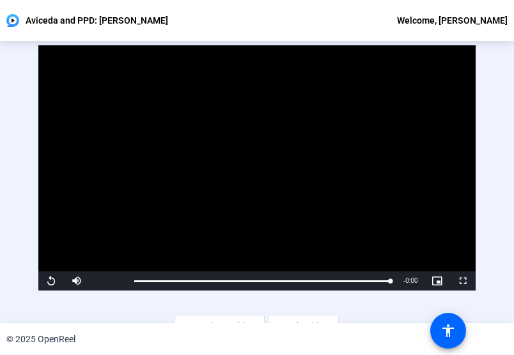
click at [170, 139] on video "Video Player" at bounding box center [256, 167] width 436 height 245
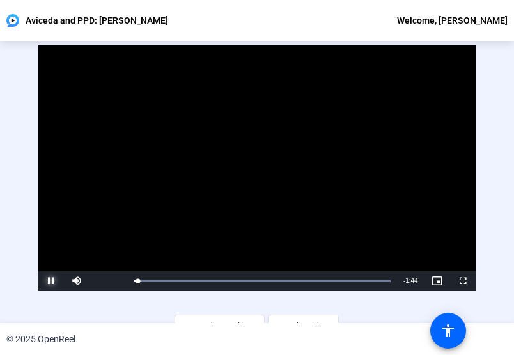
click at [44, 281] on span "Video Player" at bounding box center [51, 281] width 26 height 0
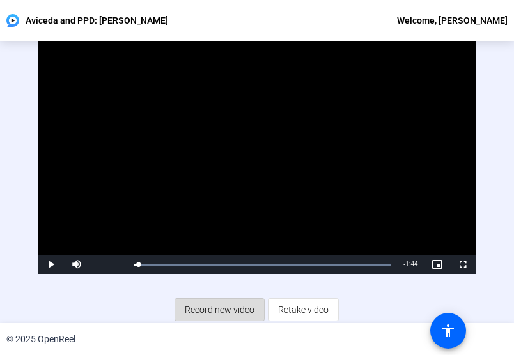
click at [215, 305] on span "Record new video" at bounding box center [220, 310] width 70 height 24
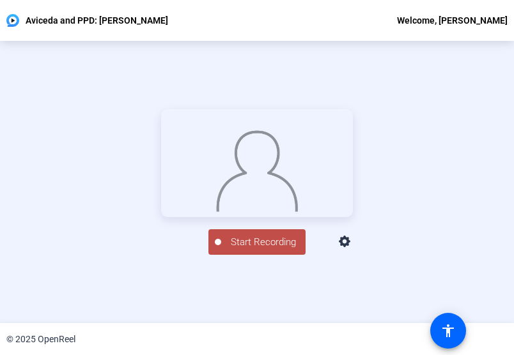
click at [248, 250] on span "Start Recording" at bounding box center [263, 242] width 84 height 15
click at [222, 323] on div "Stop Recording 00:00:17 person Hide Overlay flip Flip Camera Camera" at bounding box center [257, 182] width 514 height 282
click at [216, 256] on button "Stop Recording 00:00:18" at bounding box center [257, 242] width 96 height 26
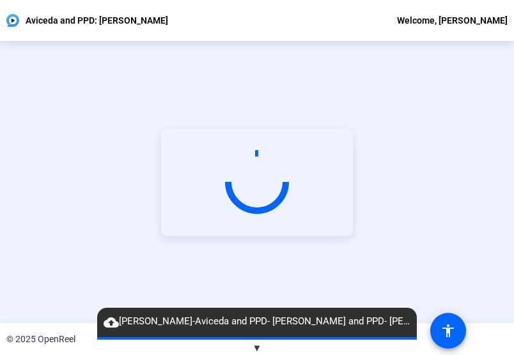
click at [217, 211] on video at bounding box center [257, 182] width 192 height 108
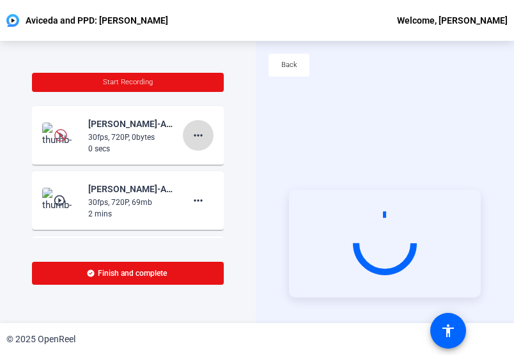
click at [190, 132] on mat-icon "more_horiz" at bounding box center [197, 135] width 15 height 15
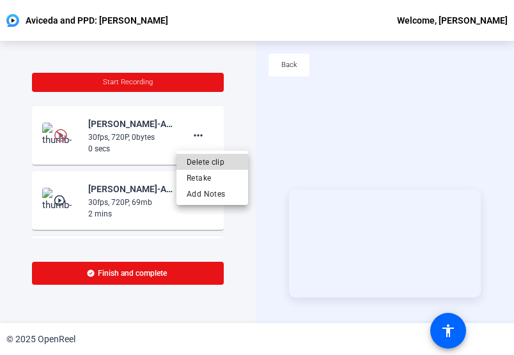
click at [205, 162] on span "Delete clip" at bounding box center [212, 162] width 51 height 15
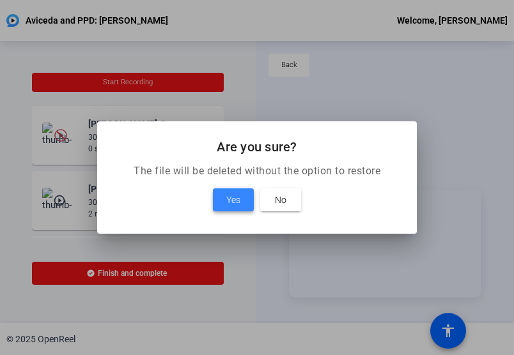
click at [238, 212] on span at bounding box center [233, 200] width 41 height 31
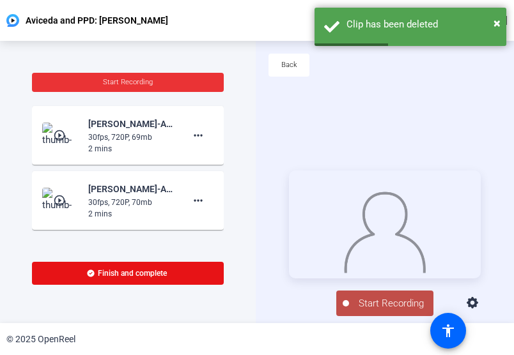
click at [134, 82] on span "Start Recording" at bounding box center [128, 82] width 50 height 8
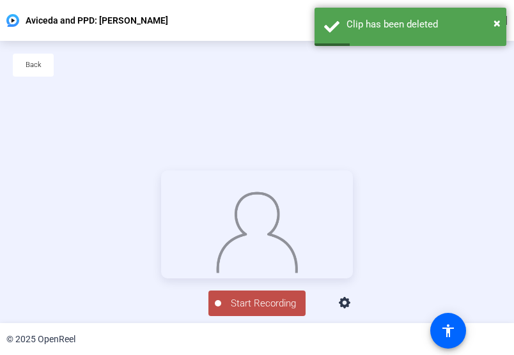
scroll to position [61, 0]
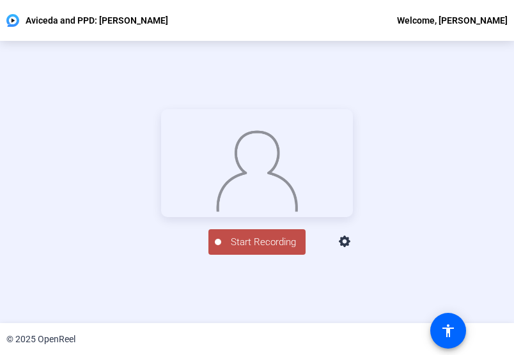
click at [243, 250] on span "Start Recording" at bounding box center [263, 242] width 84 height 15
click at [254, 212] on img at bounding box center [256, 168] width 83 height 86
click at [252, 244] on div "Stop Recording" at bounding box center [263, 236] width 64 height 15
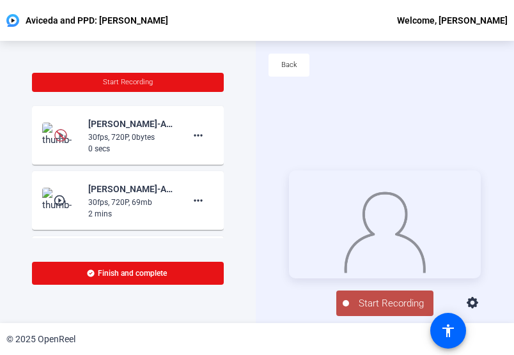
click at [52, 194] on img at bounding box center [61, 201] width 38 height 26
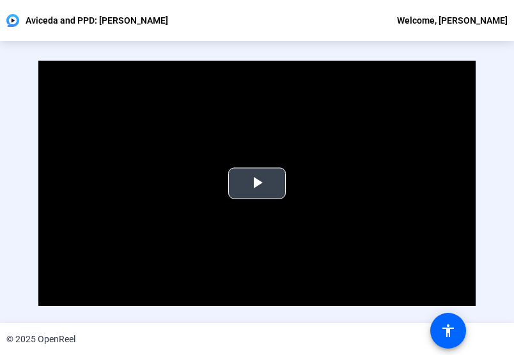
scroll to position [37, 0]
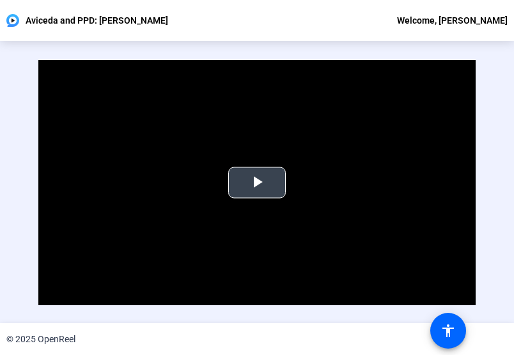
click at [257, 183] on span "Video Player" at bounding box center [257, 183] width 0 height 0
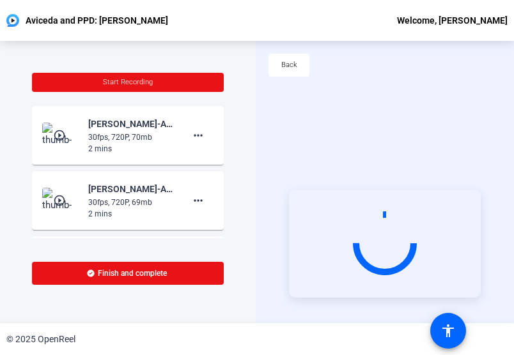
click at [60, 136] on mat-icon "play_circle_outline" at bounding box center [60, 135] width 15 height 13
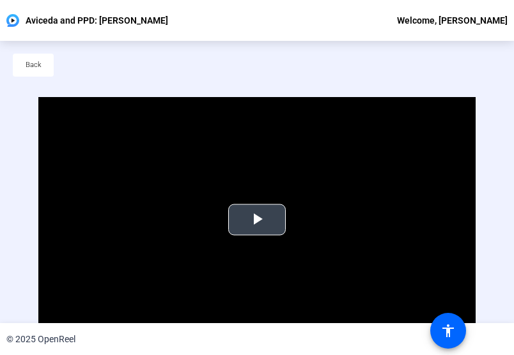
click at [229, 237] on video "Video Player" at bounding box center [256, 219] width 436 height 245
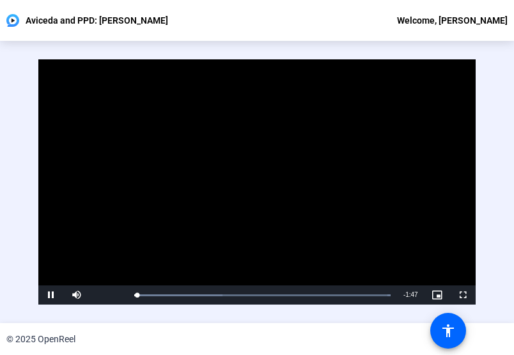
scroll to position [38, 0]
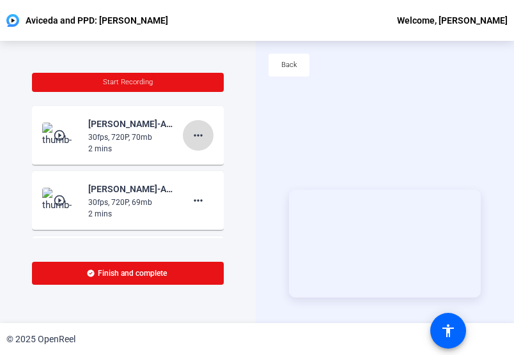
click at [193, 136] on mat-icon "more_horiz" at bounding box center [197, 135] width 15 height 15
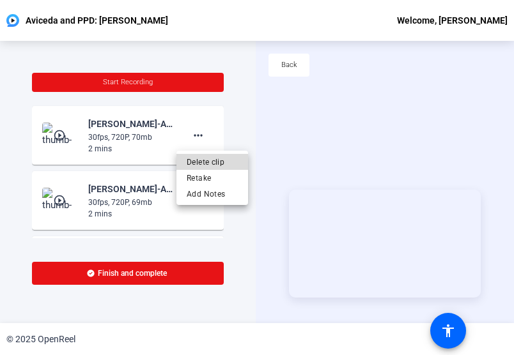
click at [199, 160] on span "Delete clip" at bounding box center [212, 162] width 51 height 15
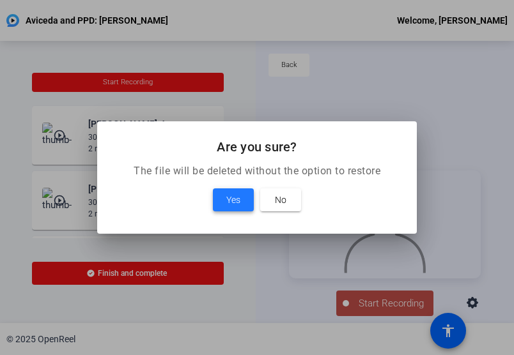
click at [235, 201] on span "Yes" at bounding box center [233, 199] width 14 height 15
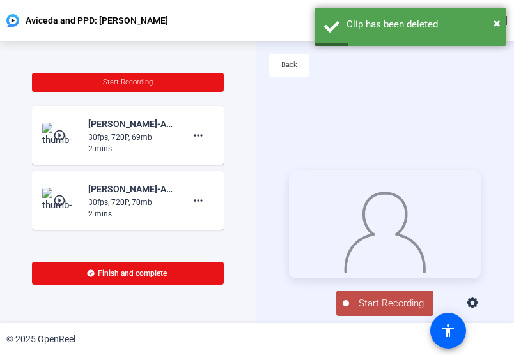
click at [53, 200] on mat-icon "play_circle_outline" at bounding box center [60, 200] width 15 height 13
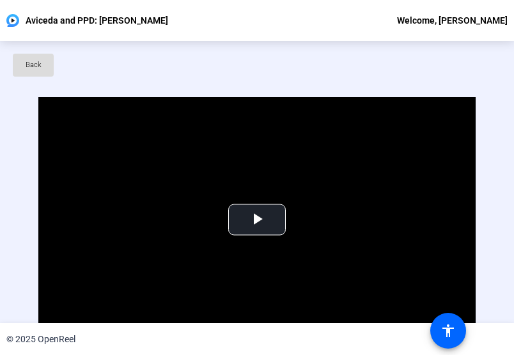
click at [37, 75] on span at bounding box center [33, 65] width 41 height 31
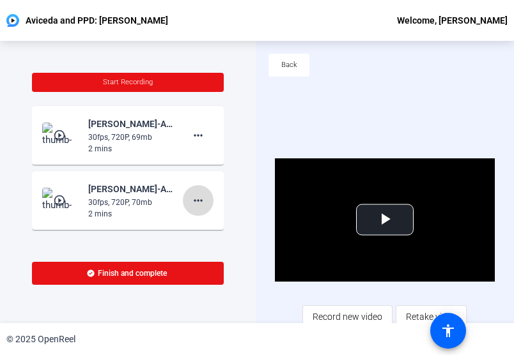
click at [194, 197] on mat-icon "more_horiz" at bounding box center [197, 200] width 15 height 15
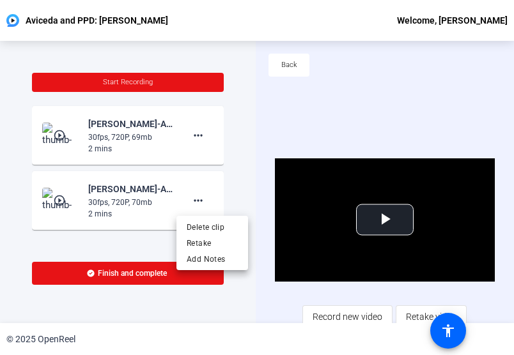
click at [78, 252] on div at bounding box center [257, 177] width 514 height 355
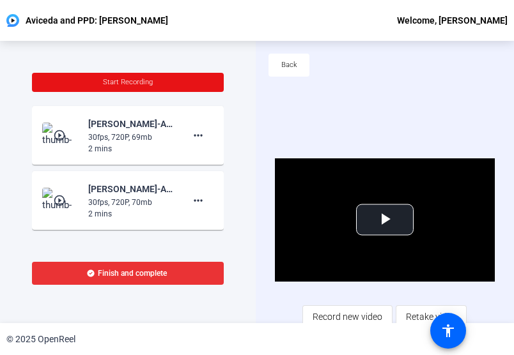
click at [74, 277] on span at bounding box center [128, 273] width 192 height 31
